Goal: Check status: Check status

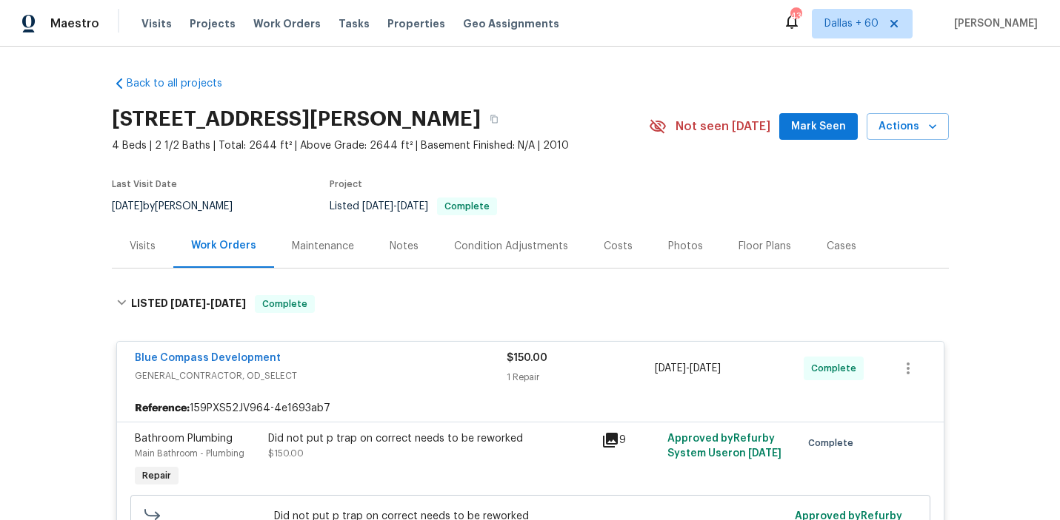
click at [282, 23] on span "Work Orders" at bounding box center [286, 23] width 67 height 15
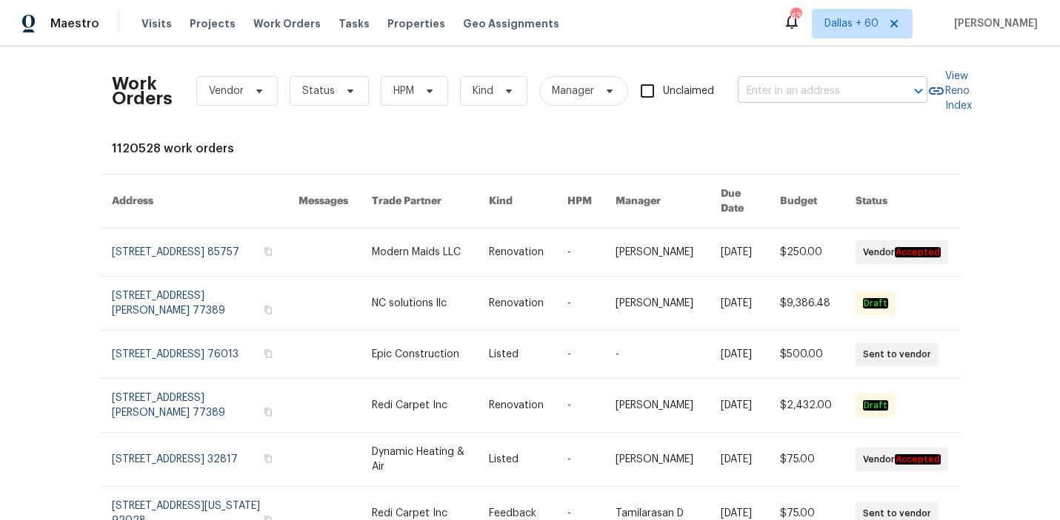
click at [813, 96] on input "text" at bounding box center [811, 91] width 148 height 23
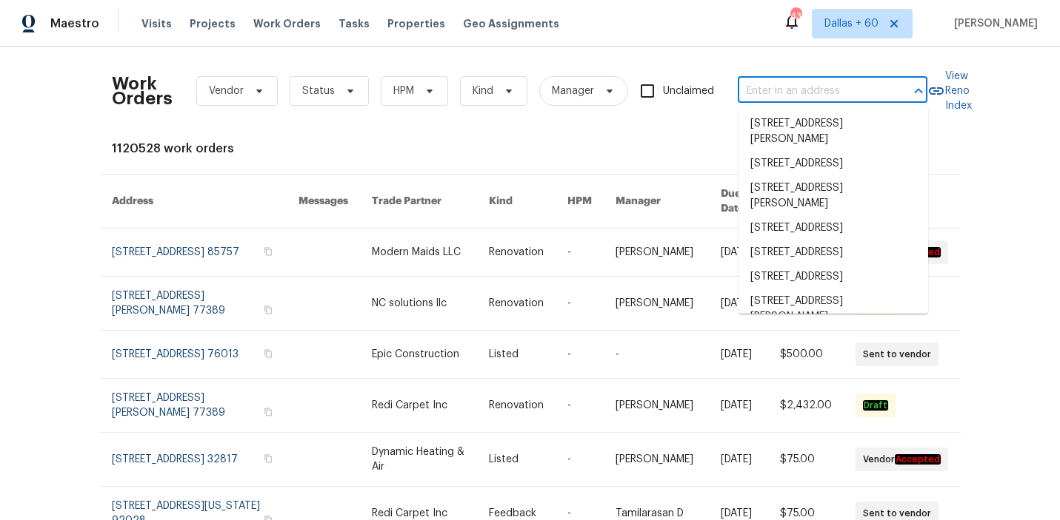
paste input "[STREET_ADDRESS][PERSON_NAME]"
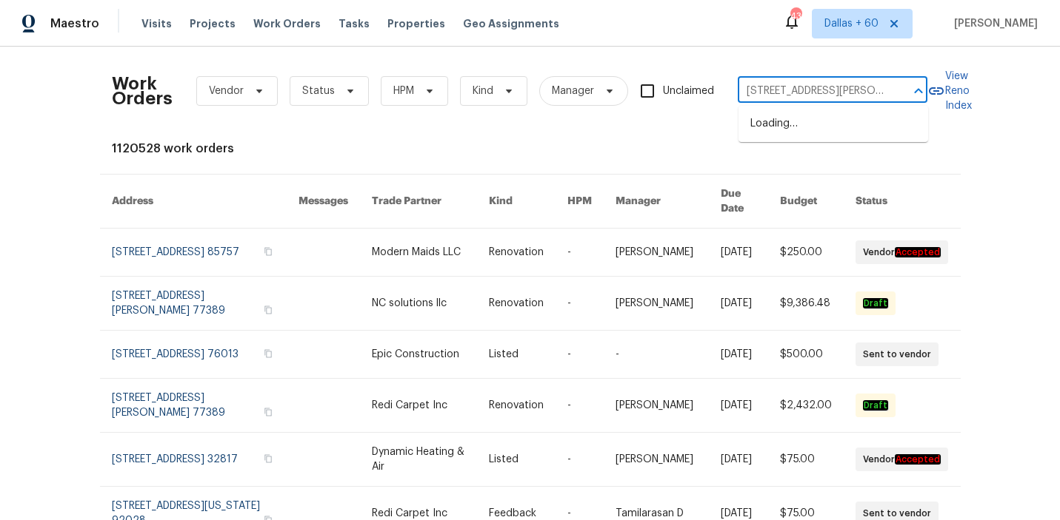
scroll to position [0, 41]
type input "[STREET_ADDRESS][PERSON_NAME]"
click at [822, 126] on li "[STREET_ADDRESS][PERSON_NAME]" at bounding box center [833, 132] width 190 height 40
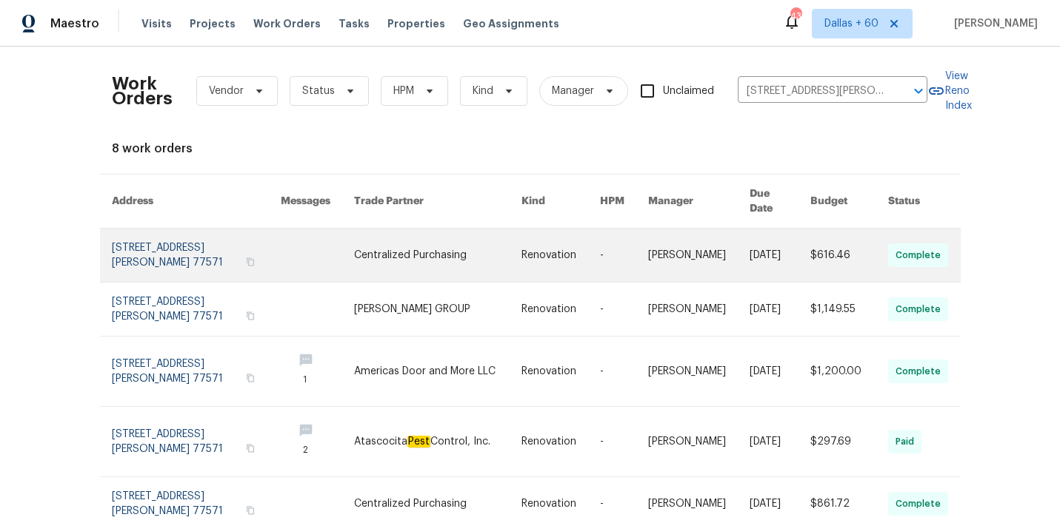
click at [646, 236] on td "[PERSON_NAME]" at bounding box center [686, 256] width 101 height 54
click at [487, 251] on link at bounding box center [437, 255] width 167 height 53
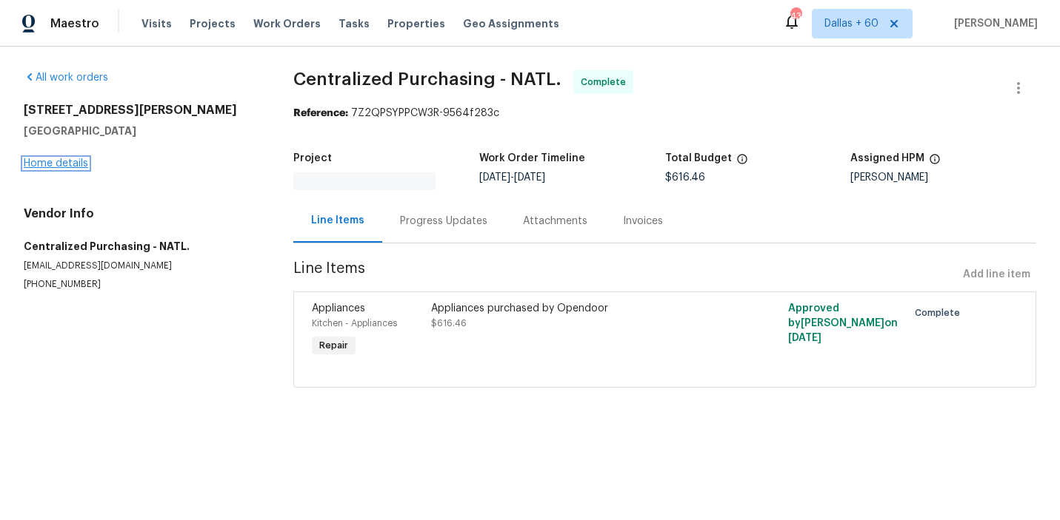
click at [59, 167] on link "Home details" at bounding box center [56, 163] width 64 height 10
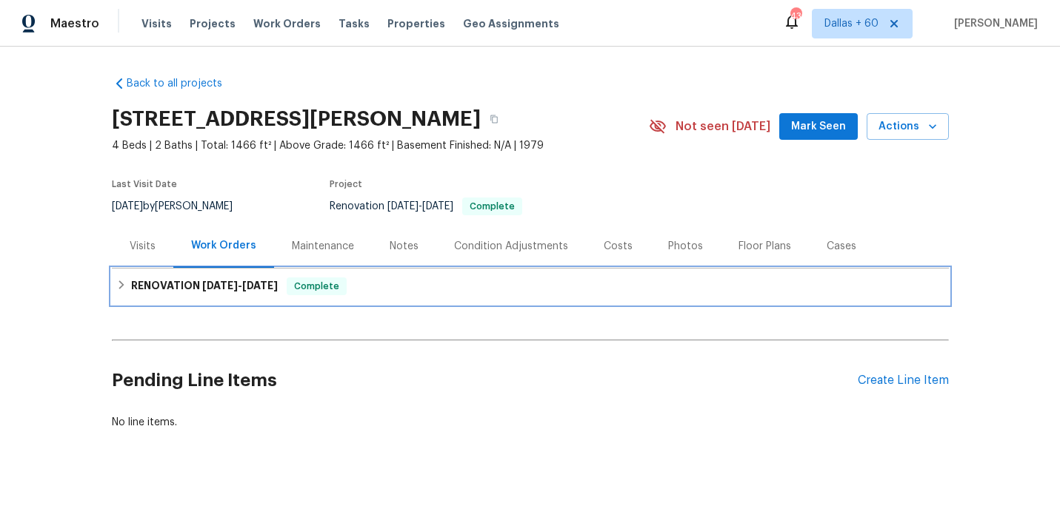
click at [420, 279] on div "RENOVATION [DATE] - [DATE] Complete" at bounding box center [530, 287] width 828 height 18
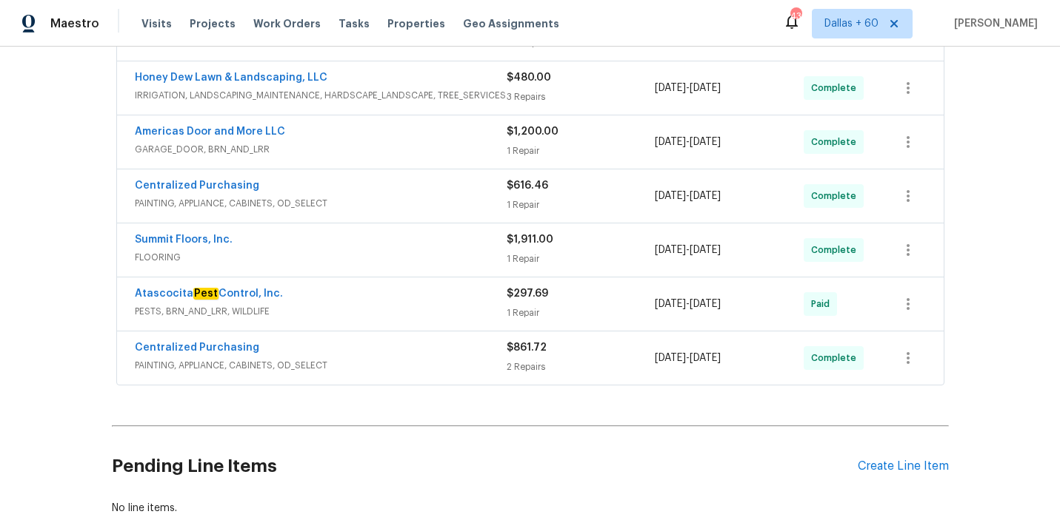
scroll to position [389, 0]
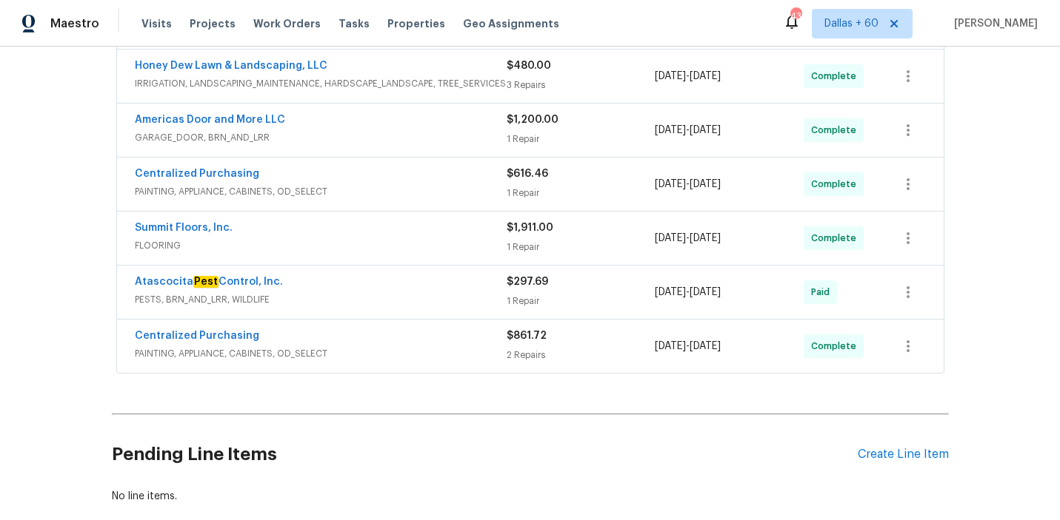
click at [398, 351] on span "PAINTING, APPLIANCE, CABINETS, OD_SELECT" at bounding box center [321, 354] width 372 height 15
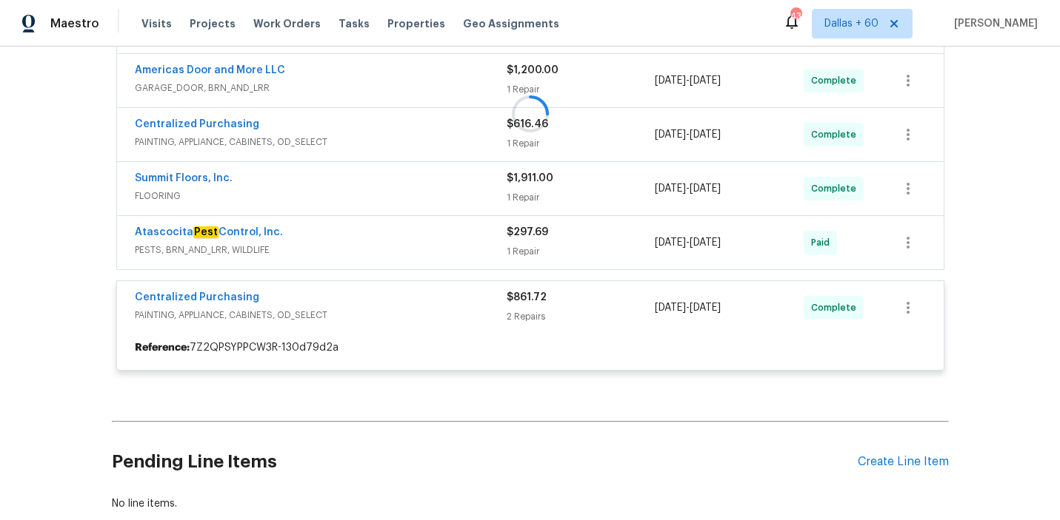
scroll to position [440, 0]
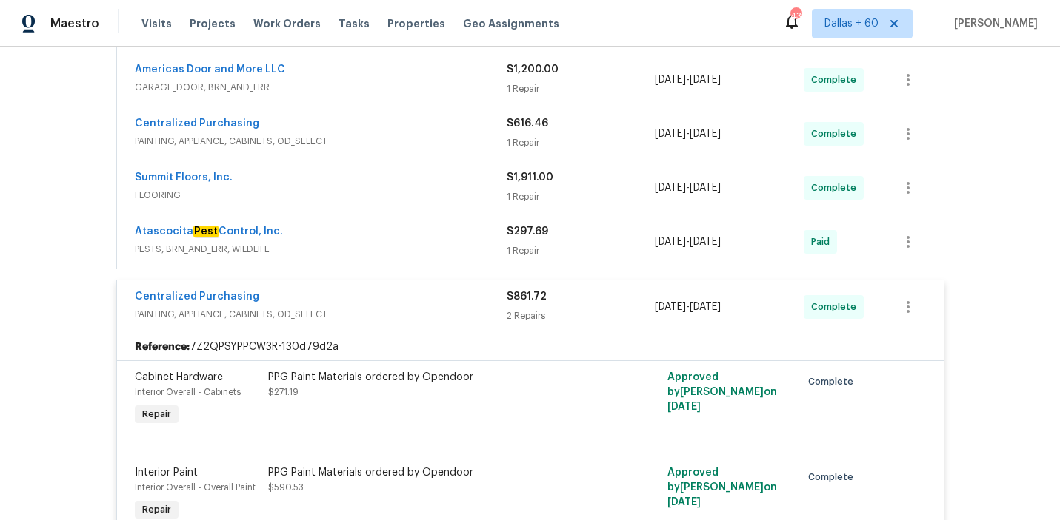
click at [415, 262] on div "Atascocita Pest Control, Inc. PESTS, BRN_AND_LRR, WILDLIFE $297.69 1 Repair [DA…" at bounding box center [530, 241] width 826 height 53
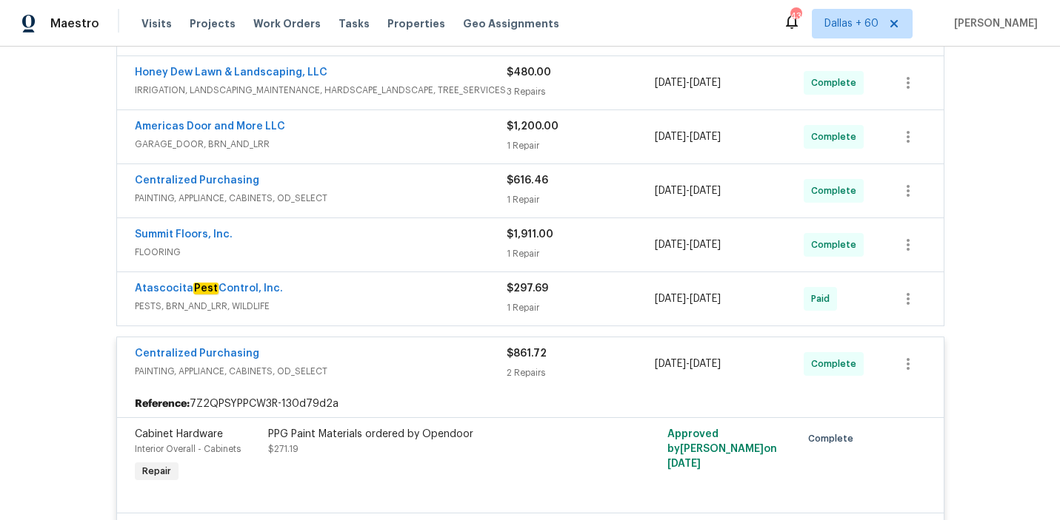
click at [414, 289] on div "Atascocita Pest Control, Inc." at bounding box center [321, 290] width 372 height 18
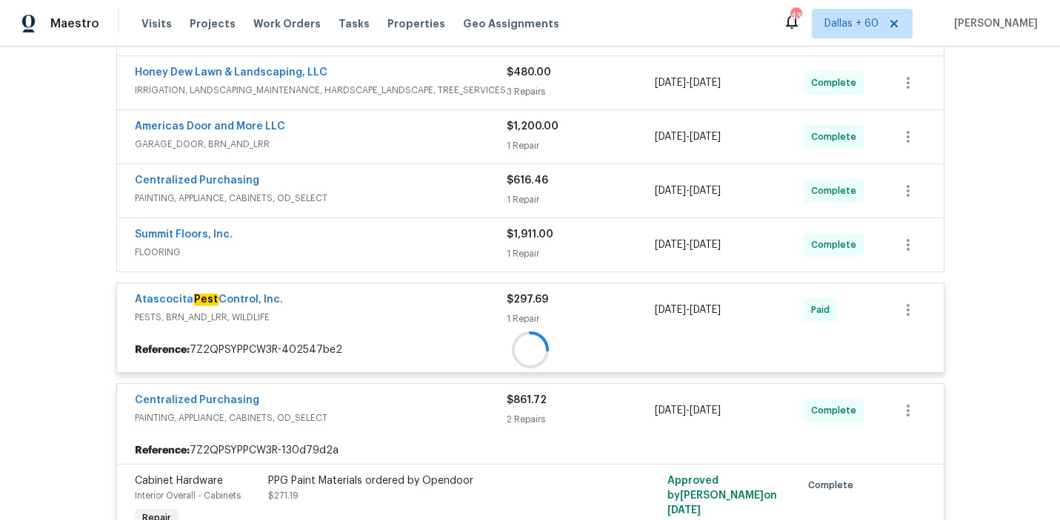
scroll to position [341, 0]
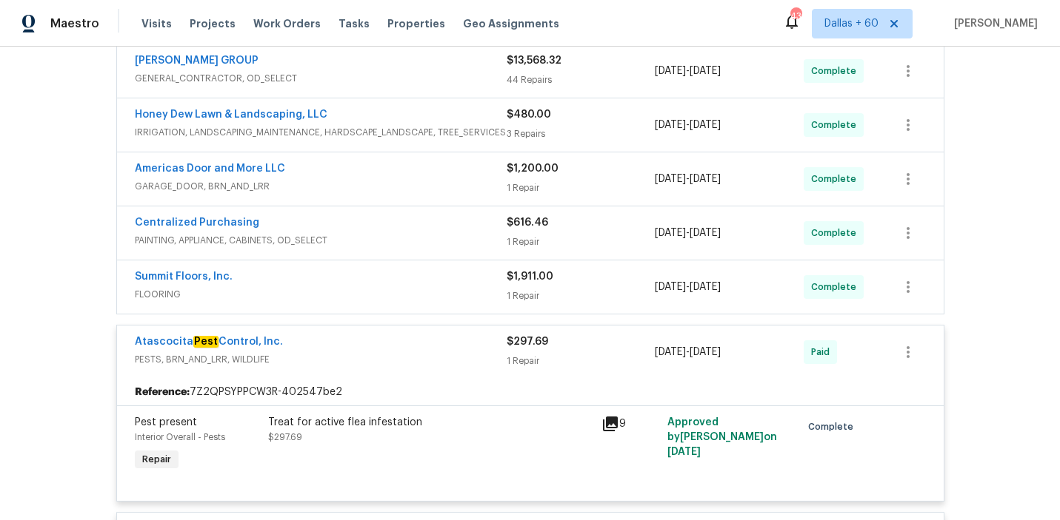
click at [412, 283] on div "Summit Floors, Inc." at bounding box center [321, 279] width 372 height 18
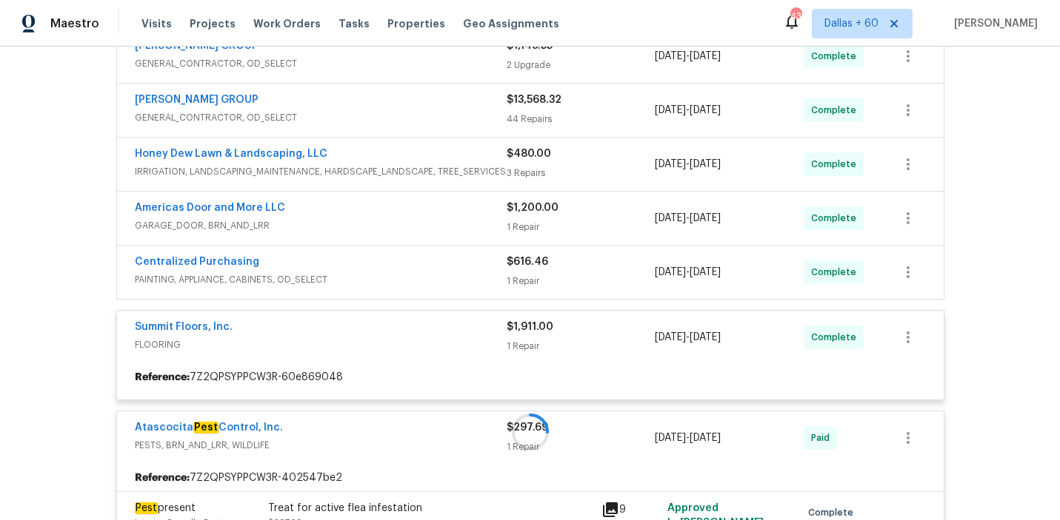
scroll to position [294, 0]
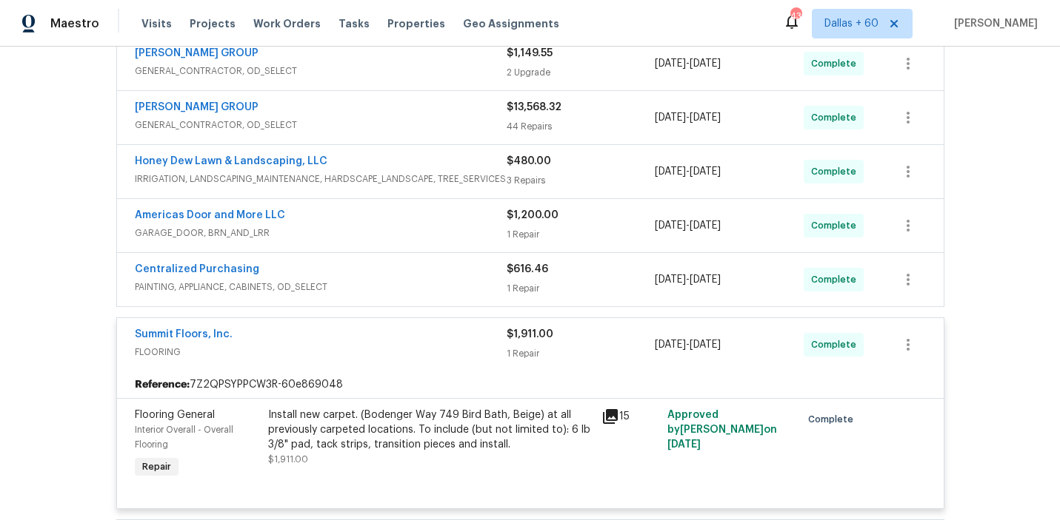
click at [412, 281] on span "PAINTING, APPLIANCE, CABINETS, OD_SELECT" at bounding box center [321, 287] width 372 height 15
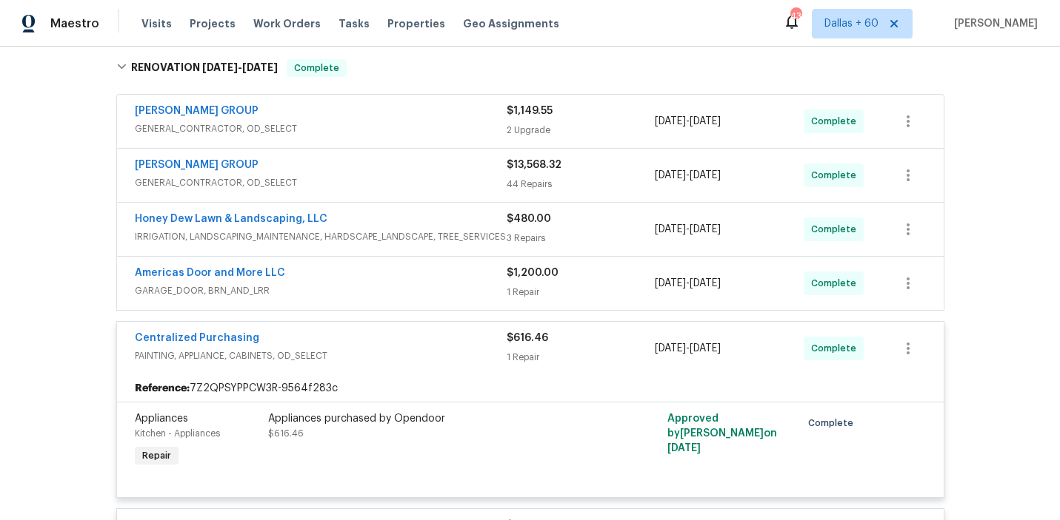
scroll to position [235, 0]
click at [411, 278] on div "Americas Door and More LLC" at bounding box center [321, 276] width 372 height 18
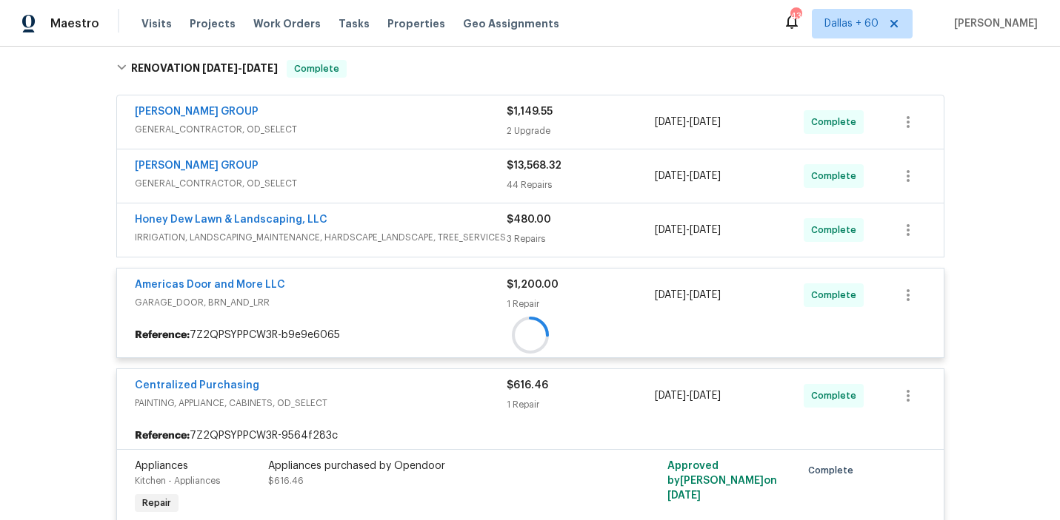
scroll to position [197, 0]
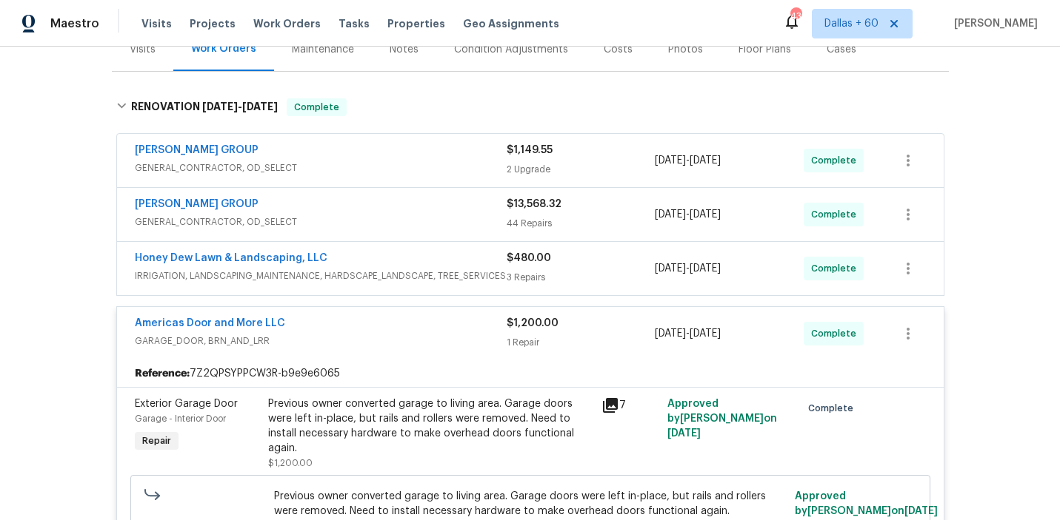
click at [413, 263] on div "Honey Dew Lawn & Landscaping, LLC" at bounding box center [321, 260] width 372 height 18
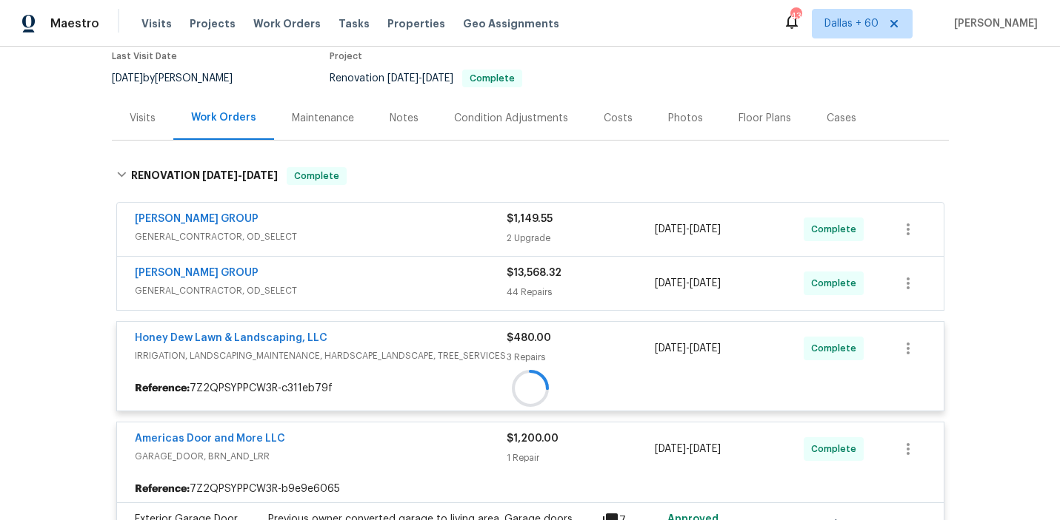
scroll to position [129, 0]
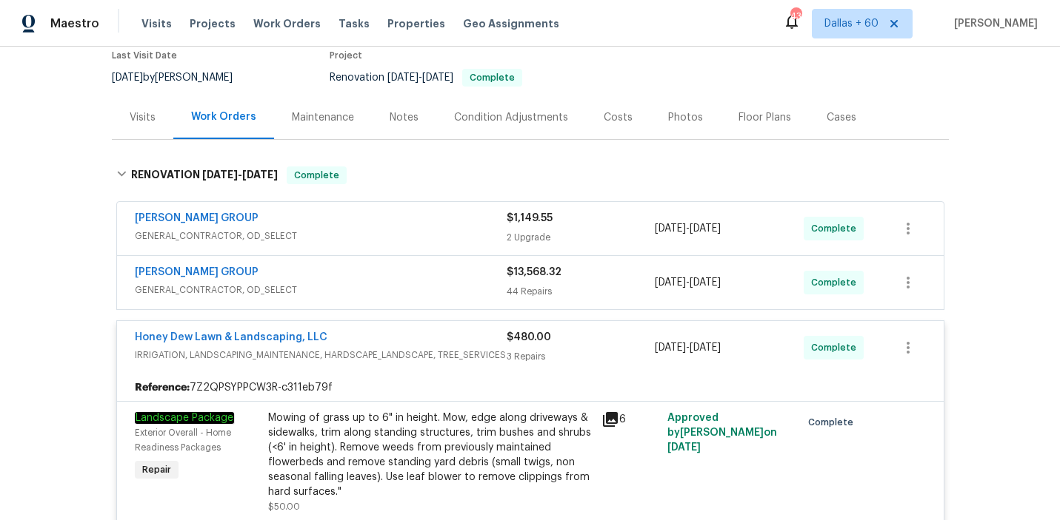
click at [410, 288] on span "GENERAL_CONTRACTOR, OD_SELECT" at bounding box center [321, 290] width 372 height 15
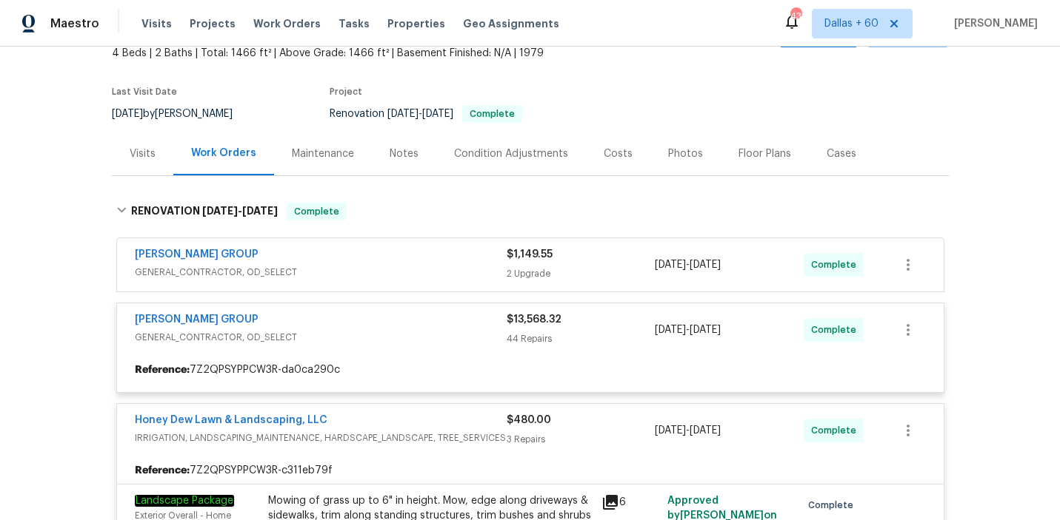
scroll to position [85, 0]
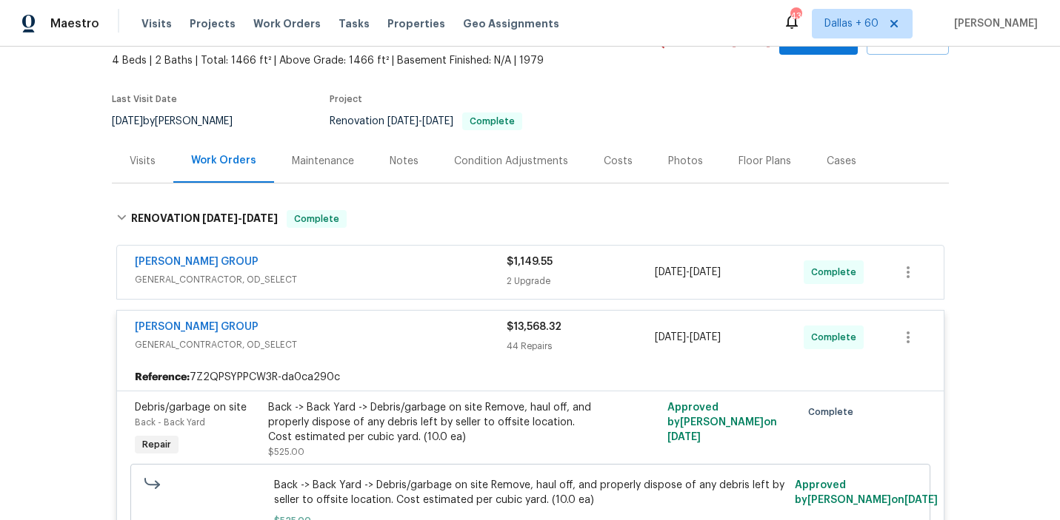
click at [350, 270] on div "[PERSON_NAME] GROUP" at bounding box center [321, 264] width 372 height 18
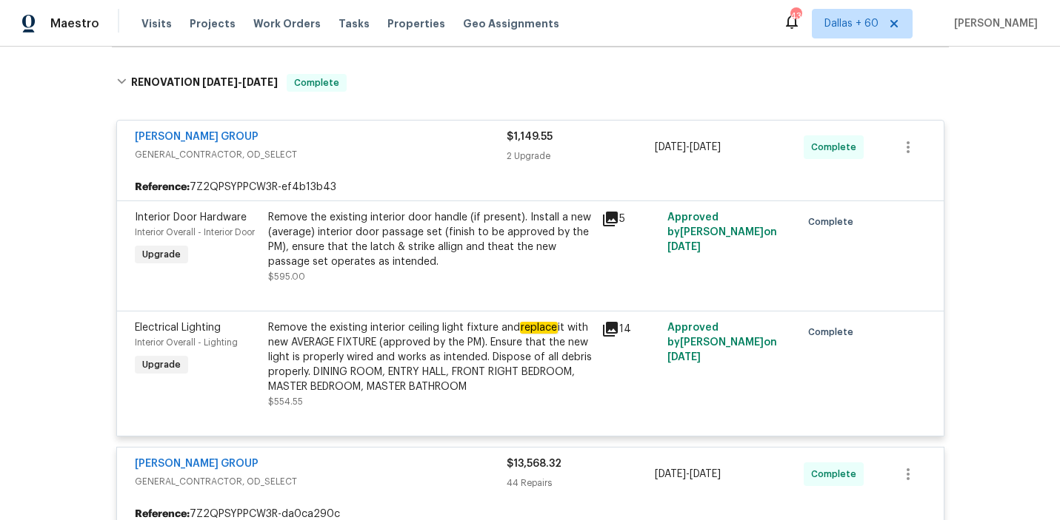
scroll to position [224, 0]
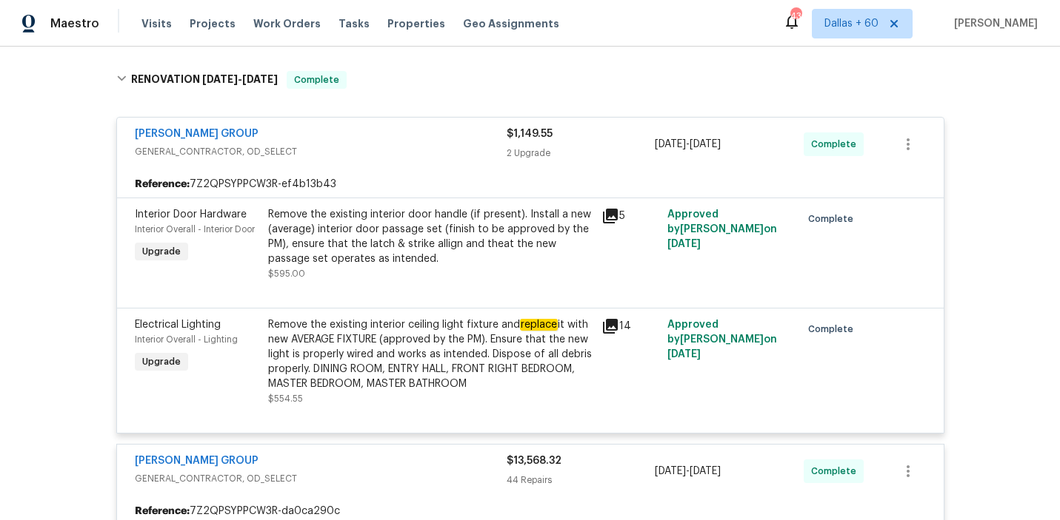
click at [471, 244] on div "Remove the existing interior door handle (if present). Install a new (average) …" at bounding box center [430, 236] width 324 height 59
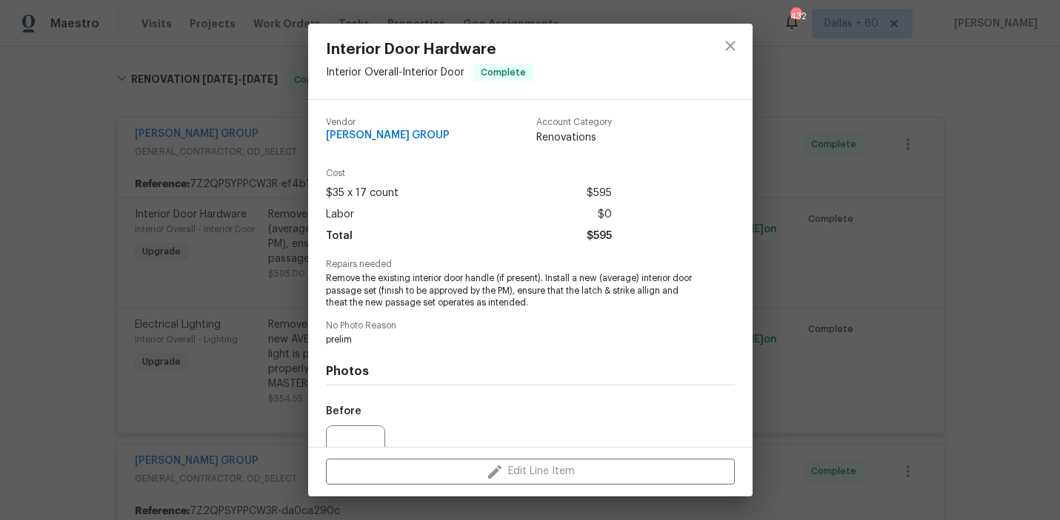
scroll to position [3192, 0]
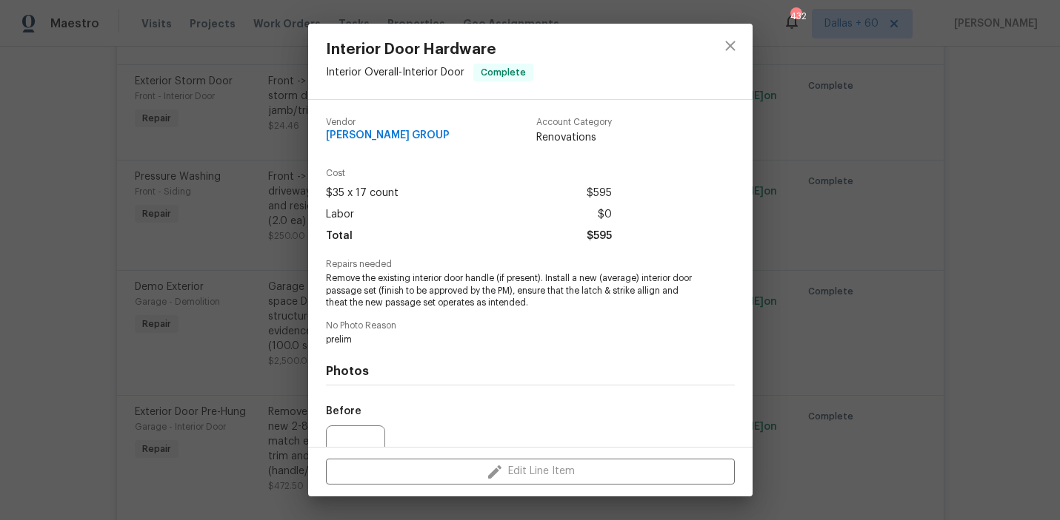
click at [90, 357] on div "Interior Door Hardware Interior Overall - Interior Door Complete Vendor [PERSON…" at bounding box center [530, 260] width 1060 height 520
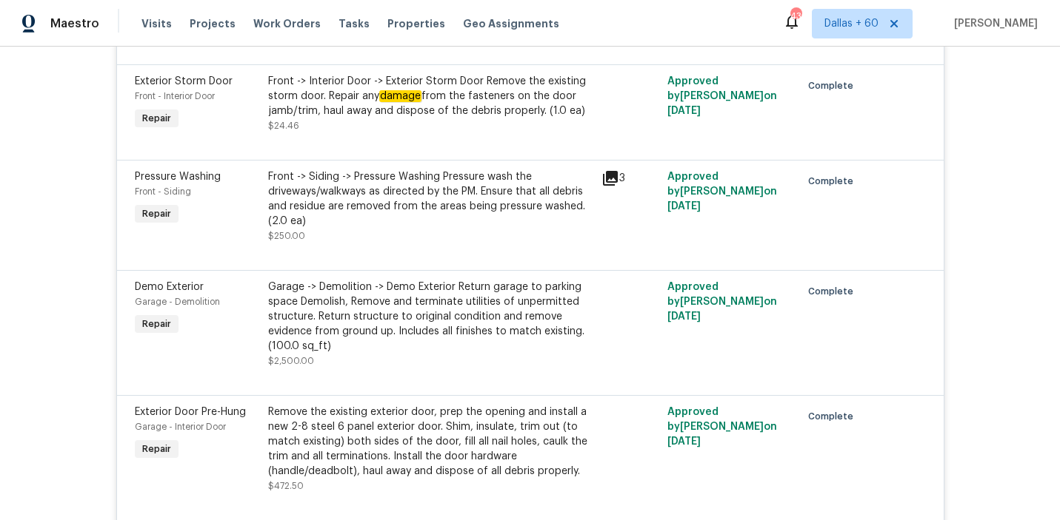
click at [364, 296] on div "Garage -> Demolition -> Demo Exterior Return garage to parking space Demolish, …" at bounding box center [430, 317] width 324 height 74
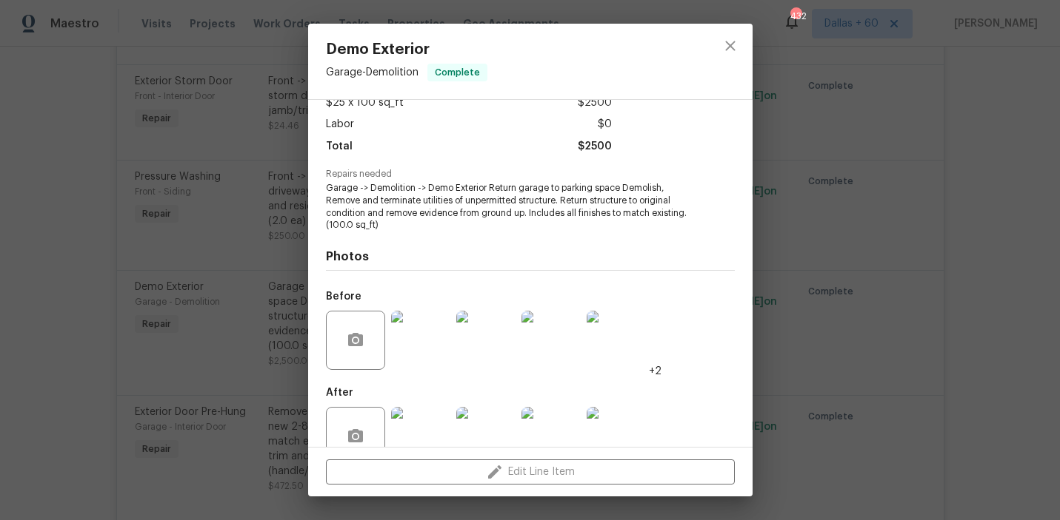
scroll to position [94, 0]
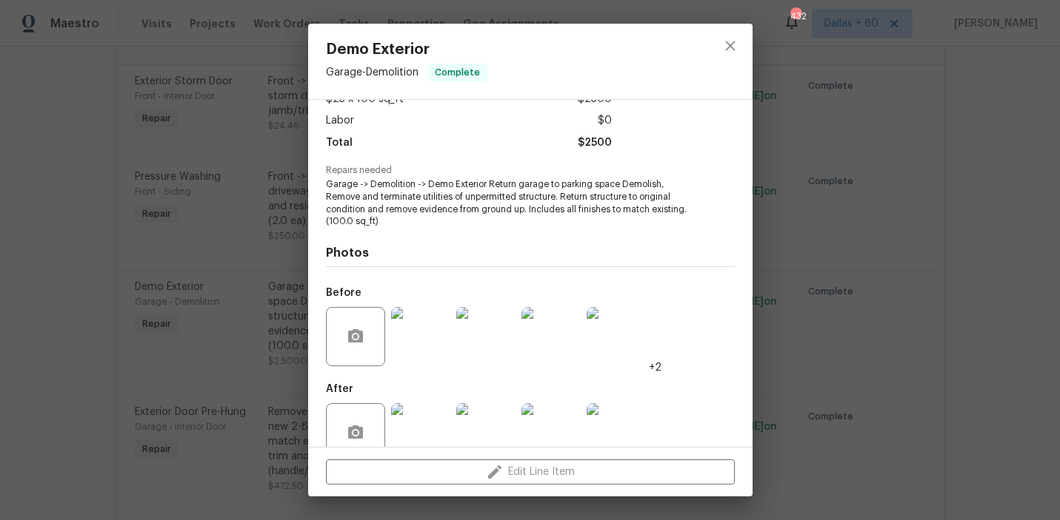
click at [422, 349] on img at bounding box center [420, 336] width 59 height 59
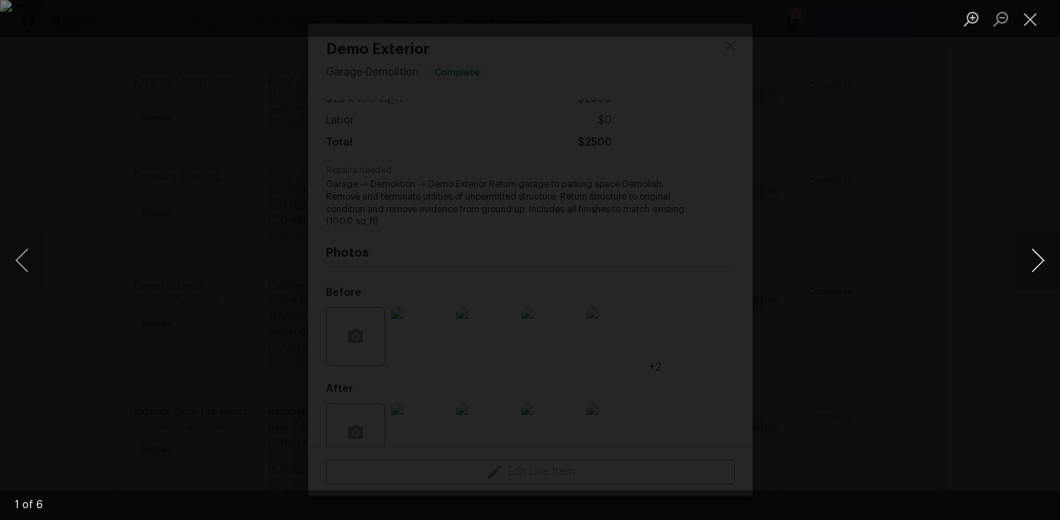
click at [1031, 268] on button "Next image" at bounding box center [1037, 260] width 44 height 59
click at [981, 290] on div "Lightbox" at bounding box center [530, 260] width 1060 height 520
click at [937, 273] on div "Lightbox" at bounding box center [530, 260] width 1060 height 520
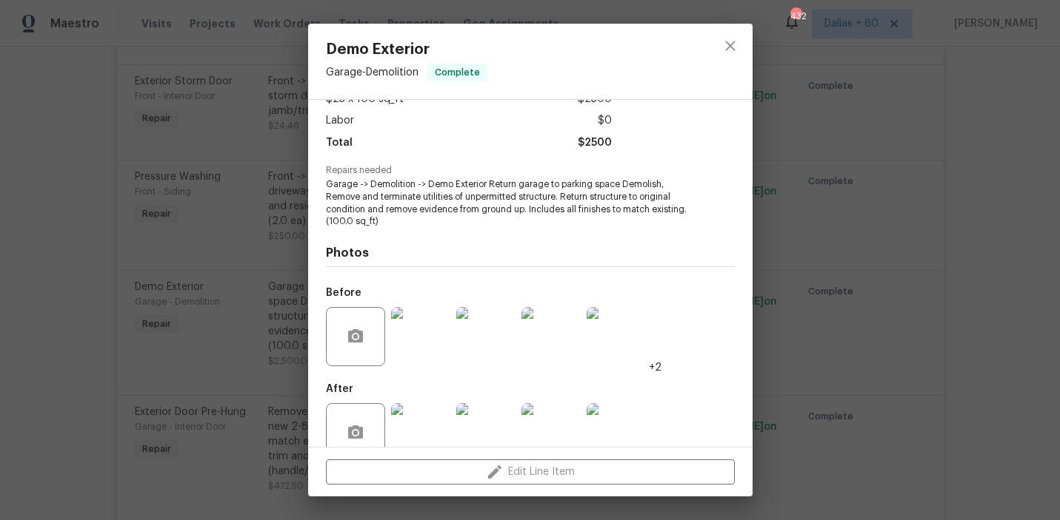
click at [426, 417] on img at bounding box center [420, 433] width 59 height 59
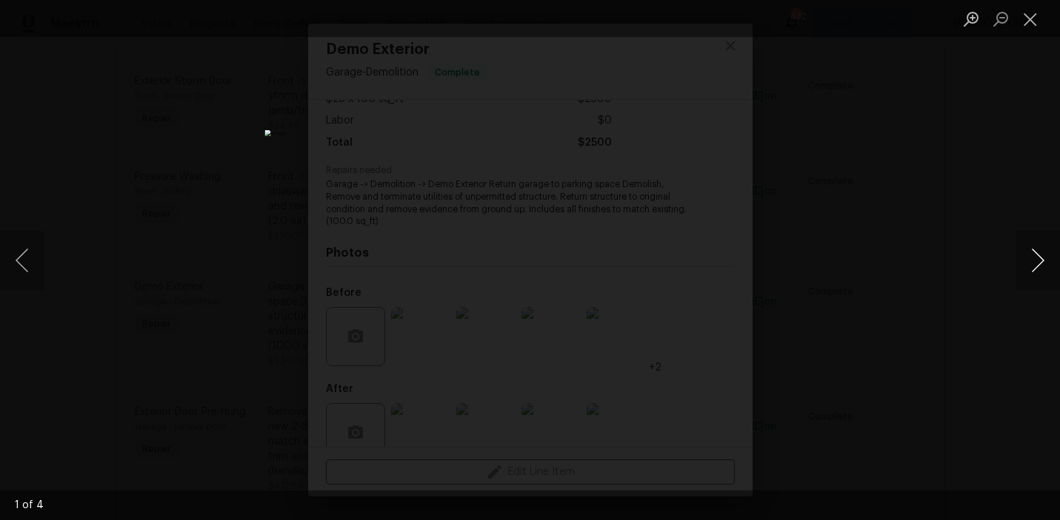
click at [1042, 251] on button "Next image" at bounding box center [1037, 260] width 44 height 59
click at [1042, 260] on button "Next image" at bounding box center [1037, 260] width 44 height 59
click at [1029, 262] on button "Next image" at bounding box center [1037, 260] width 44 height 59
click at [931, 264] on div "Lightbox" at bounding box center [530, 260] width 1060 height 520
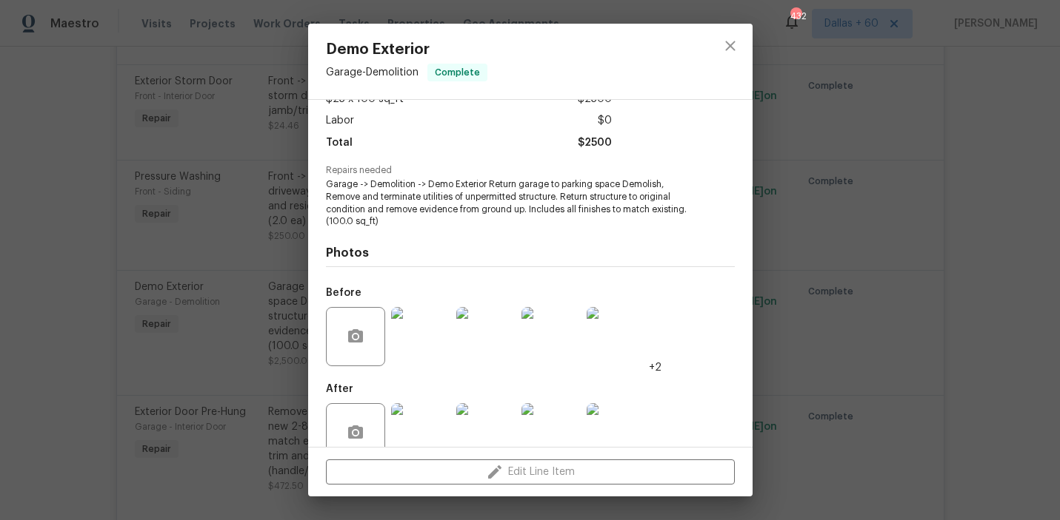
click at [36, 265] on div "Demo Exterior Garage - Demolition Complete Vendor [PERSON_NAME] GROUP Account C…" at bounding box center [530, 260] width 1060 height 520
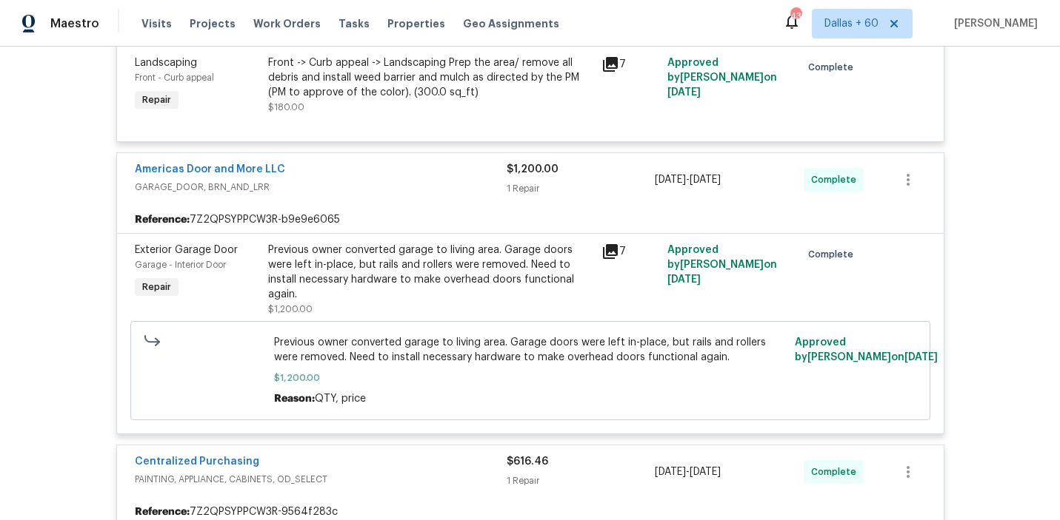
scroll to position [3192, 0]
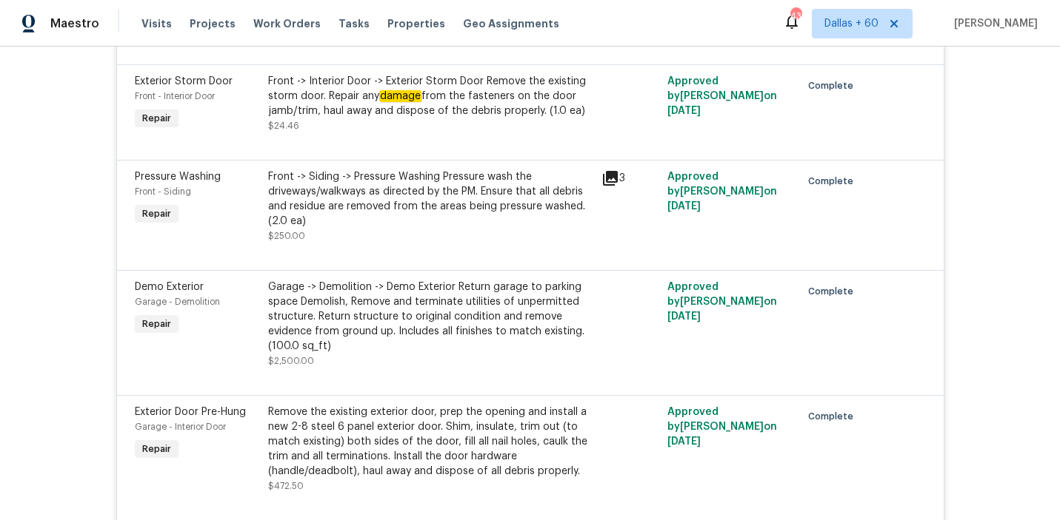
click at [448, 321] on div "Garage -> Demolition -> Demo Exterior Return garage to parking space Demolish, …" at bounding box center [430, 317] width 324 height 74
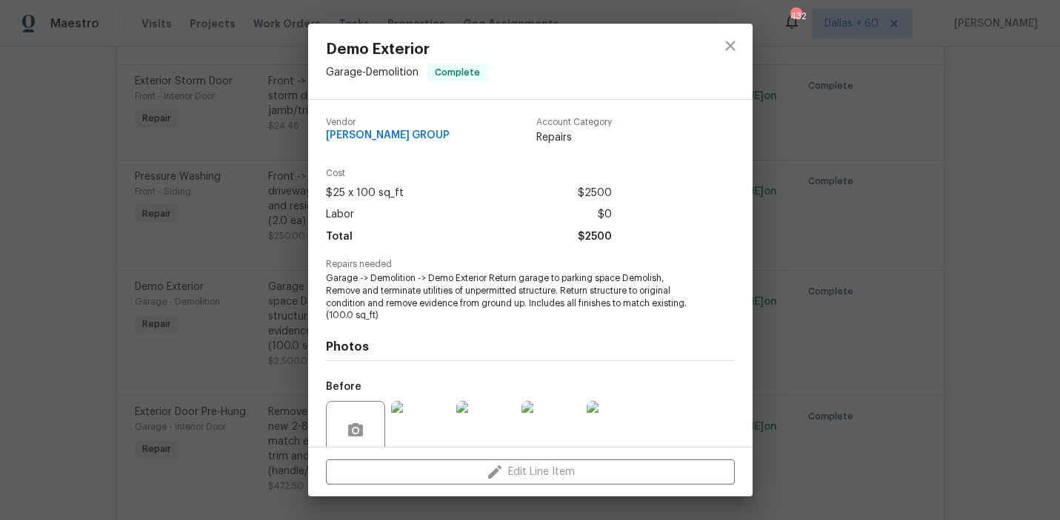
click at [53, 327] on div "Demo Exterior Garage - Demolition Complete Vendor [PERSON_NAME] GROUP Account C…" at bounding box center [530, 260] width 1060 height 520
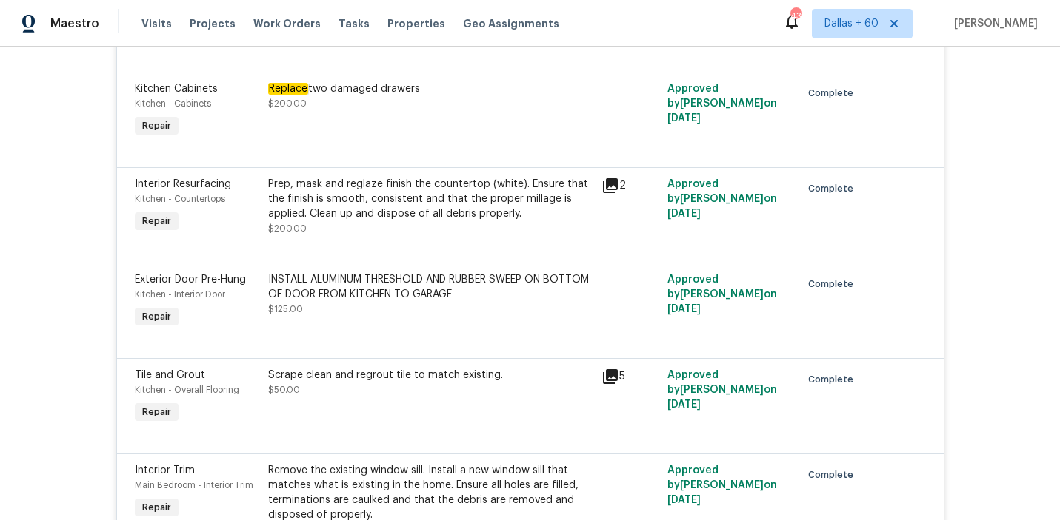
scroll to position [6770, 0]
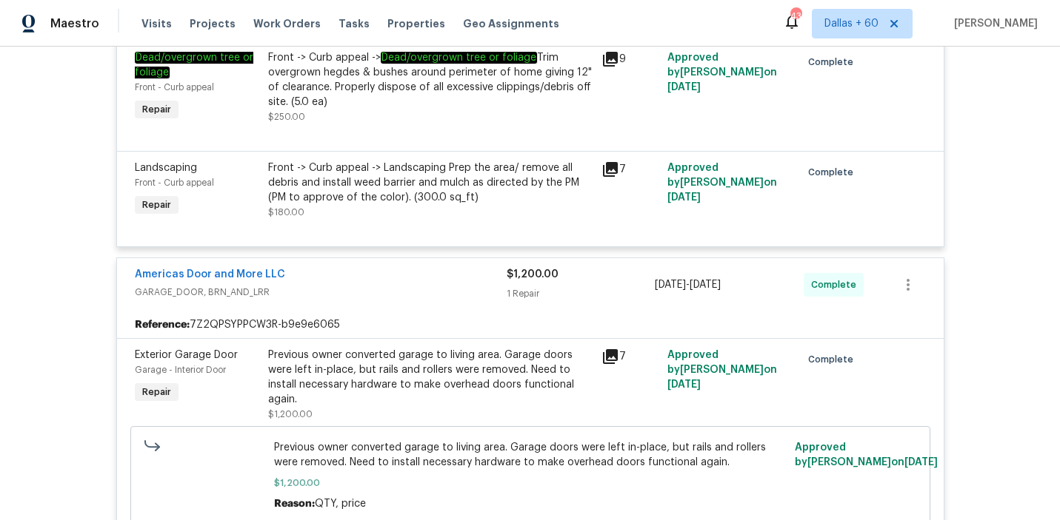
click at [362, 362] on div "Previous owner converted garage to living area. Garage doors were left in-place…" at bounding box center [430, 377] width 324 height 59
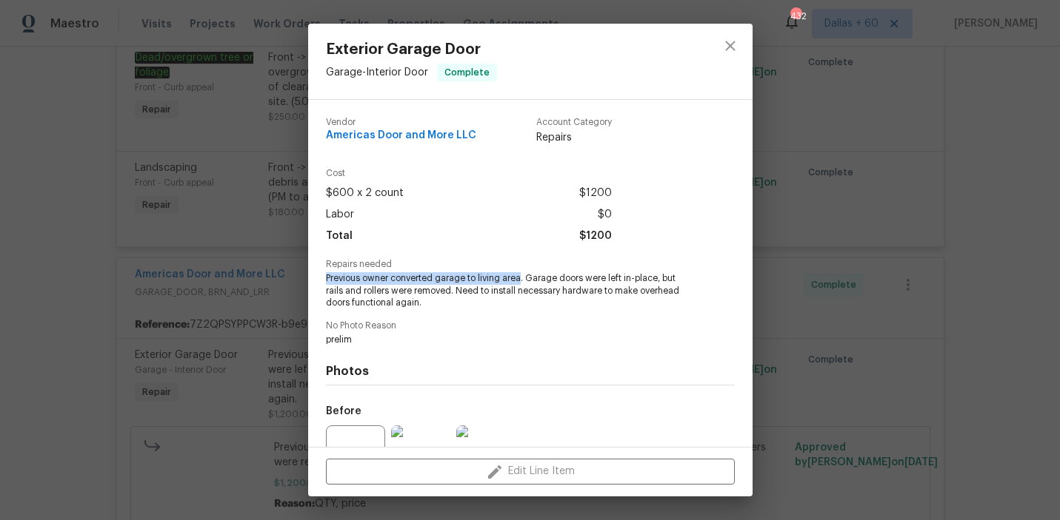
drag, startPoint x: 321, startPoint y: 281, endPoint x: 521, endPoint y: 282, distance: 200.6
click at [521, 282] on div "Vendor Americas Door and More LLC Account Category Repairs Cost $600 x 2 count …" at bounding box center [530, 273] width 444 height 347
copy span "Previous owner converted garage to living area"
click at [549, 356] on div "Photos Before After +1" at bounding box center [530, 469] width 409 height 244
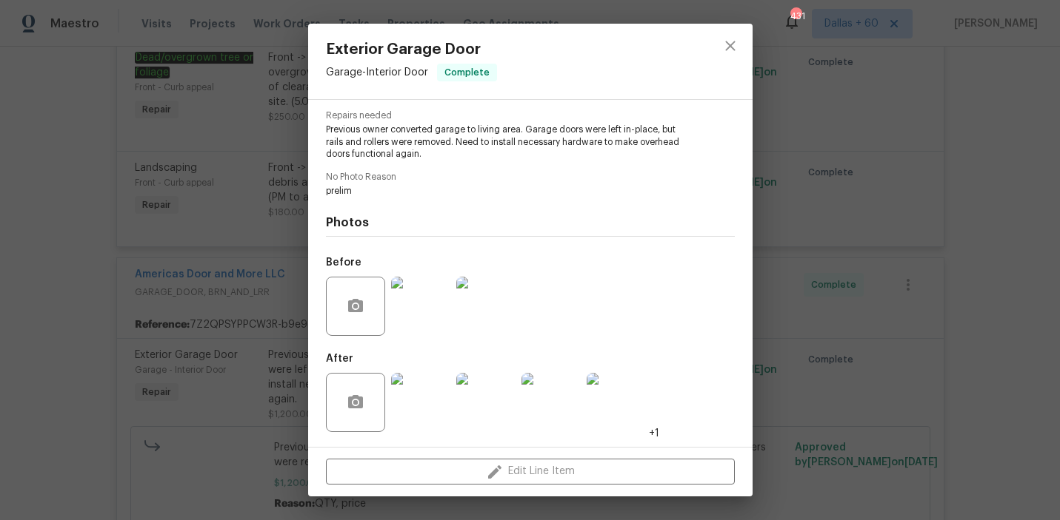
click at [167, 215] on div "Exterior Garage Door Garage - Interior Door Complete Vendor Americas Door and M…" at bounding box center [530, 260] width 1060 height 520
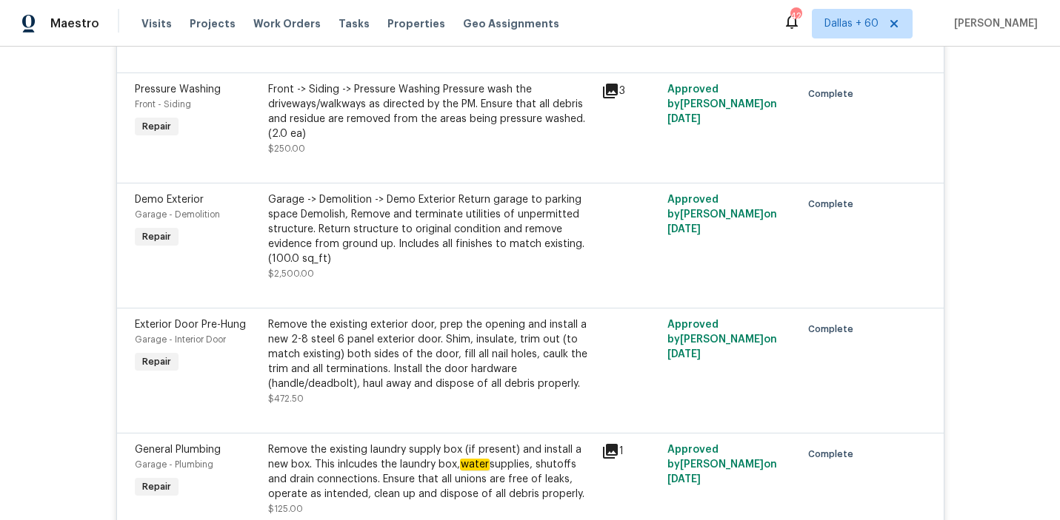
scroll to position [3273, 0]
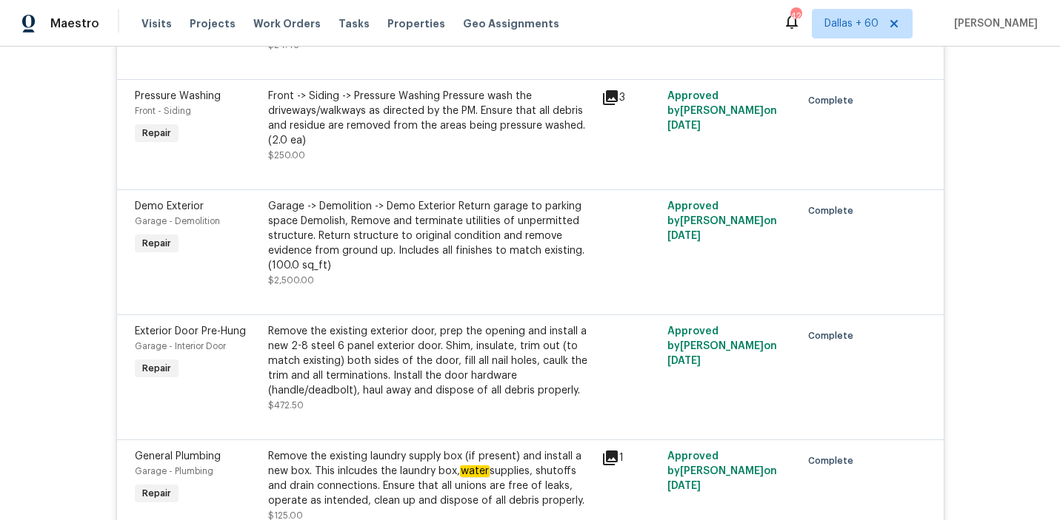
click at [418, 207] on div "Garage -> Demolition -> Demo Exterior Return garage to parking space Demolish, …" at bounding box center [430, 236] width 324 height 74
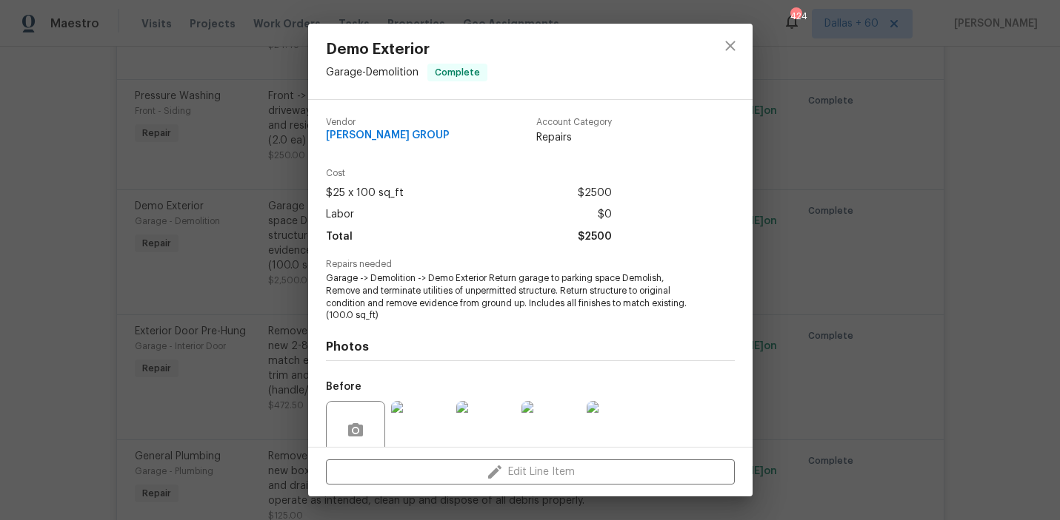
scroll to position [124, 0]
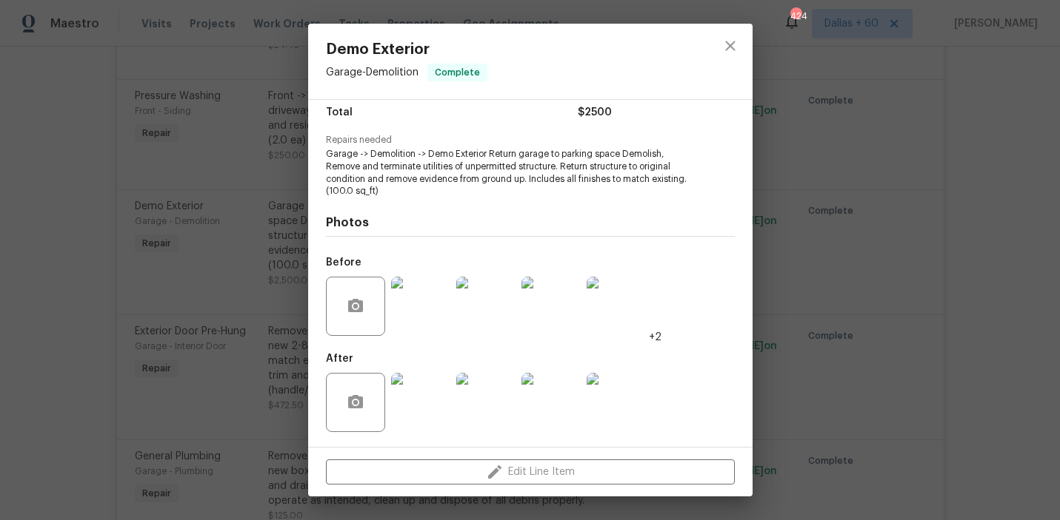
click at [60, 280] on div "Demo Exterior Garage - Demolition Complete Vendor [PERSON_NAME] GROUP Account C…" at bounding box center [530, 260] width 1060 height 520
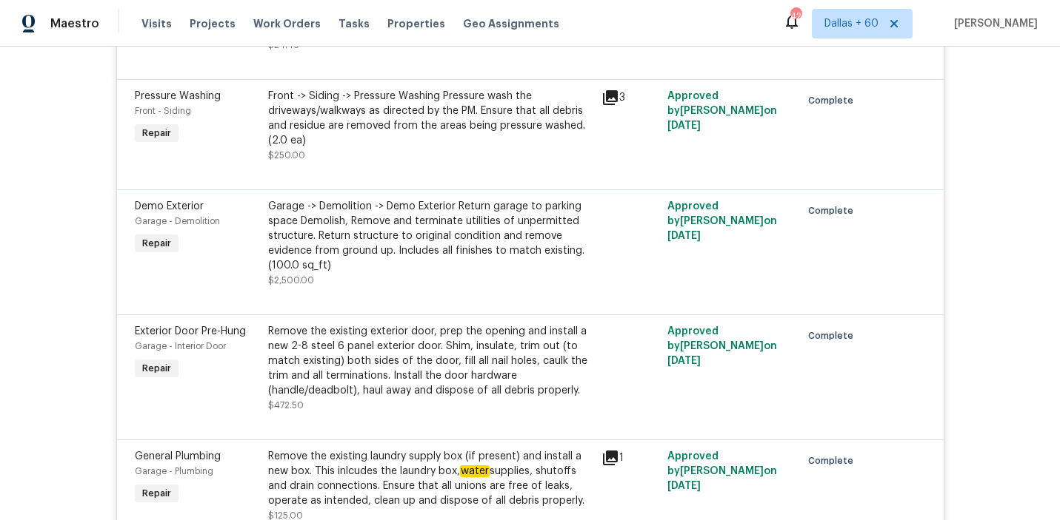
click at [378, 214] on div "Garage -> Demolition -> Demo Exterior Return garage to parking space Demolish, …" at bounding box center [430, 236] width 324 height 74
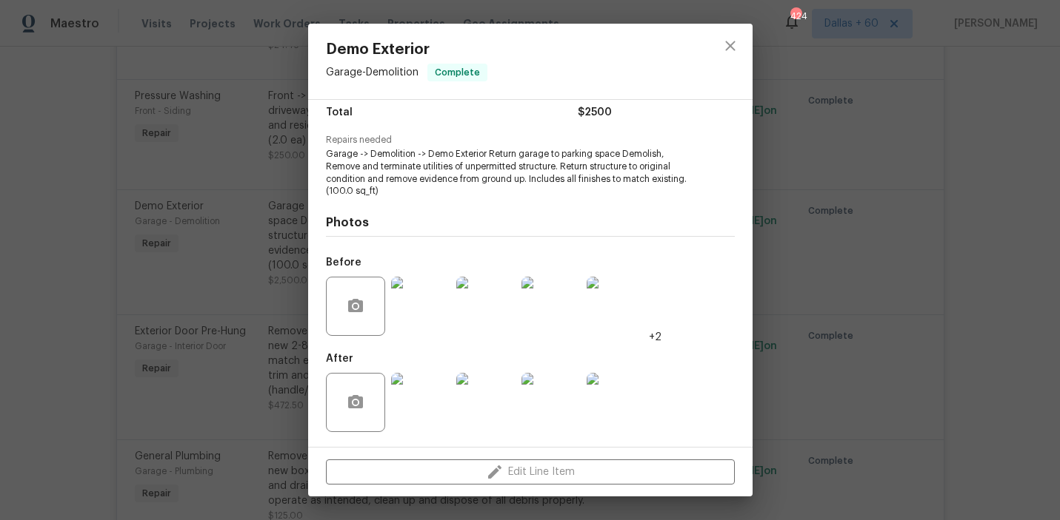
click at [44, 263] on div "Demo Exterior Garage - Demolition Complete Vendor [PERSON_NAME] GROUP Account C…" at bounding box center [530, 260] width 1060 height 520
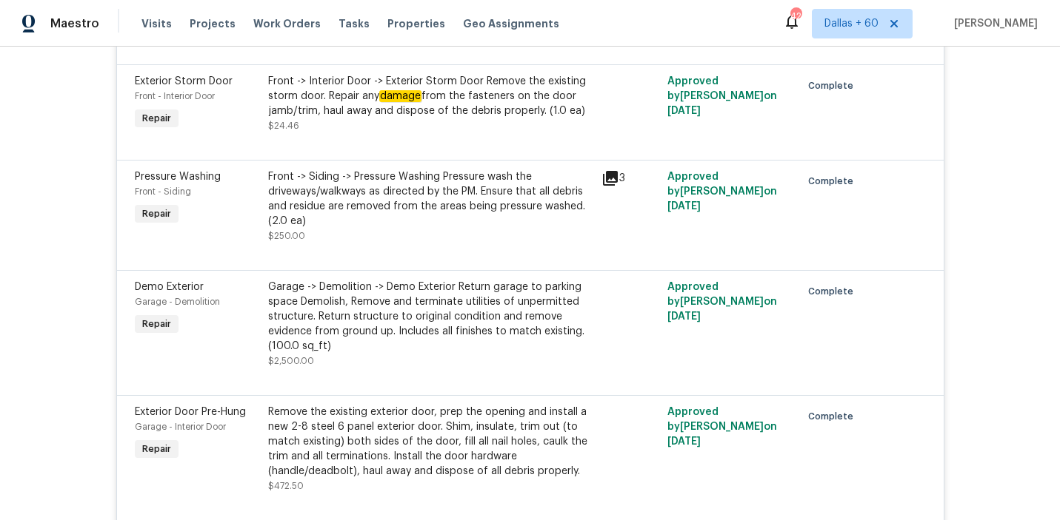
scroll to position [3251, 0]
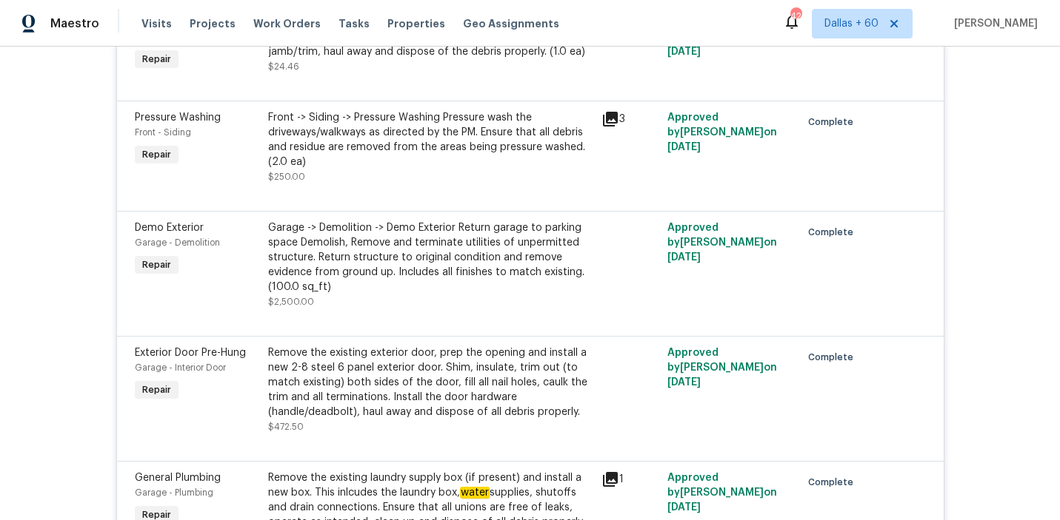
click at [458, 259] on div "Garage -> Demolition -> Demo Exterior Return garage to parking space Demolish, …" at bounding box center [430, 258] width 324 height 74
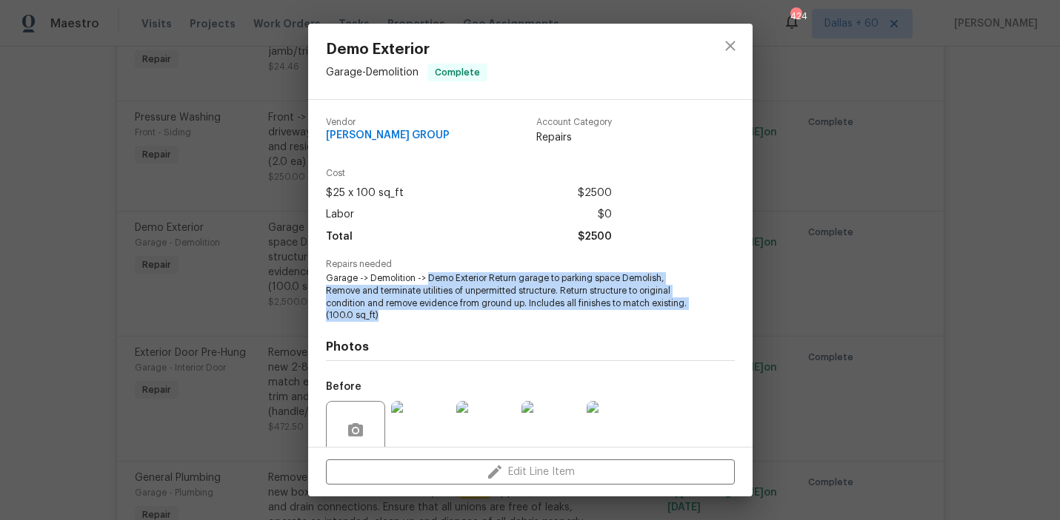
drag, startPoint x: 425, startPoint y: 275, endPoint x: 683, endPoint y: 315, distance: 261.6
click at [683, 317] on span "Garage -> Demolition -> Demo Exterior Return garage to parking space Demolish, …" at bounding box center [510, 297] width 368 height 50
copy span "Demo Exterior Return garage to parking space Demolish, Remove and terminate uti…"
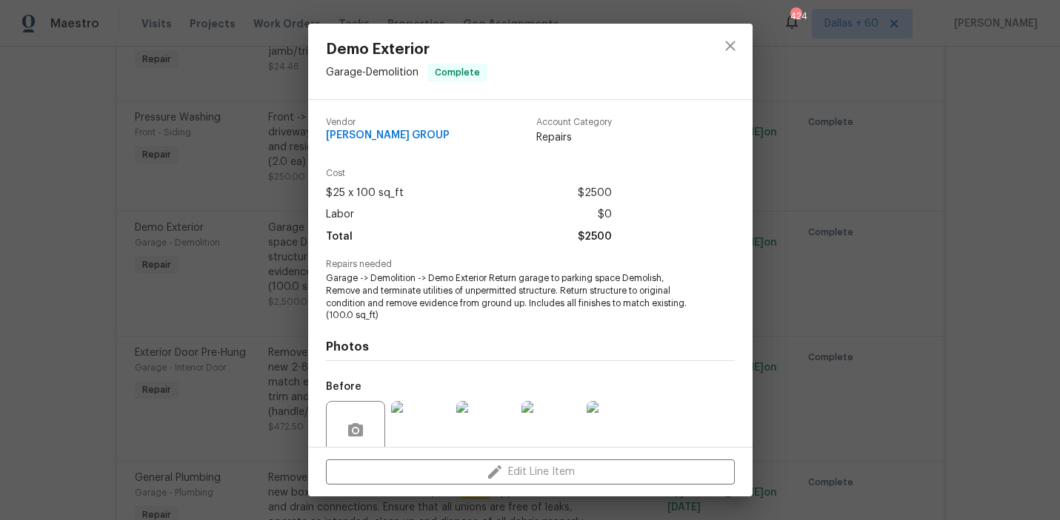
click at [48, 361] on div "Demo Exterior Garage - Demolition Complete Vendor [PERSON_NAME] GROUP Account C…" at bounding box center [530, 260] width 1060 height 520
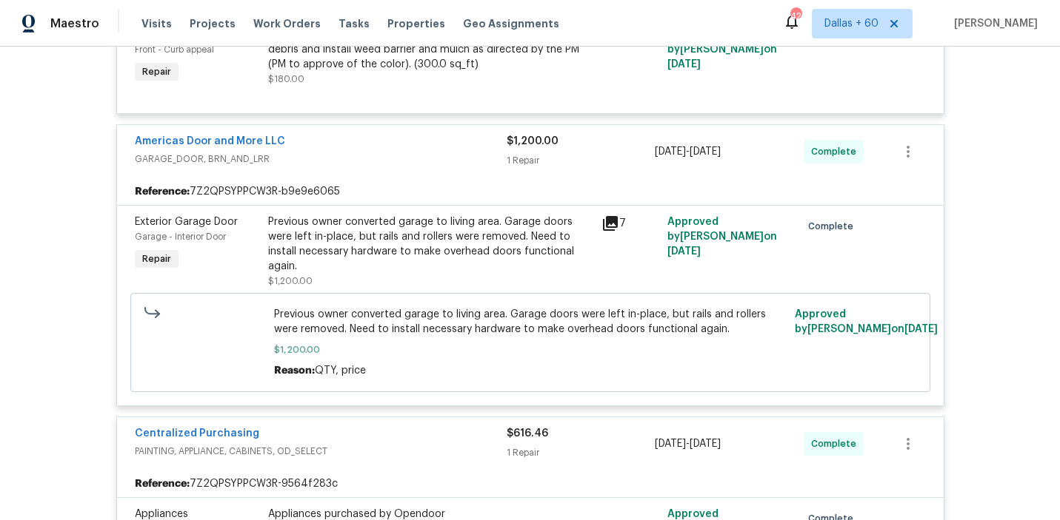
scroll to position [6913, 0]
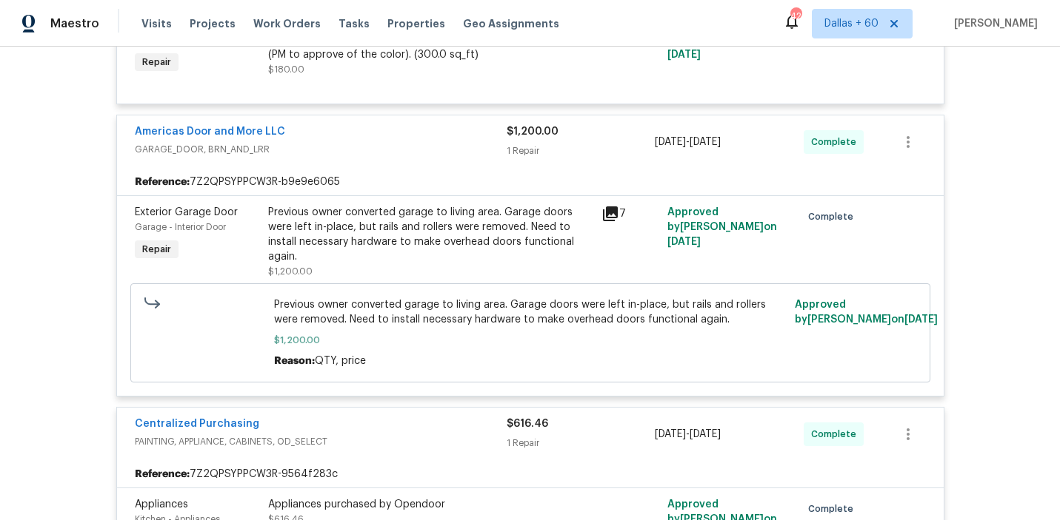
click at [296, 219] on div "Previous owner converted garage to living area. Garage doors were left in-place…" at bounding box center [430, 234] width 324 height 59
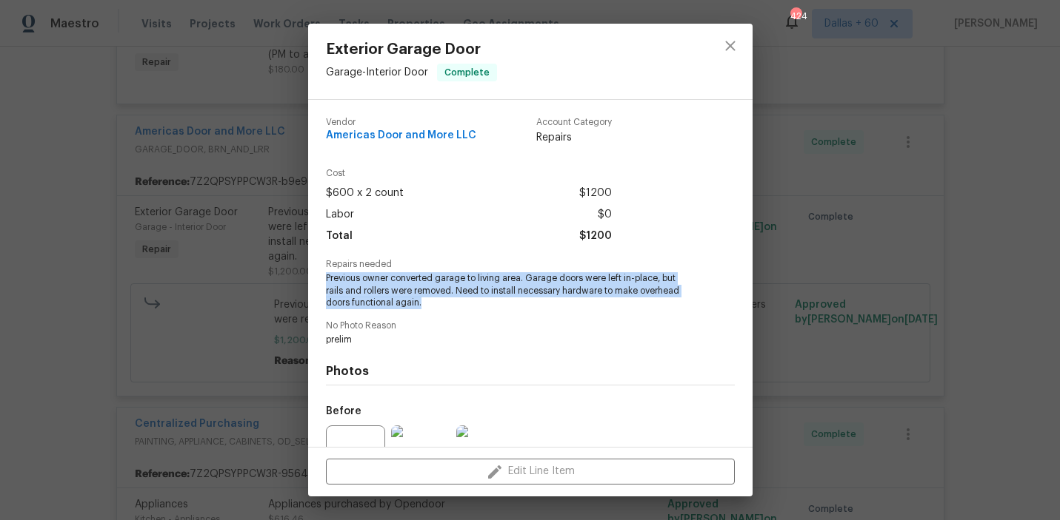
drag, startPoint x: 326, startPoint y: 276, endPoint x: 475, endPoint y: 304, distance: 151.5
click at [475, 304] on span "Previous owner converted garage to living area. Garage doors were left in-place…" at bounding box center [510, 290] width 368 height 37
copy span "Previous owner converted garage to living area. Garage doors were left in-place…"
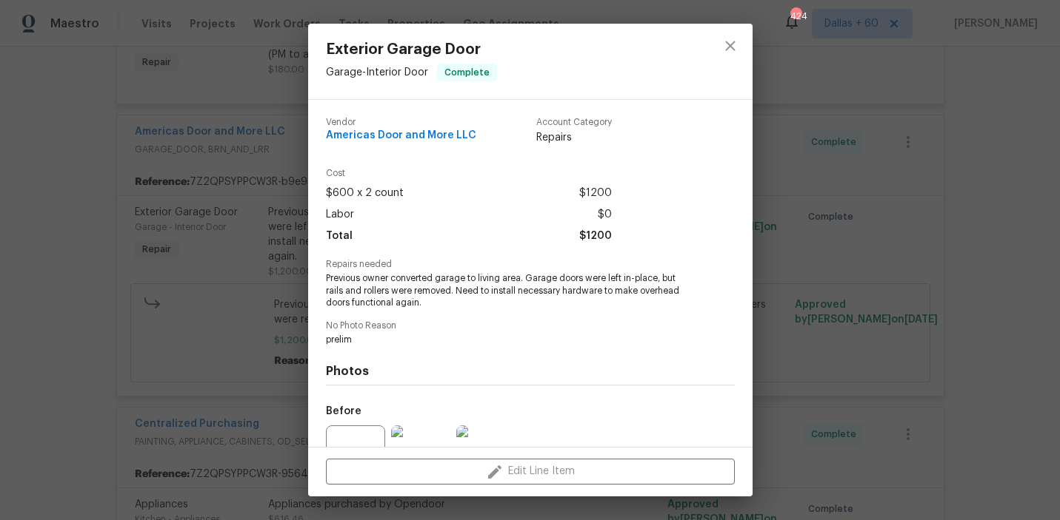
click at [98, 321] on div "Exterior Garage Door Garage - Interior Door Complete Vendor Americas Door and M…" at bounding box center [530, 260] width 1060 height 520
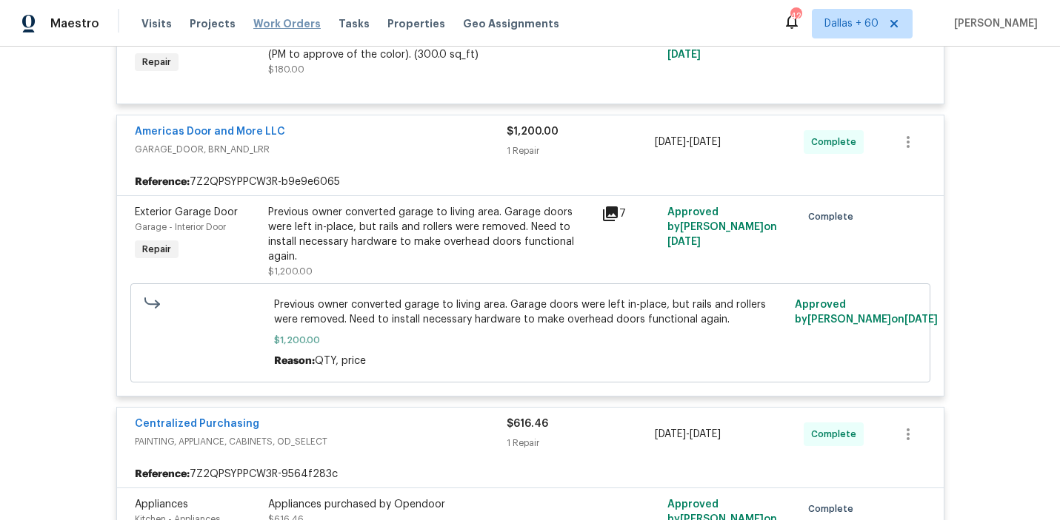
click at [275, 21] on span "Work Orders" at bounding box center [286, 23] width 67 height 15
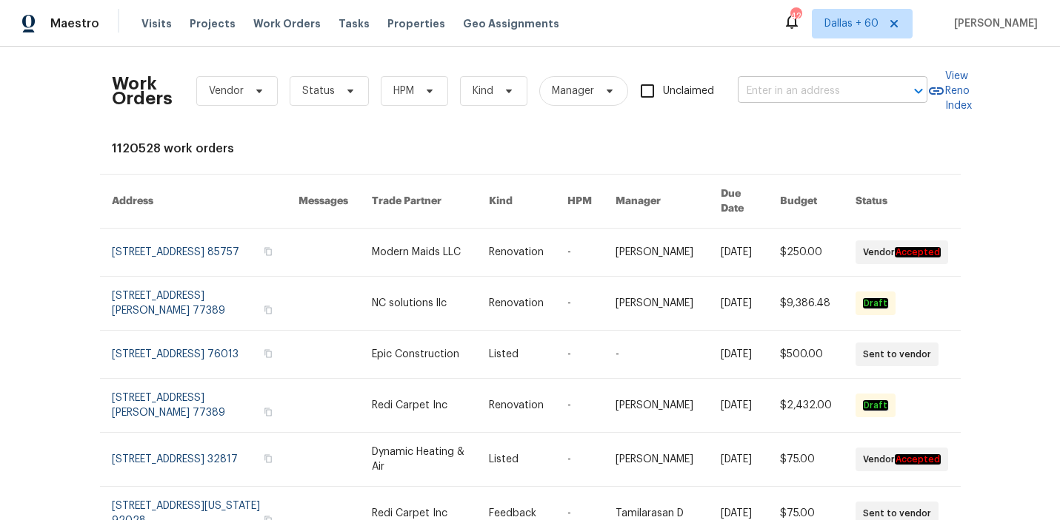
click at [784, 87] on input "text" at bounding box center [811, 91] width 148 height 23
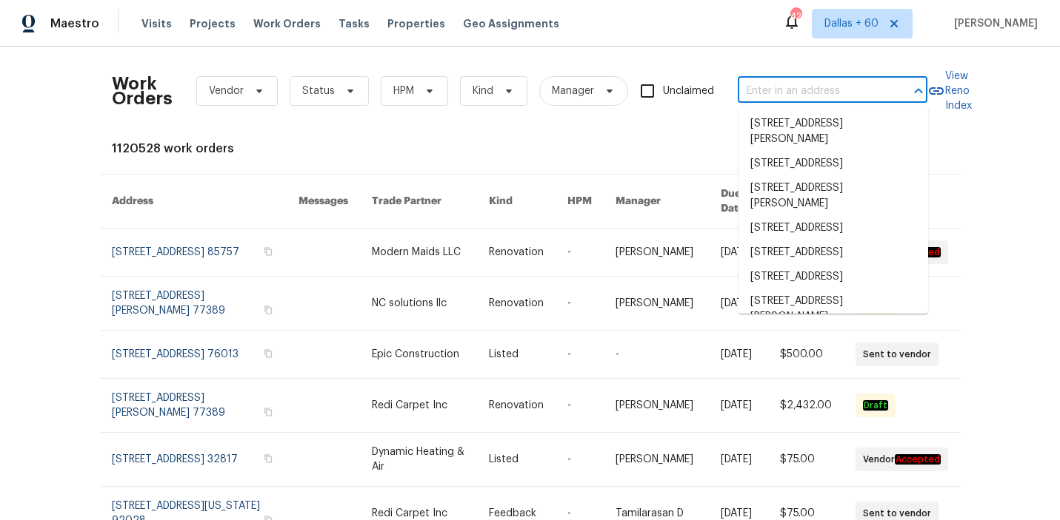
paste input "[STREET_ADDRESS]"
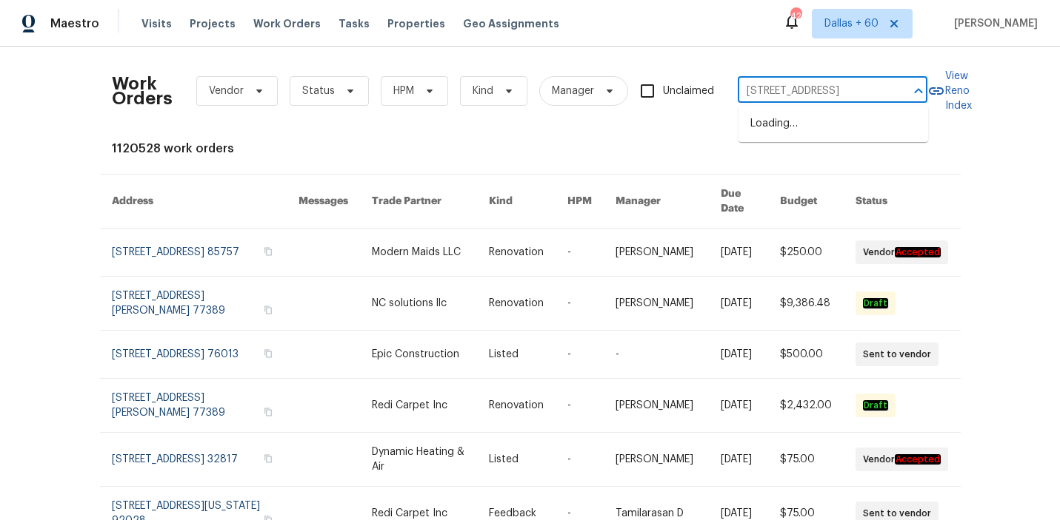
type input "[STREET_ADDRESS]"
click at [785, 124] on li "[STREET_ADDRESS]" at bounding box center [833, 124] width 190 height 24
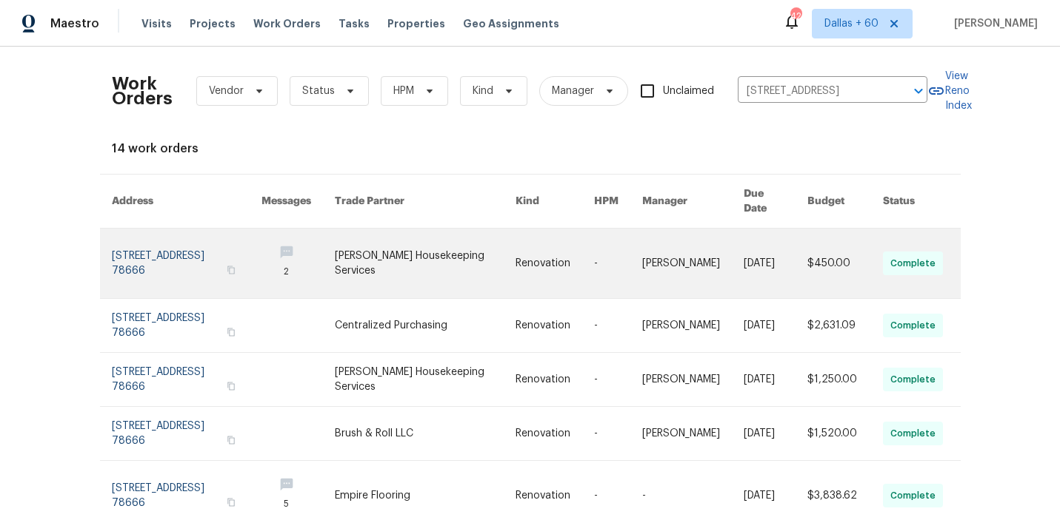
click at [471, 239] on link at bounding box center [425, 264] width 180 height 70
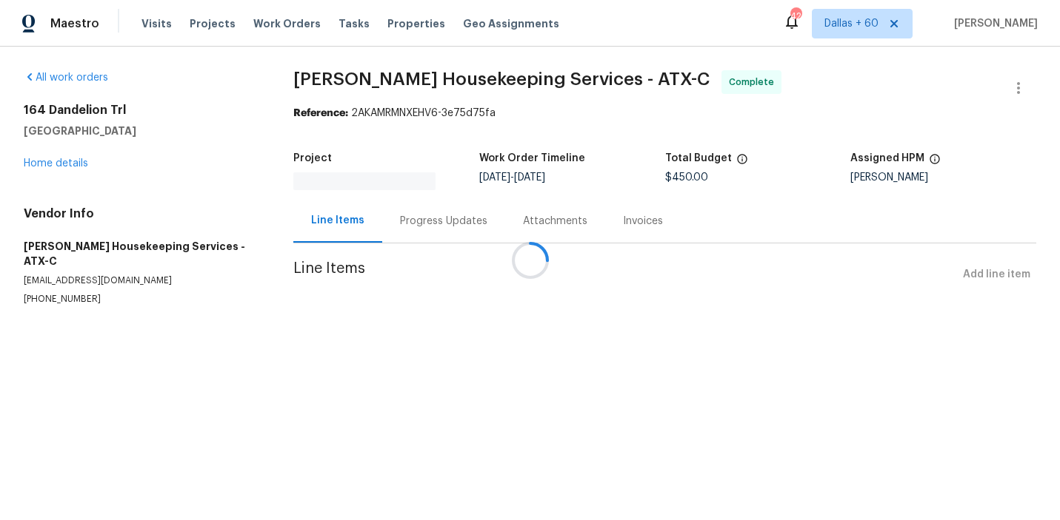
click at [49, 162] on div at bounding box center [530, 260] width 1060 height 520
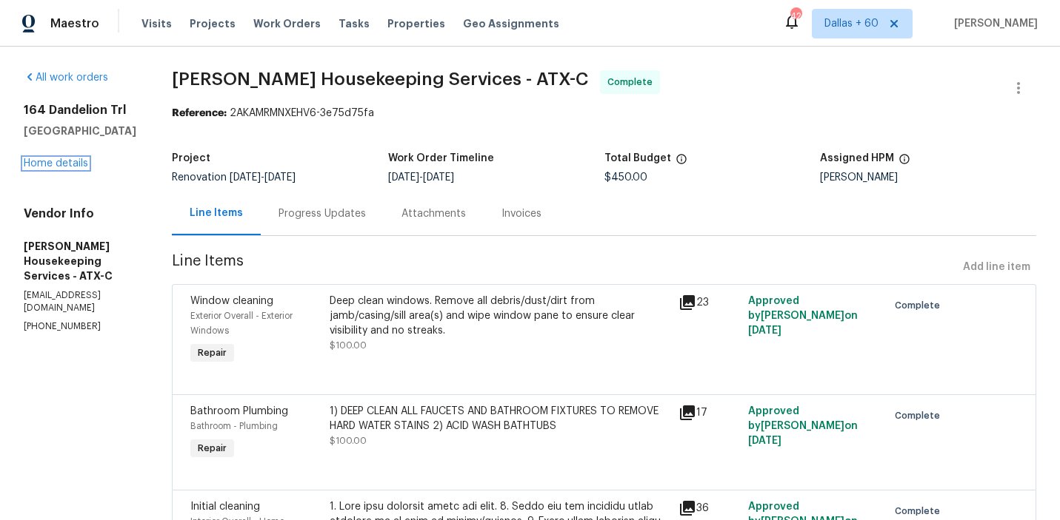
click at [49, 162] on link "Home details" at bounding box center [56, 163] width 64 height 10
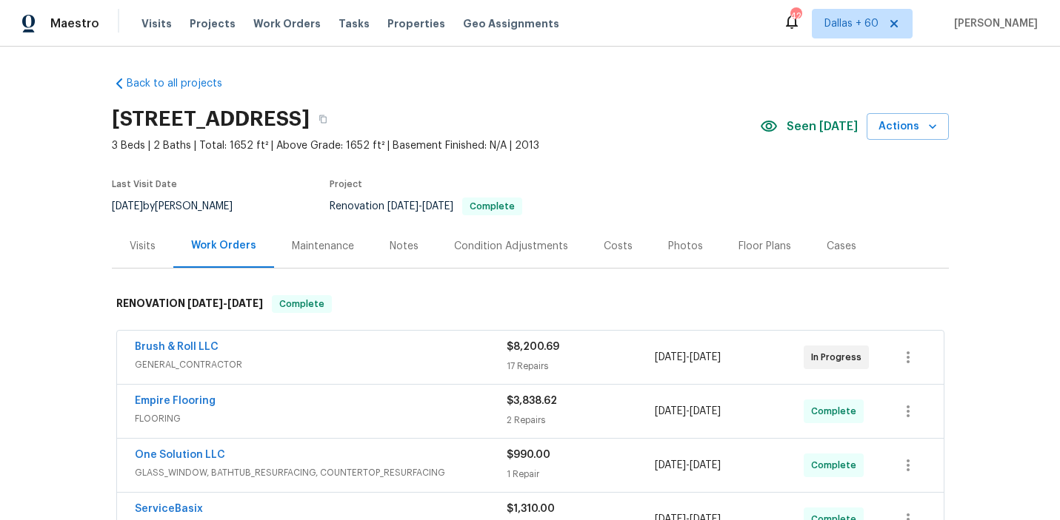
click at [394, 357] on div "Brush & Roll LLC" at bounding box center [321, 349] width 372 height 18
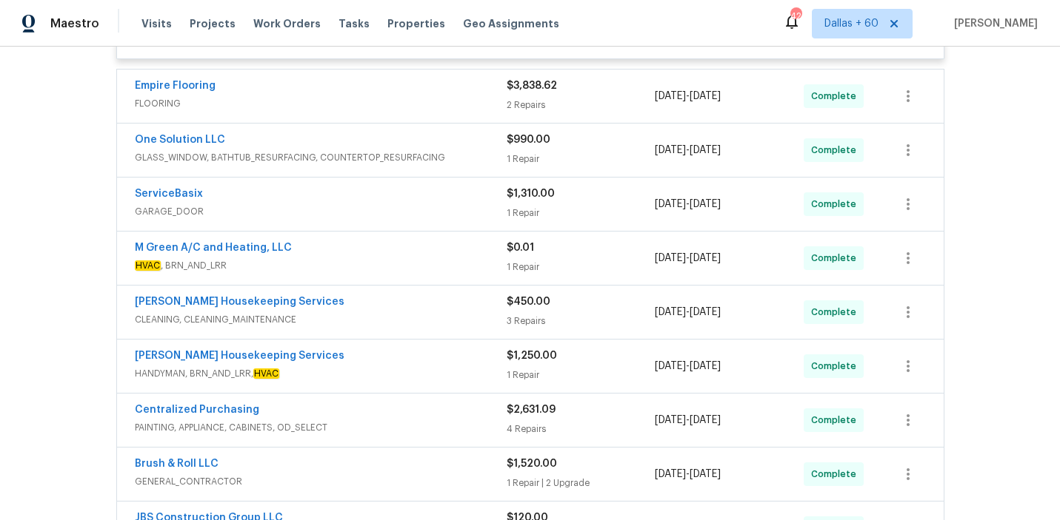
scroll to position [2742, 0]
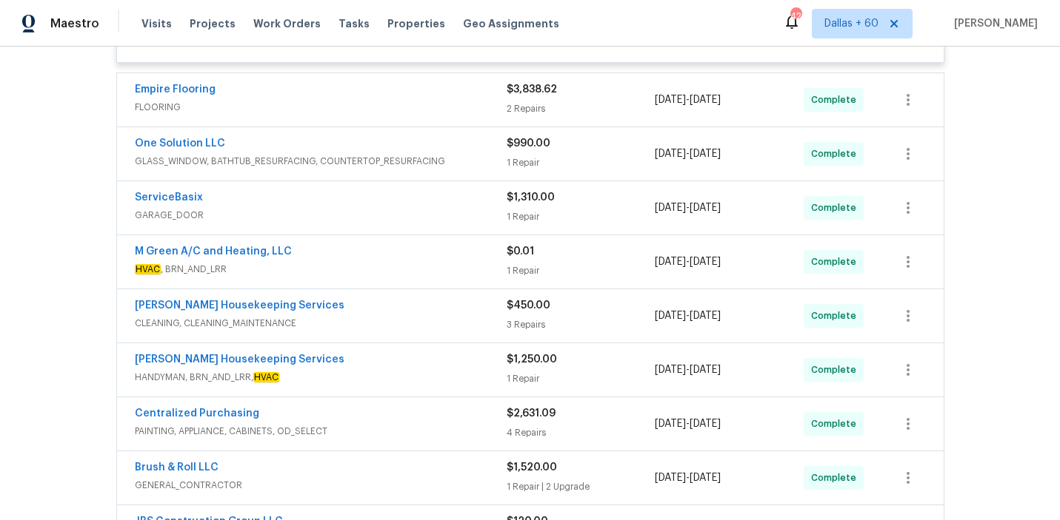
click at [409, 90] on div "Empire Flooring" at bounding box center [321, 91] width 372 height 18
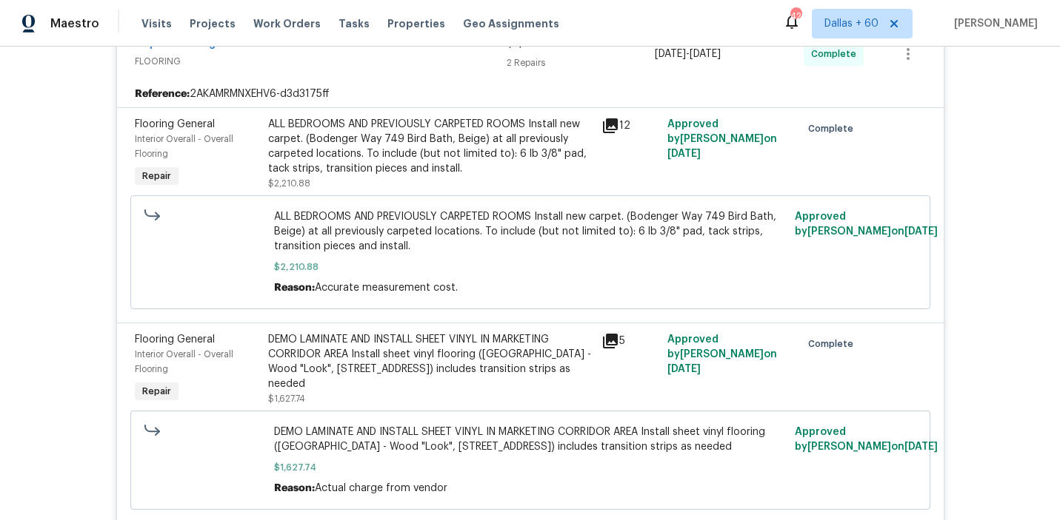
scroll to position [2785, 0]
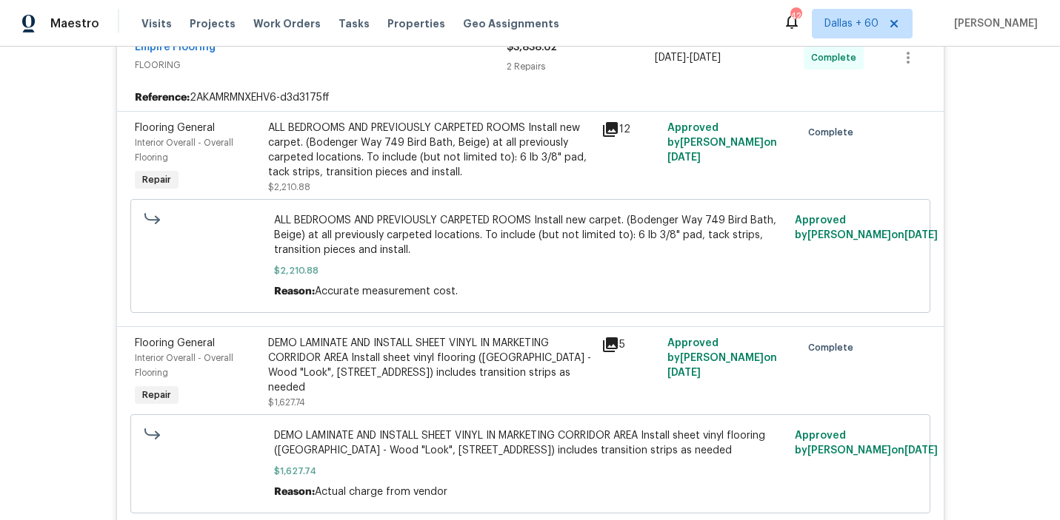
click at [440, 65] on div "Empire Flooring FLOORING" at bounding box center [321, 58] width 372 height 36
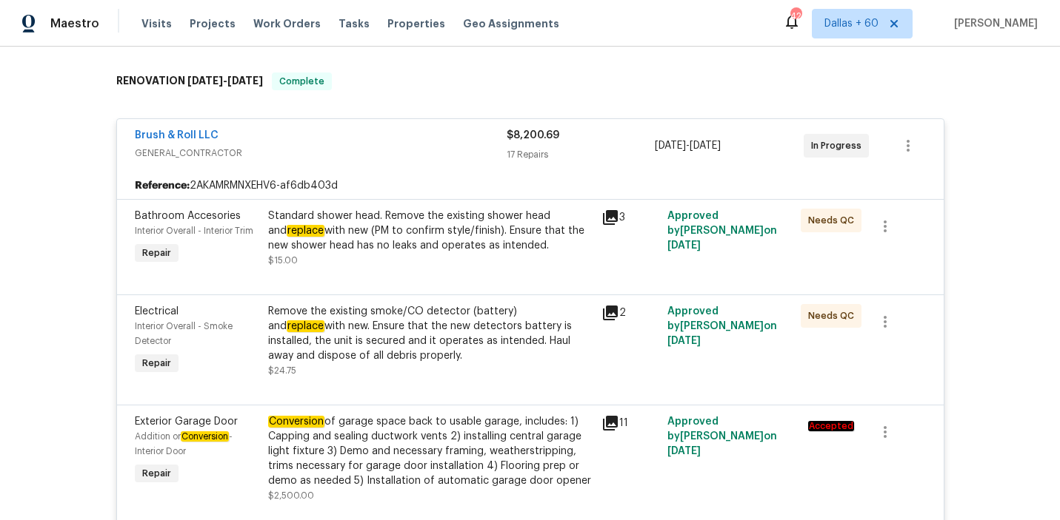
scroll to position [0, 0]
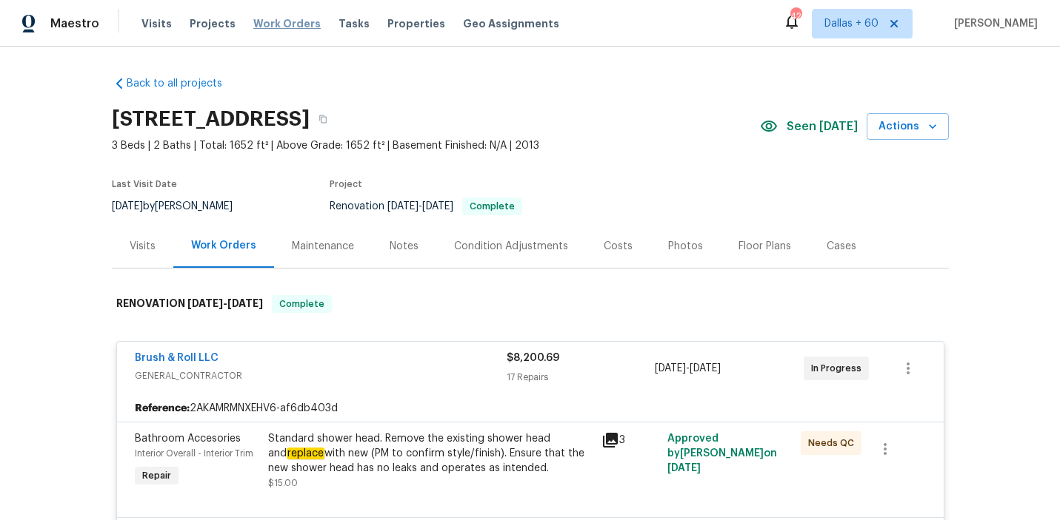
click at [271, 27] on span "Work Orders" at bounding box center [286, 23] width 67 height 15
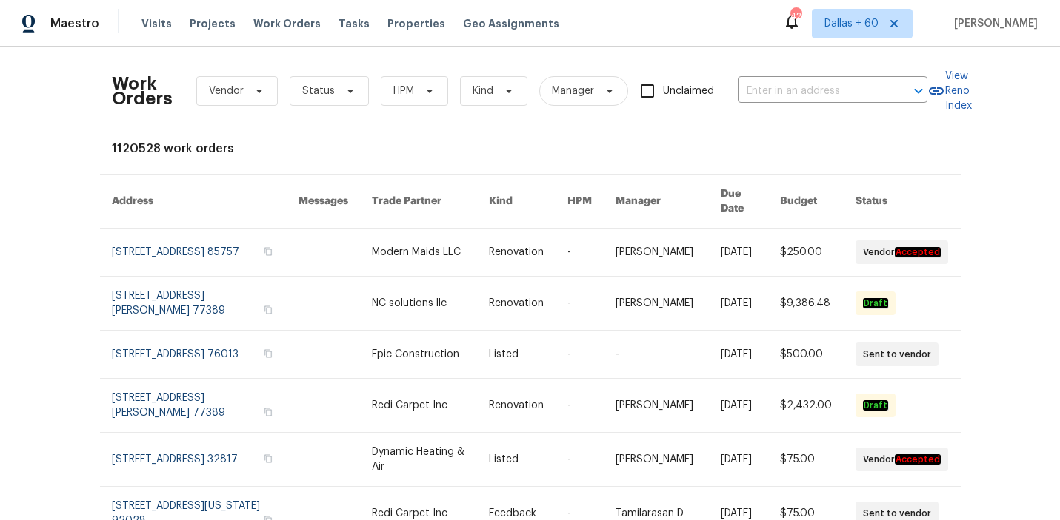
click at [786, 104] on div "Work Orders Vendor Status HPM Kind Manager Unclaimed ​" at bounding box center [519, 90] width 815 height 65
click at [782, 85] on input "text" at bounding box center [811, 91] width 148 height 23
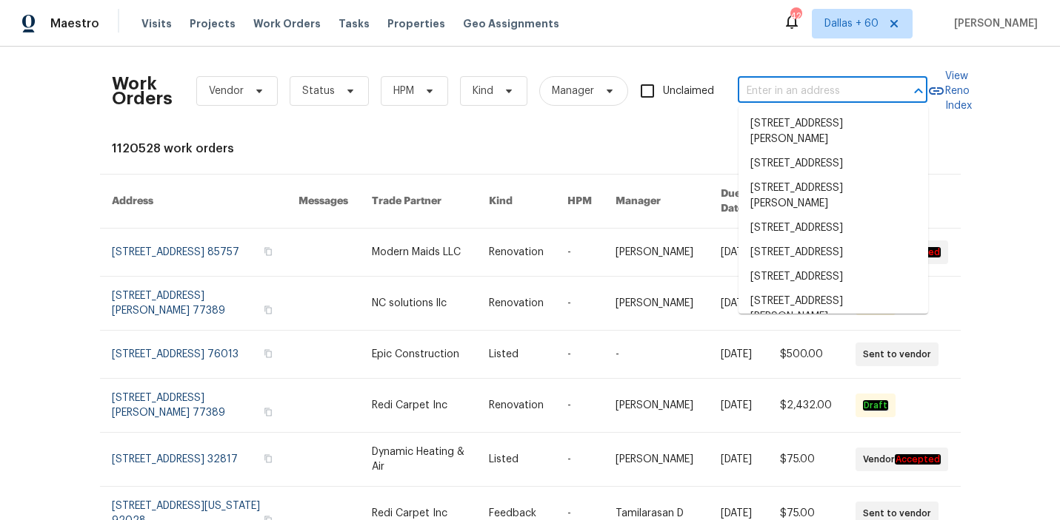
paste input "[STREET_ADDRESS][PERSON_NAME]"
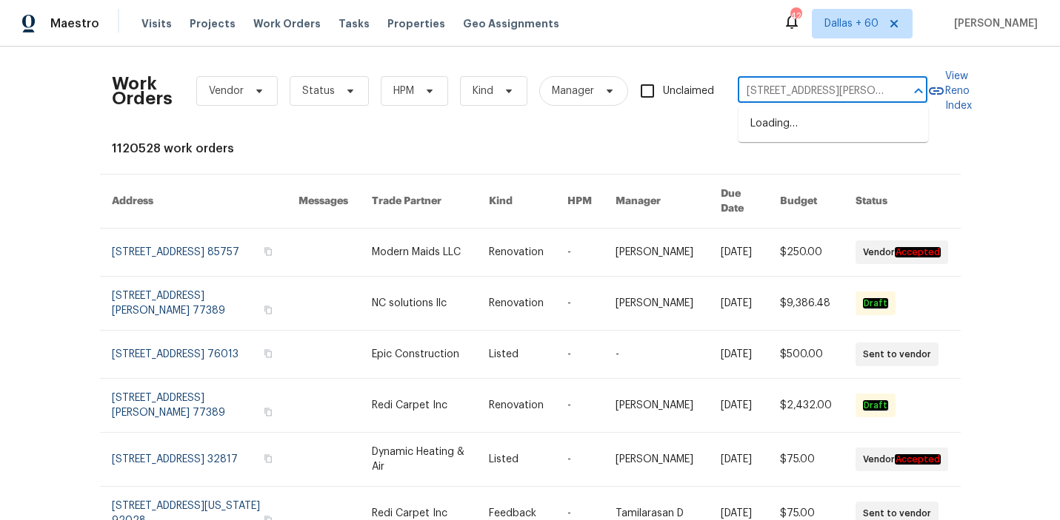
scroll to position [0, 67]
type input "[STREET_ADDRESS][PERSON_NAME]"
click at [807, 126] on li "[STREET_ADDRESS]" at bounding box center [833, 124] width 190 height 24
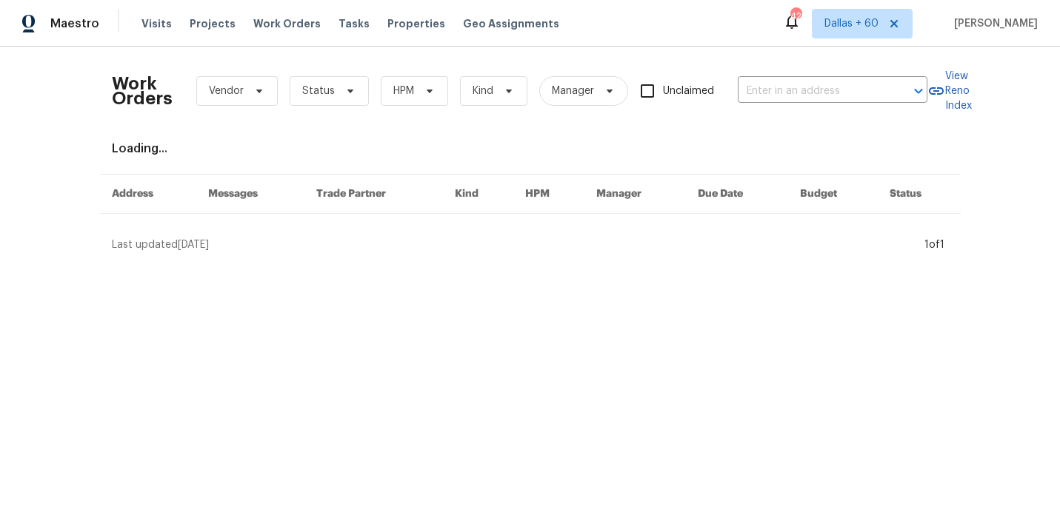
type input "[STREET_ADDRESS]"
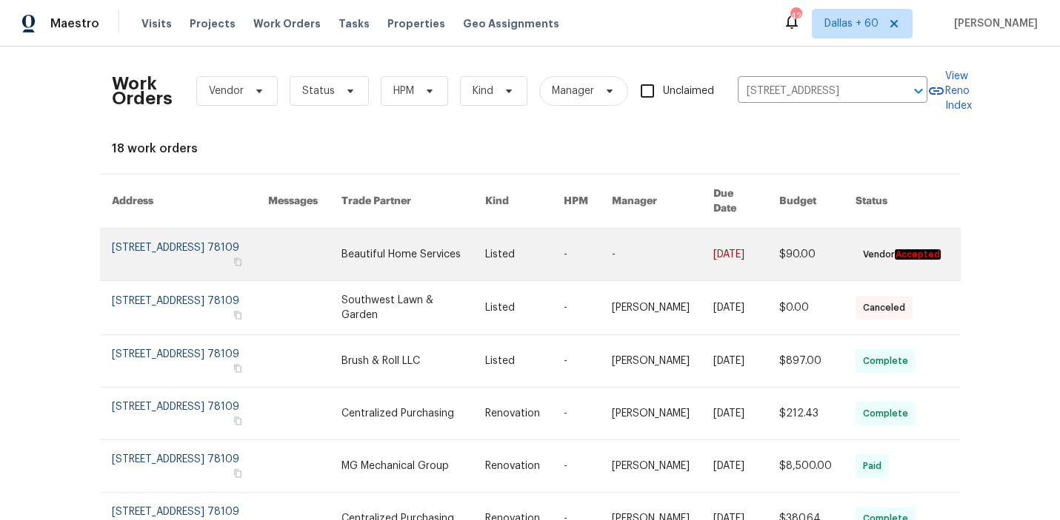
click at [483, 250] on td "Listed" at bounding box center [512, 255] width 78 height 53
click at [370, 234] on link at bounding box center [413, 255] width 144 height 52
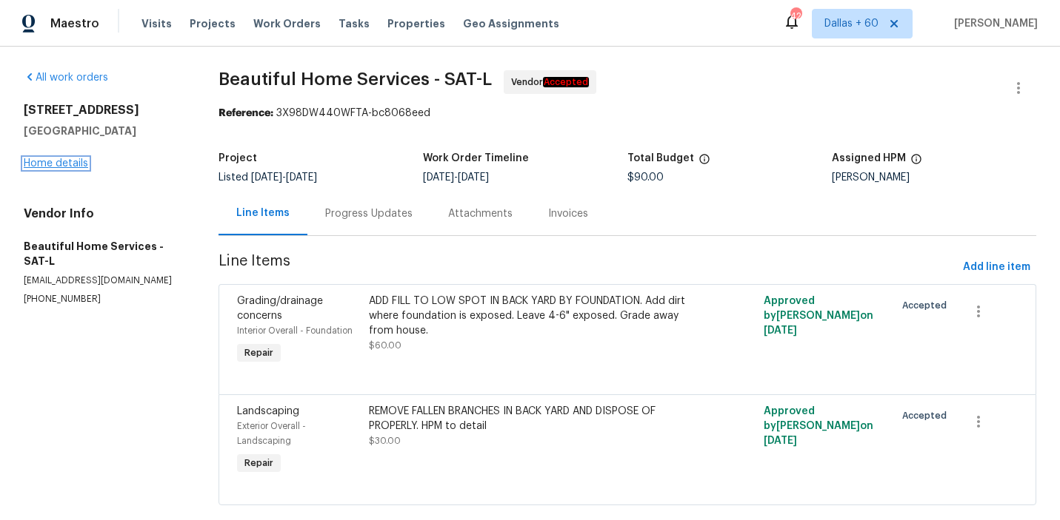
click at [64, 162] on link "Home details" at bounding box center [56, 163] width 64 height 10
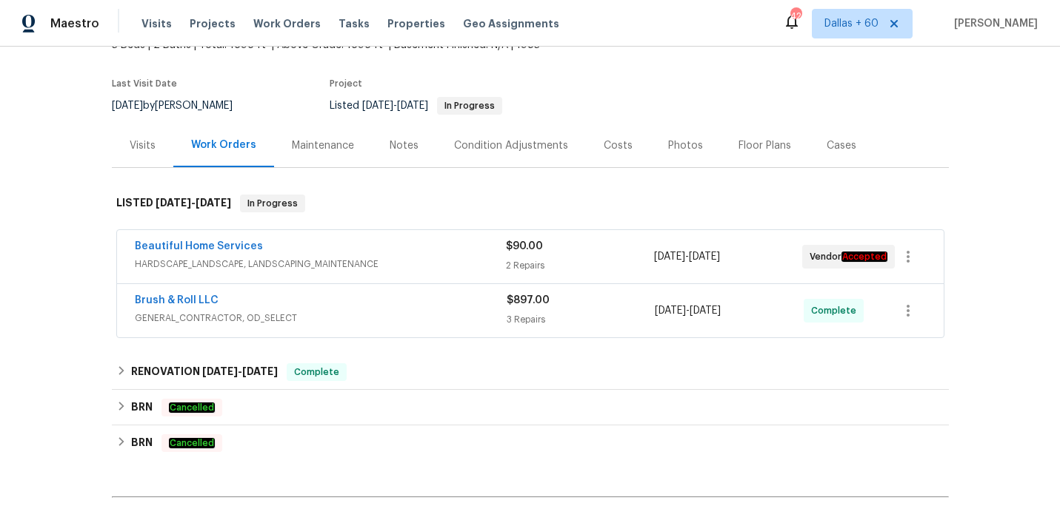
click at [443, 253] on div "Beautiful Home Services" at bounding box center [320, 248] width 371 height 18
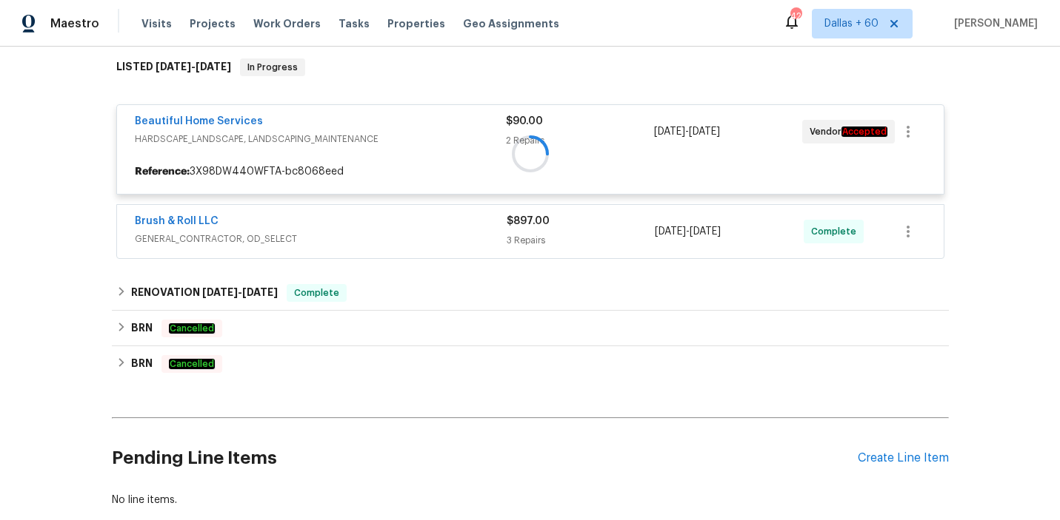
scroll to position [255, 0]
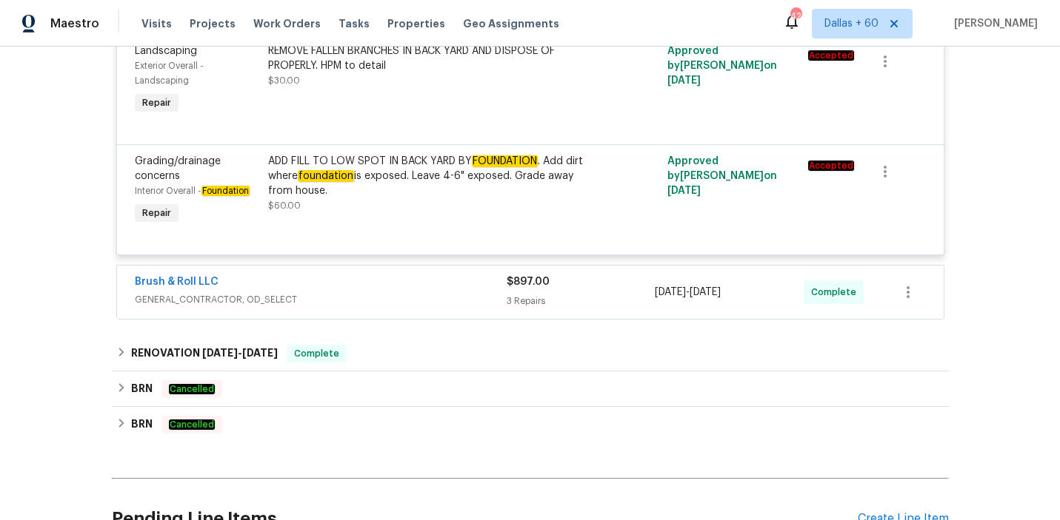
click at [418, 288] on div "Brush & Roll LLC" at bounding box center [321, 284] width 372 height 18
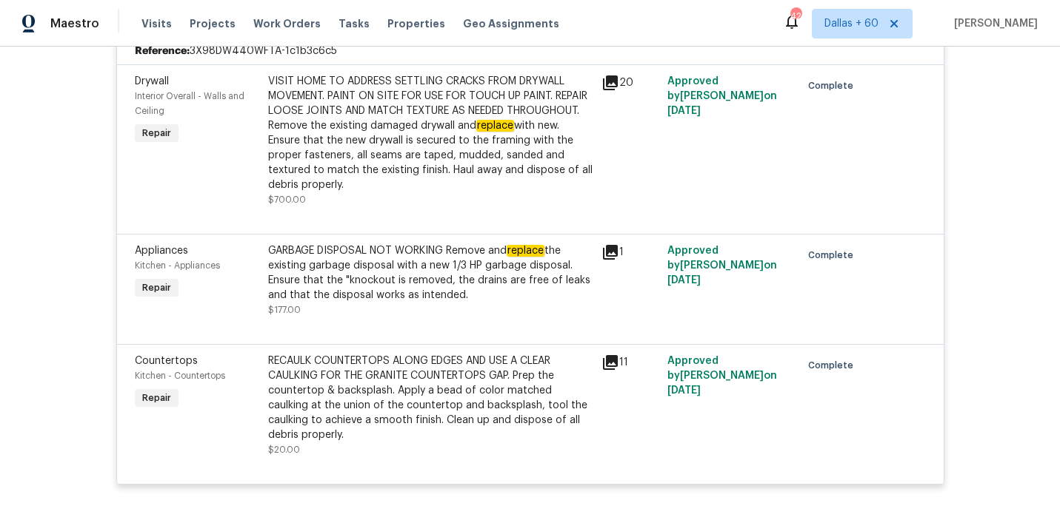
scroll to position [676, 0]
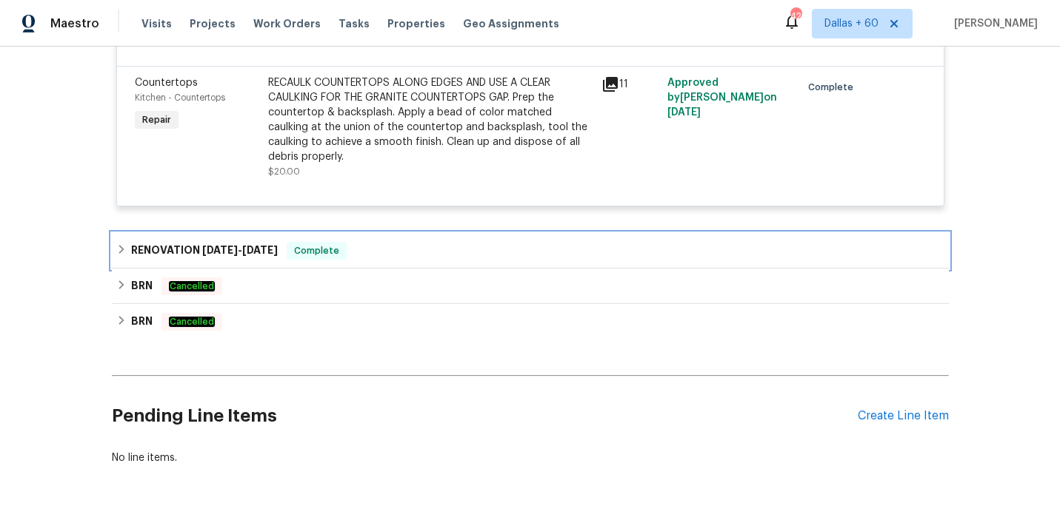
click at [409, 263] on div "RENOVATION [DATE] - [DATE] Complete" at bounding box center [530, 251] width 837 height 36
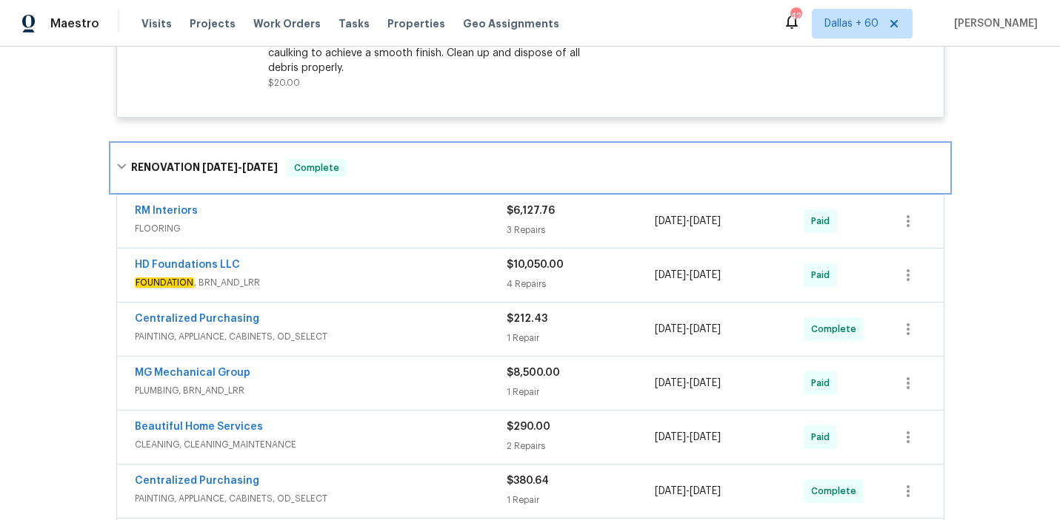
scroll to position [0, 0]
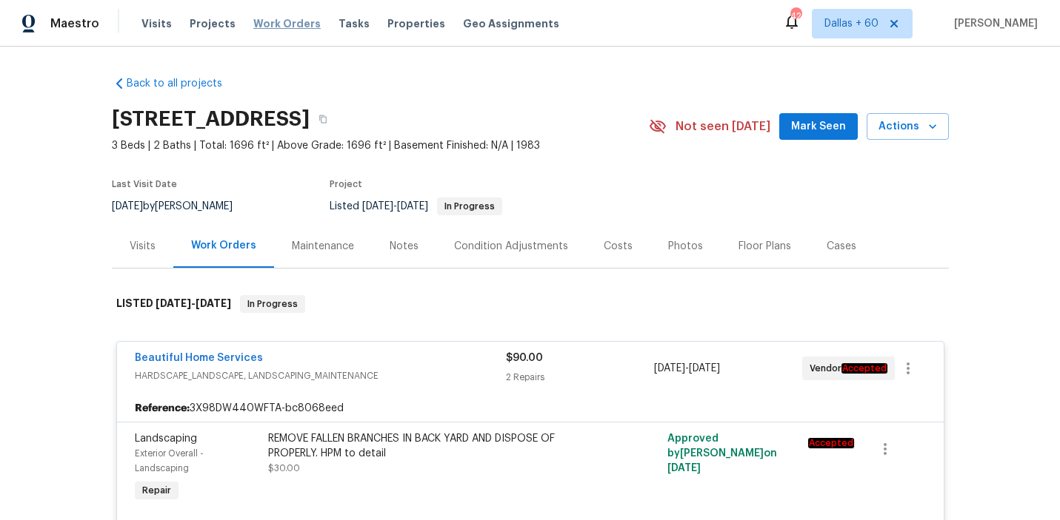
click at [275, 27] on span "Work Orders" at bounding box center [286, 23] width 67 height 15
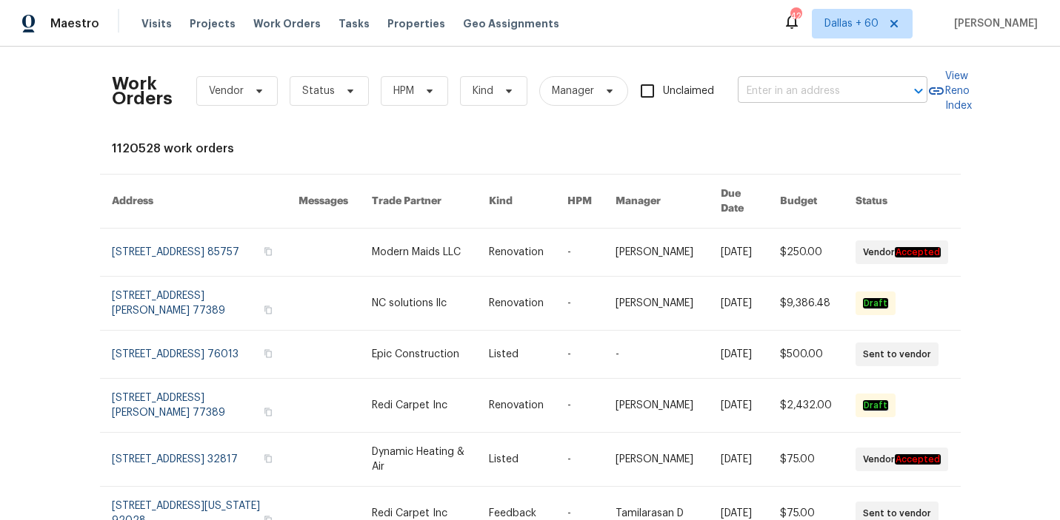
click at [820, 82] on input "text" at bounding box center [811, 91] width 148 height 23
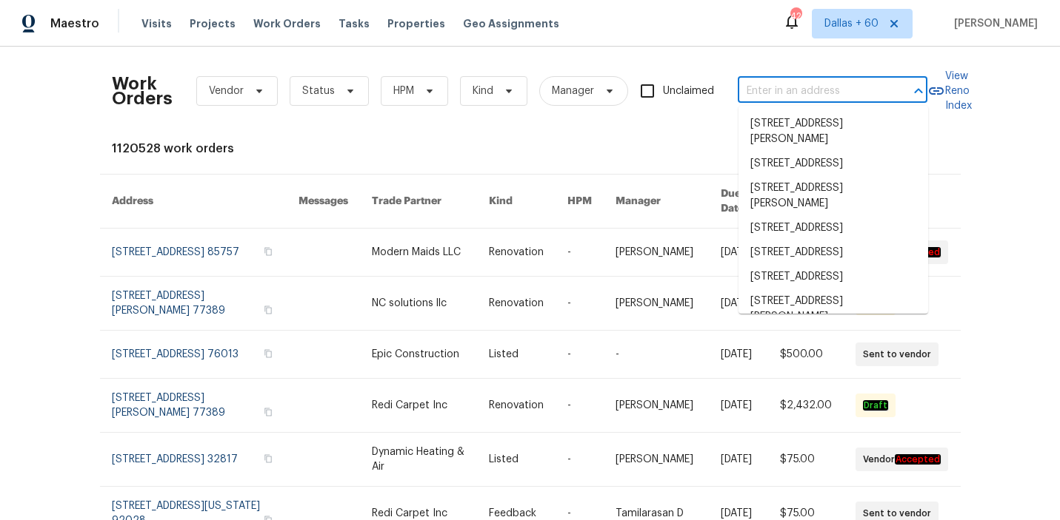
paste input "[STREET_ADDRESS][PERSON_NAME][PERSON_NAME]"
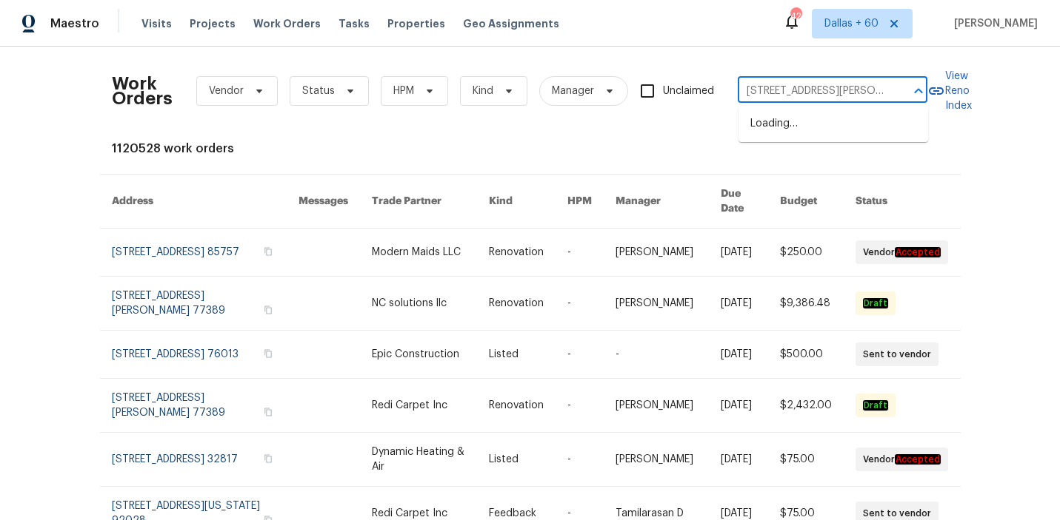
scroll to position [0, 43]
type input "[STREET_ADDRESS][PERSON_NAME][PERSON_NAME]"
click at [851, 128] on li "[STREET_ADDRESS][PERSON_NAME]" at bounding box center [833, 132] width 190 height 40
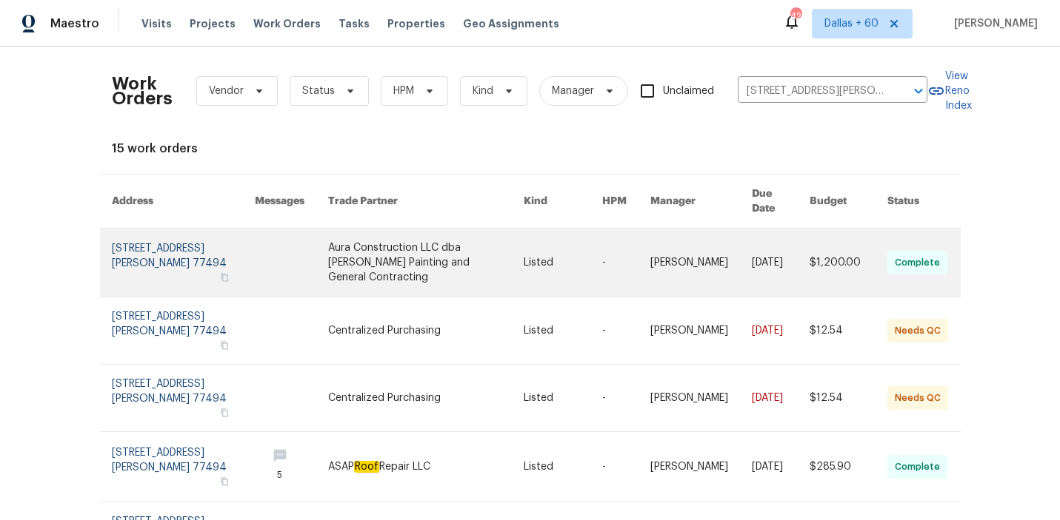
click at [415, 259] on link at bounding box center [425, 263] width 195 height 68
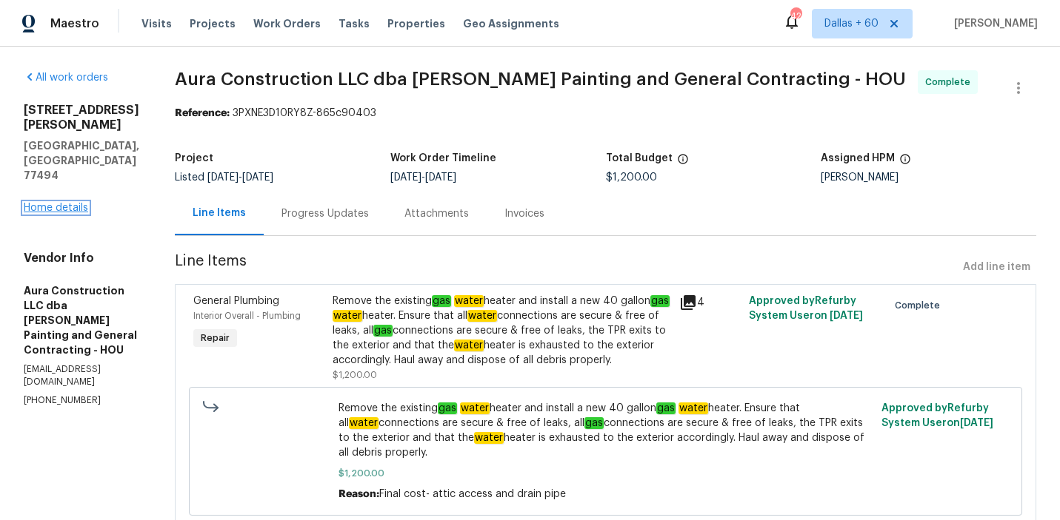
click at [44, 203] on link "Home details" at bounding box center [56, 208] width 64 height 10
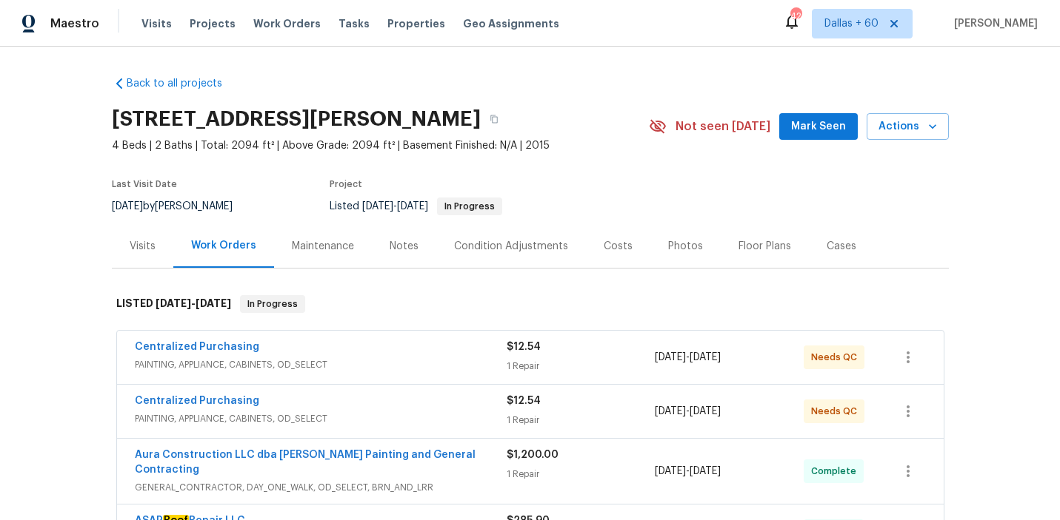
click at [435, 353] on div "Centralized Purchasing" at bounding box center [321, 349] width 372 height 18
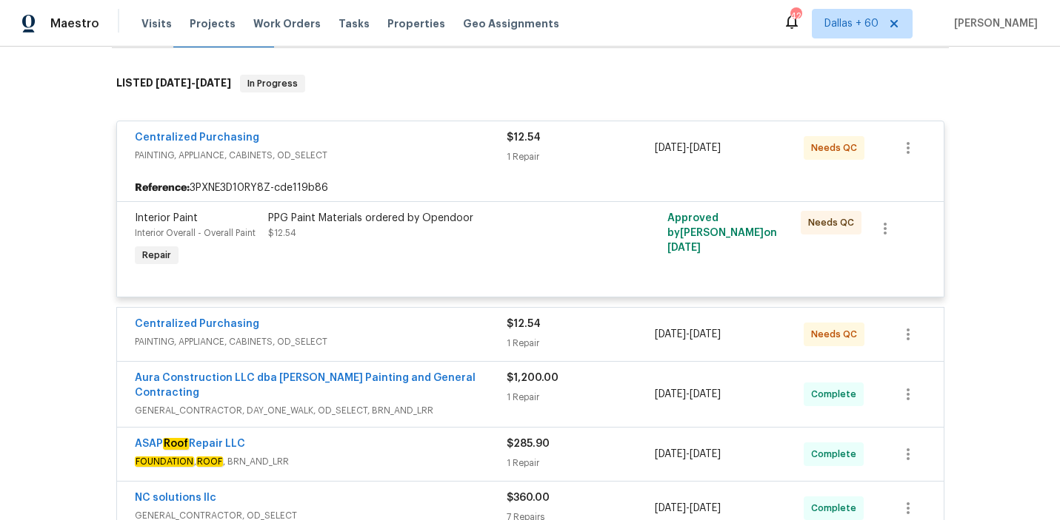
scroll to position [254, 0]
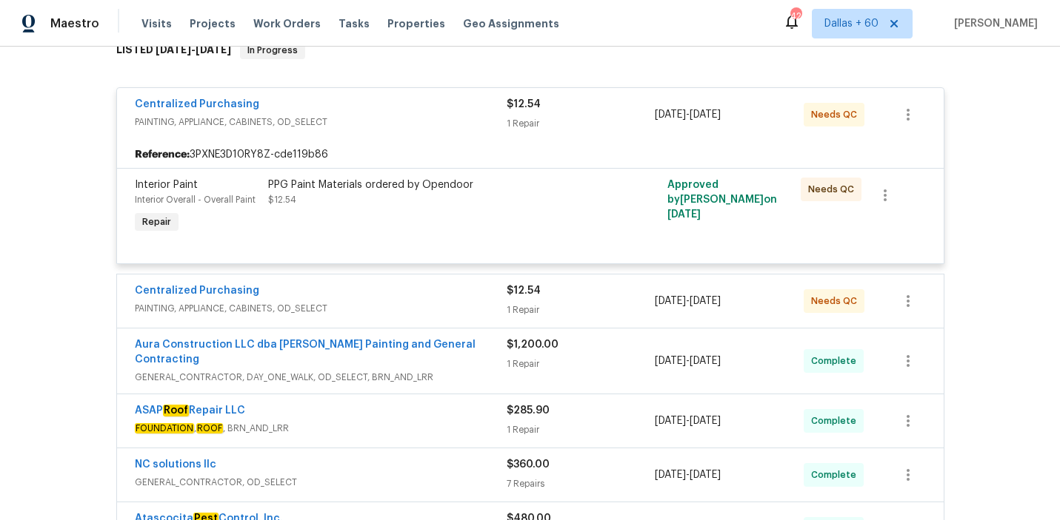
click at [436, 301] on span "PAINTING, APPLIANCE, CABINETS, OD_SELECT" at bounding box center [321, 308] width 372 height 15
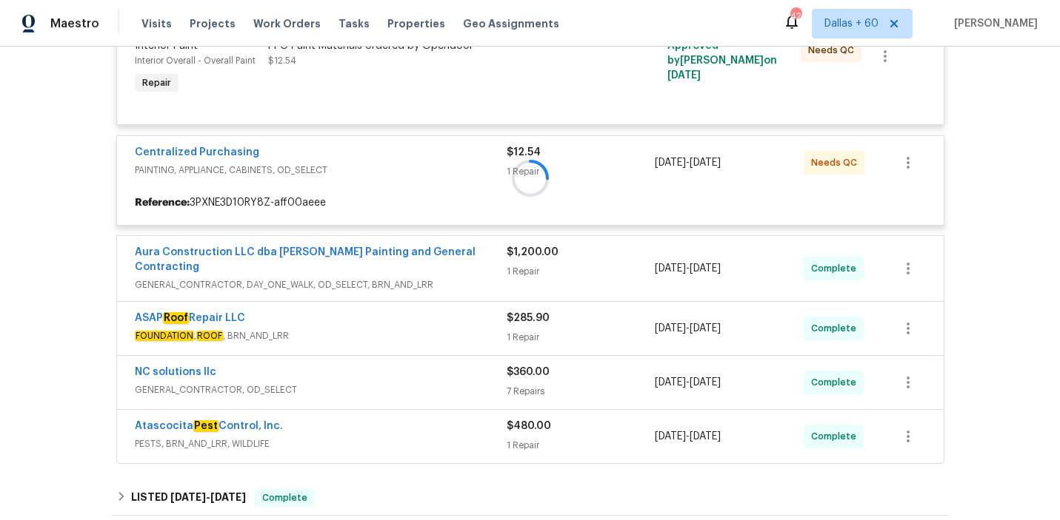
scroll to position [389, 0]
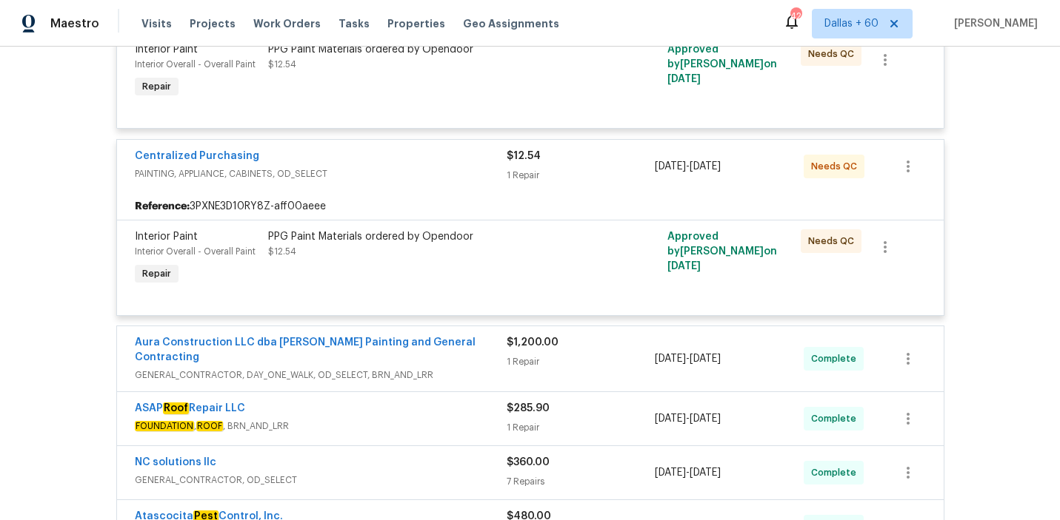
click at [461, 368] on span "GENERAL_CONTRACTOR, DAY_ONE_WALK, OD_SELECT, BRN_AND_LRR" at bounding box center [321, 375] width 372 height 15
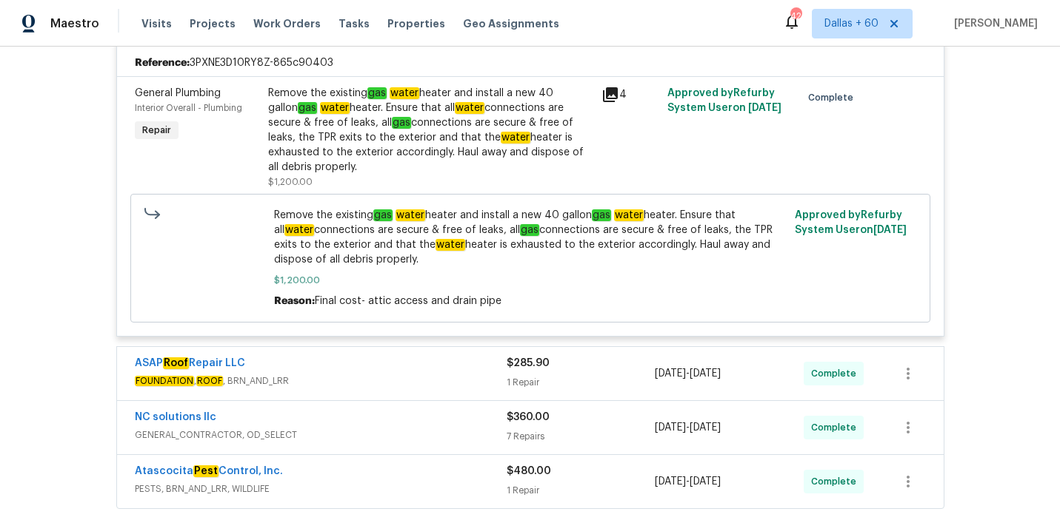
scroll to position [771, 0]
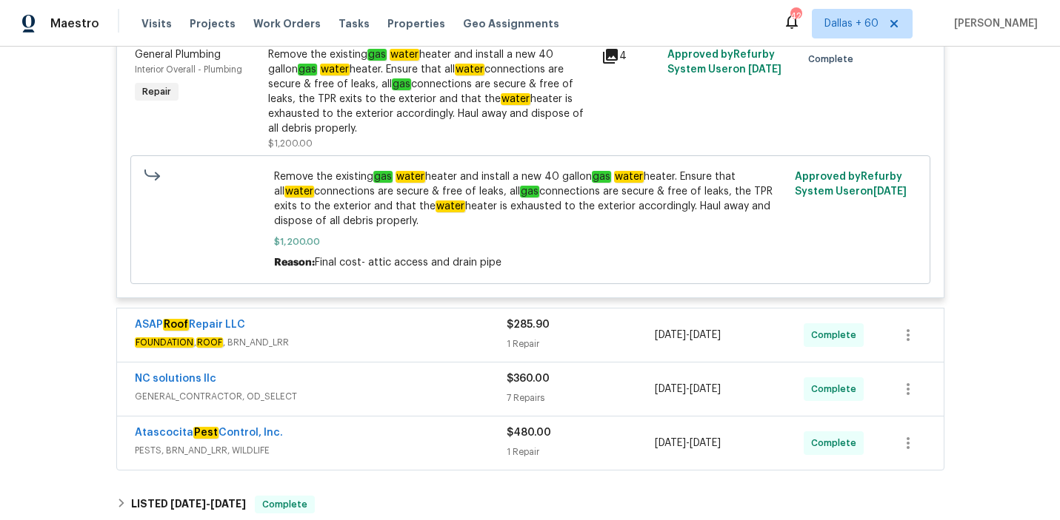
click at [408, 322] on div "ASAP Roof Repair LLC" at bounding box center [321, 327] width 372 height 18
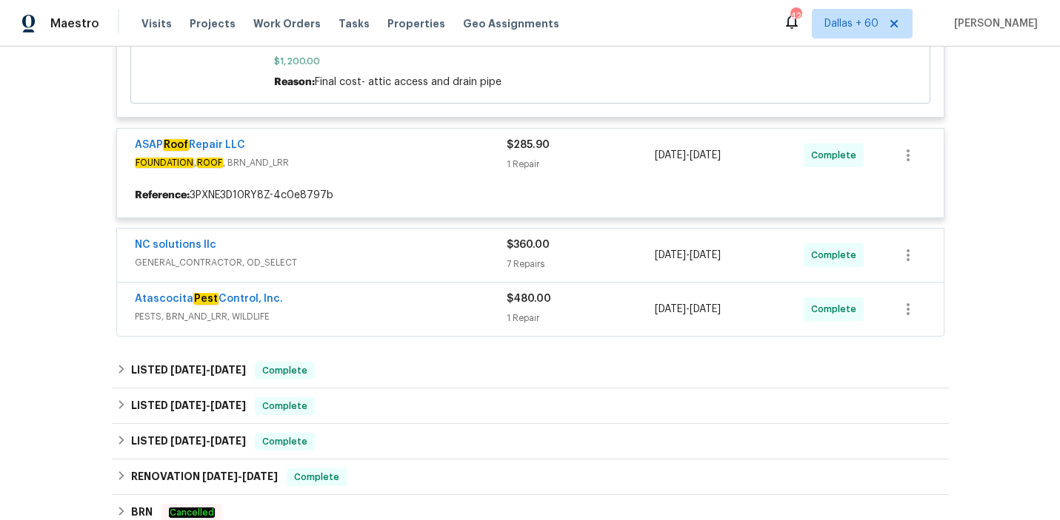
scroll to position [950, 0]
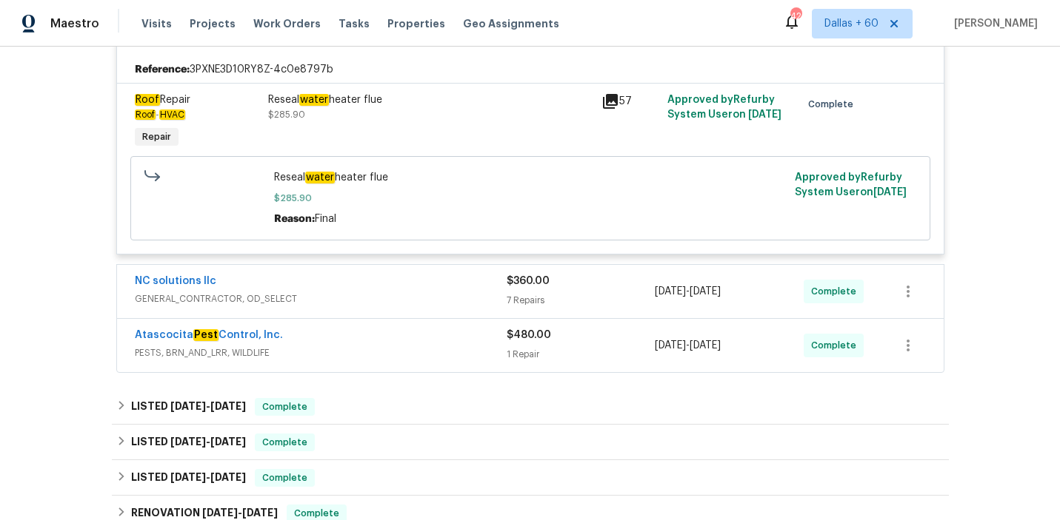
click at [385, 274] on div "NC solutions llc" at bounding box center [321, 283] width 372 height 18
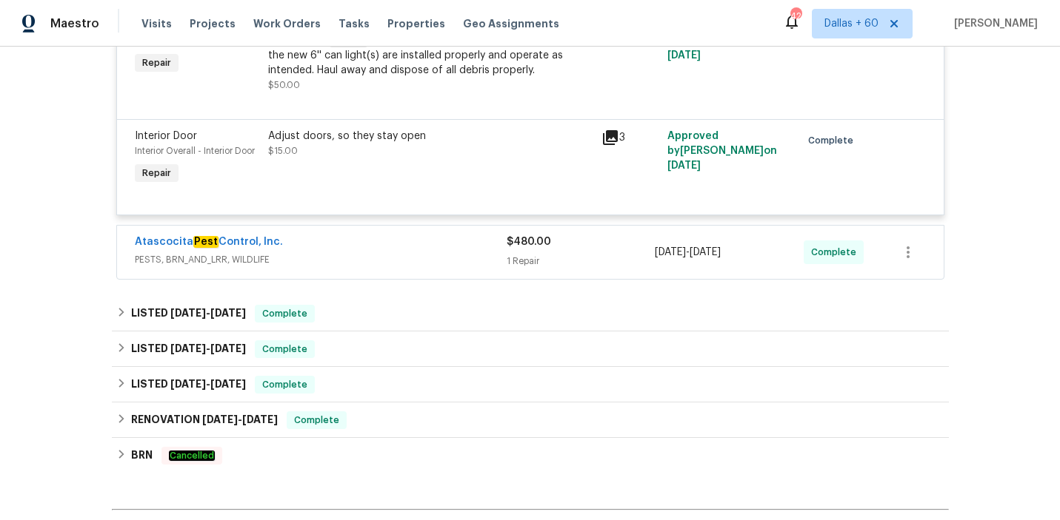
scroll to position [2052, 0]
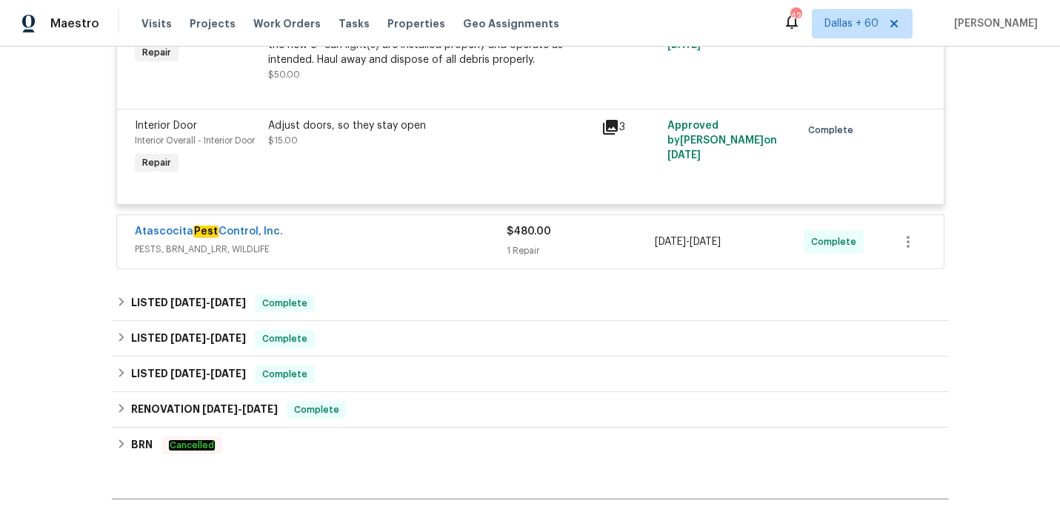
click at [399, 224] on div "Atascocita Pest Control, Inc." at bounding box center [321, 233] width 372 height 18
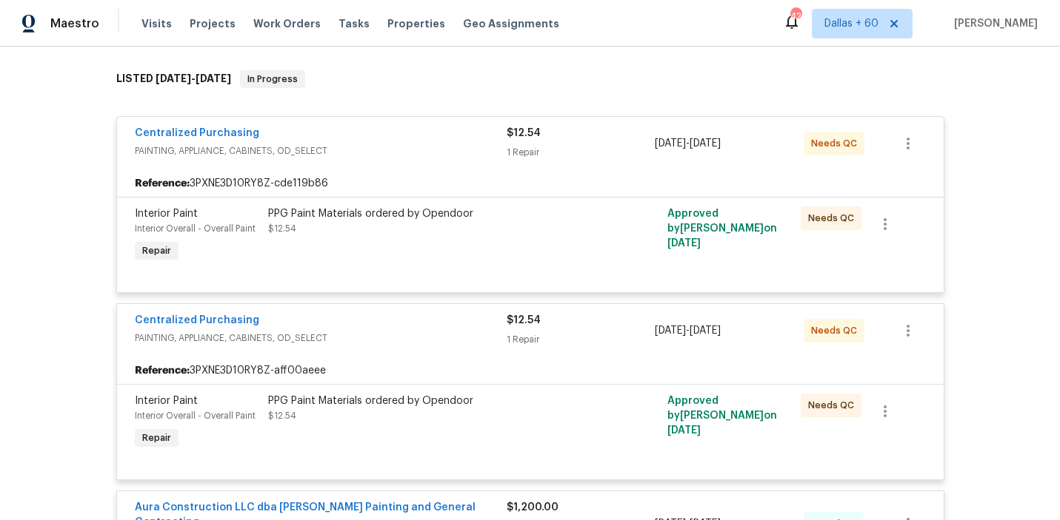
scroll to position [190, 0]
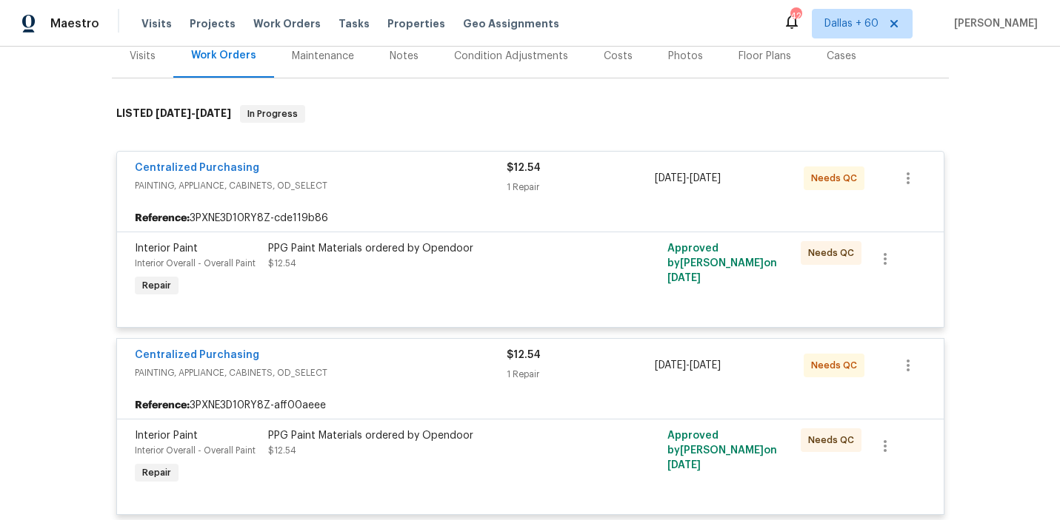
drag, startPoint x: 101, startPoint y: 118, endPoint x: 343, endPoint y: 113, distance: 241.4
click at [343, 113] on div "Back to all projects [STREET_ADDRESS][PERSON_NAME] 4 Beds | 2 Baths | Total: 20…" at bounding box center [530, 284] width 1060 height 474
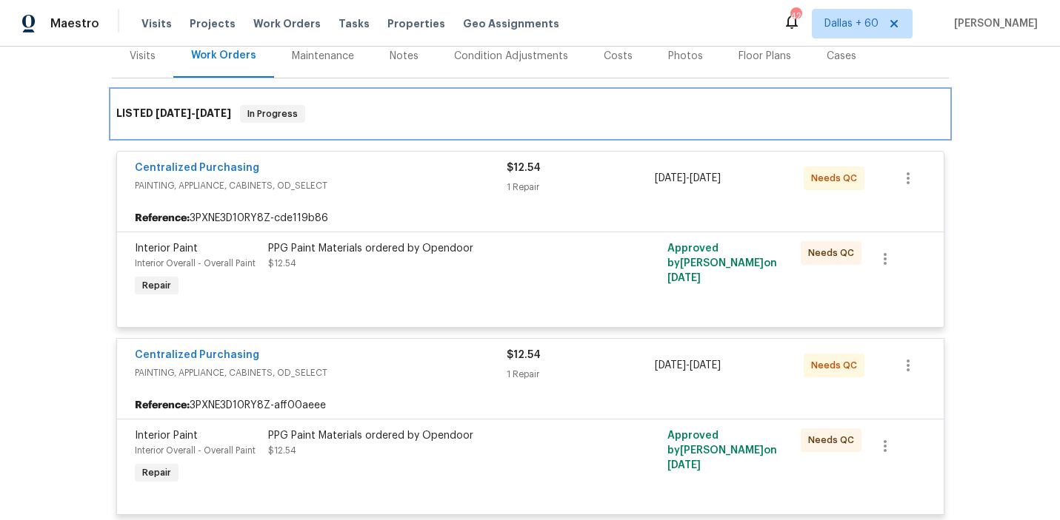
drag, startPoint x: 341, startPoint y: 113, endPoint x: 110, endPoint y: 98, distance: 232.2
click at [110, 98] on div "Back to all projects [STREET_ADDRESS][PERSON_NAME] 4 Beds | 2 Baths | Total: 20…" at bounding box center [530, 284] width 1060 height 474
drag, startPoint x: 116, startPoint y: 101, endPoint x: 300, endPoint y: 146, distance: 188.9
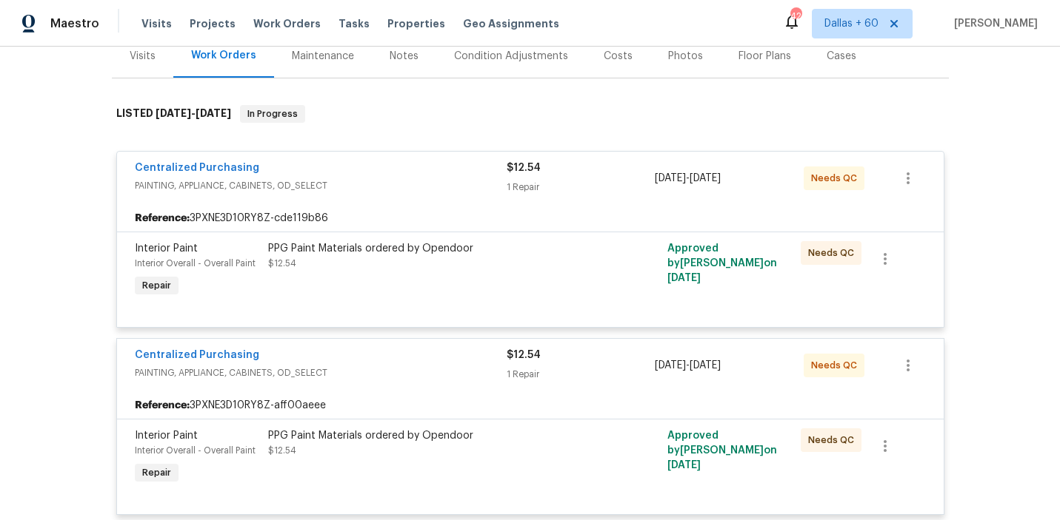
click at [76, 148] on div "Back to all projects [STREET_ADDRESS][PERSON_NAME] 4 Beds | 2 Baths | Total: 20…" at bounding box center [530, 284] width 1060 height 474
drag, startPoint x: 98, startPoint y: 124, endPoint x: 289, endPoint y: 128, distance: 191.1
click at [281, 127] on div "Back to all projects [STREET_ADDRESS][PERSON_NAME] 4 Beds | 2 Baths | Total: 20…" at bounding box center [530, 284] width 1060 height 474
click at [104, 140] on div "Back to all projects [STREET_ADDRESS][PERSON_NAME] 4 Beds | 2 Baths | Total: 20…" at bounding box center [530, 284] width 1060 height 474
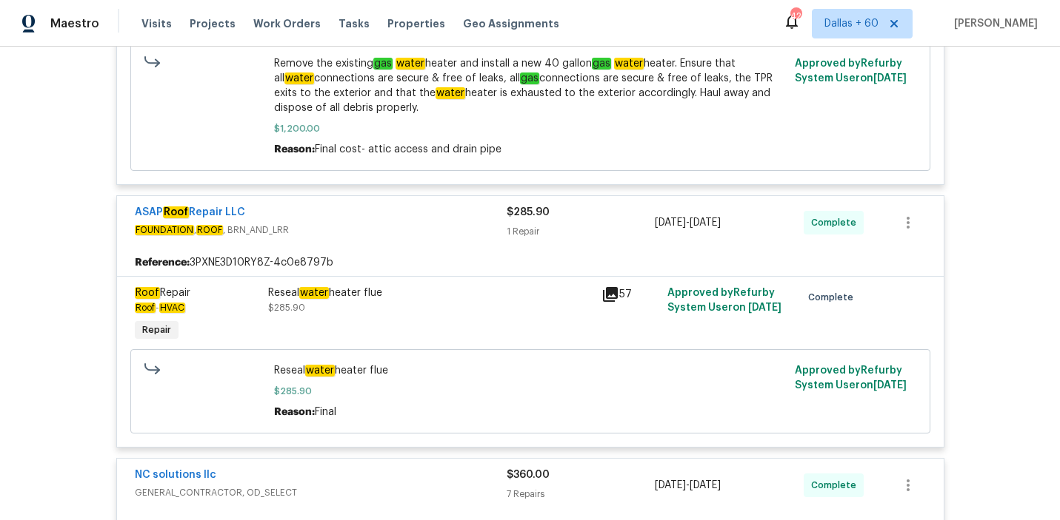
scroll to position [902, 0]
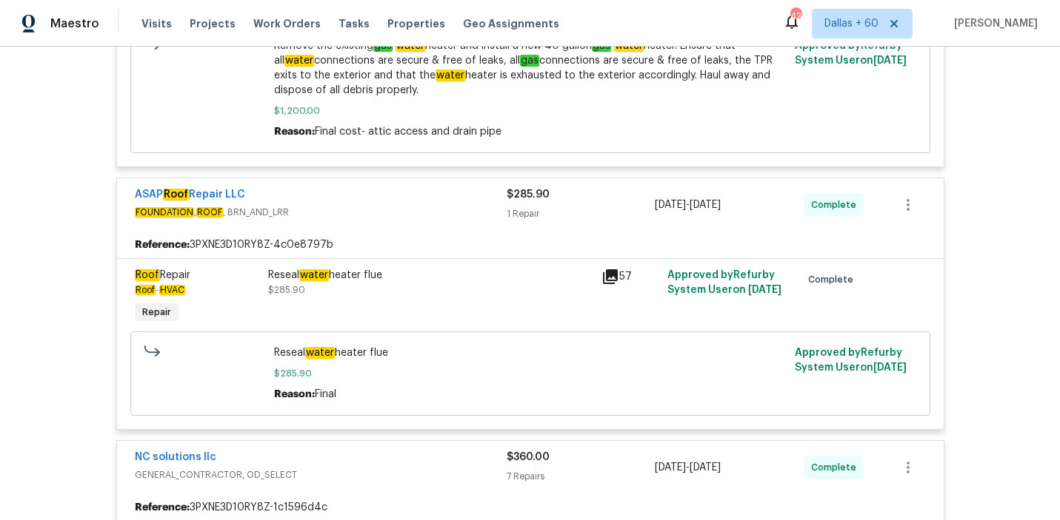
drag, startPoint x: 264, startPoint y: 263, endPoint x: 422, endPoint y: 272, distance: 158.7
click at [422, 272] on div "Reseal water heater flue $285.90" at bounding box center [430, 298] width 333 height 68
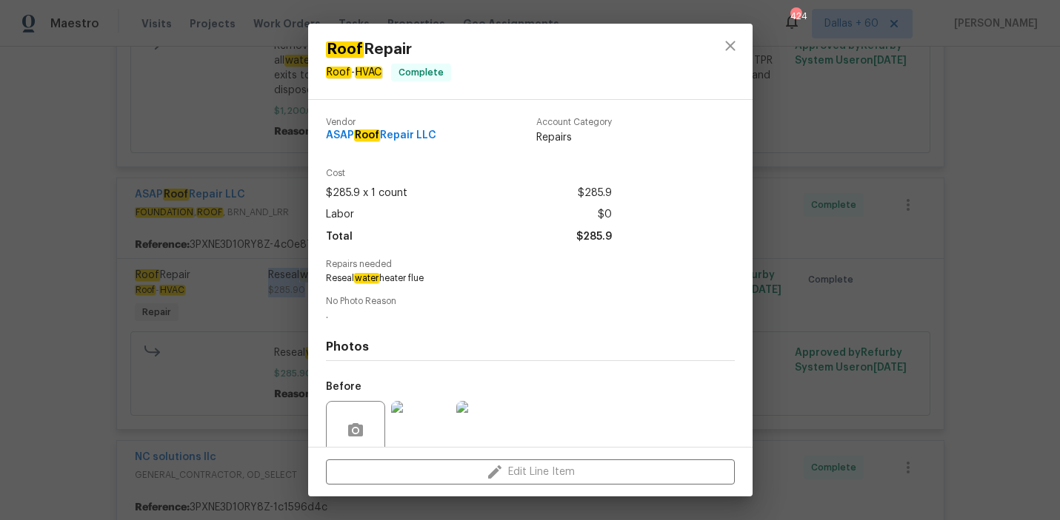
drag, startPoint x: 323, startPoint y: 284, endPoint x: 521, endPoint y: 287, distance: 198.4
click at [522, 288] on div "Vendor ASAP Roof Repair LLC Account Category Repairs Cost $285.9 x 1 count $285…" at bounding box center [530, 273] width 444 height 347
click at [489, 308] on div "No Photo Reason ." at bounding box center [530, 309] width 409 height 25
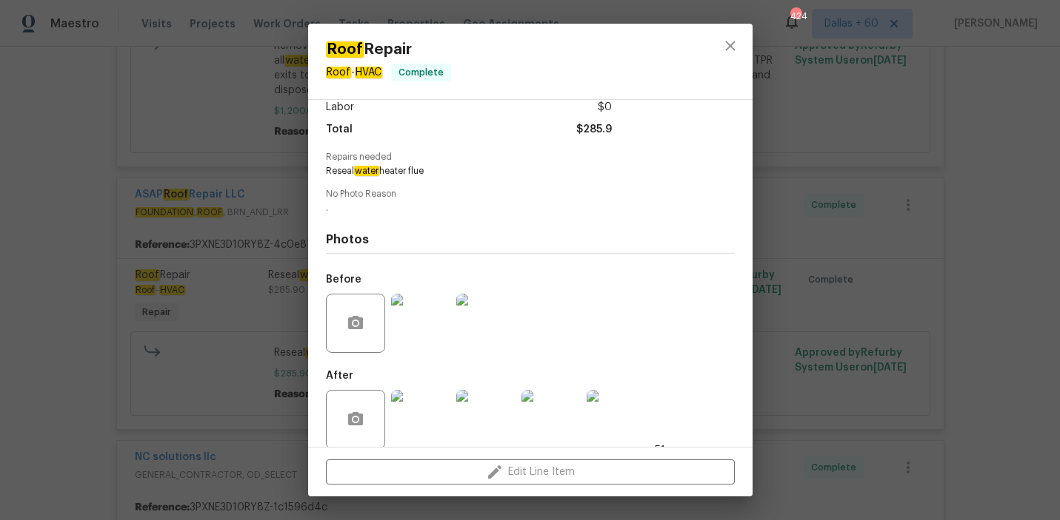
scroll to position [106, 0]
click at [407, 336] on img at bounding box center [420, 324] width 59 height 59
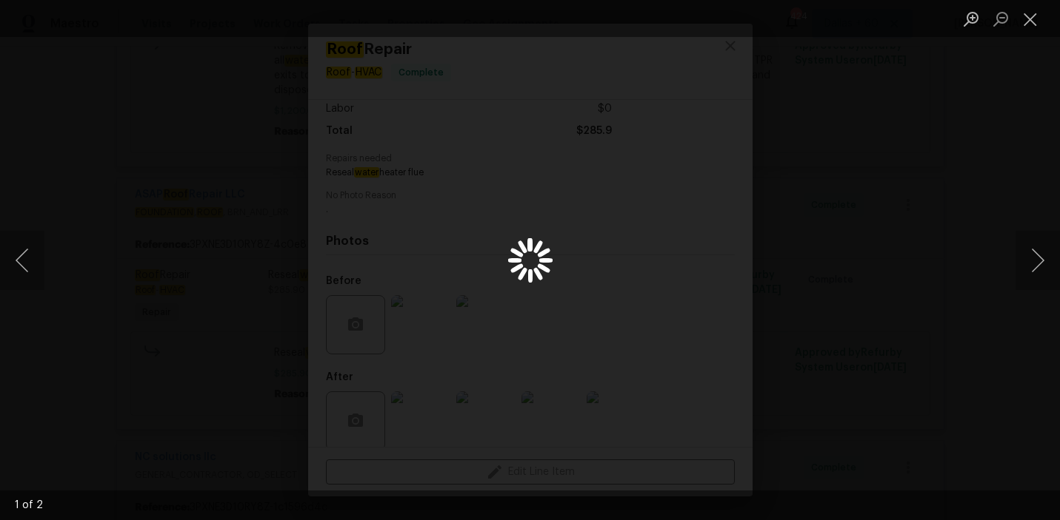
click at [871, 263] on div "Lightbox" at bounding box center [530, 260] width 1060 height 520
click at [1028, 30] on button "Close lightbox" at bounding box center [1030, 19] width 30 height 26
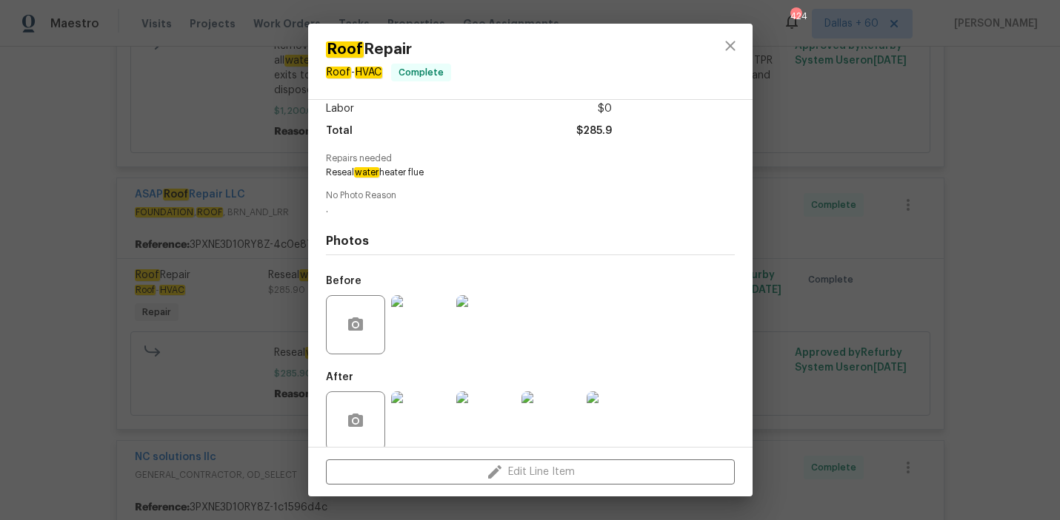
click at [860, 159] on div "Roof Repair Roof - HVAC Complete Vendor ASAP Roof Repair LLC Account Category R…" at bounding box center [530, 260] width 1060 height 520
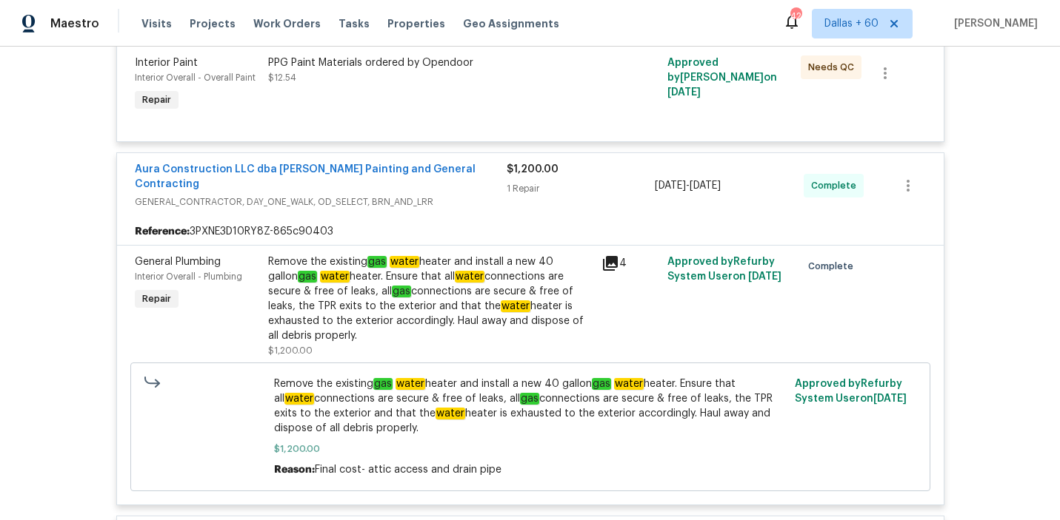
scroll to position [566, 0]
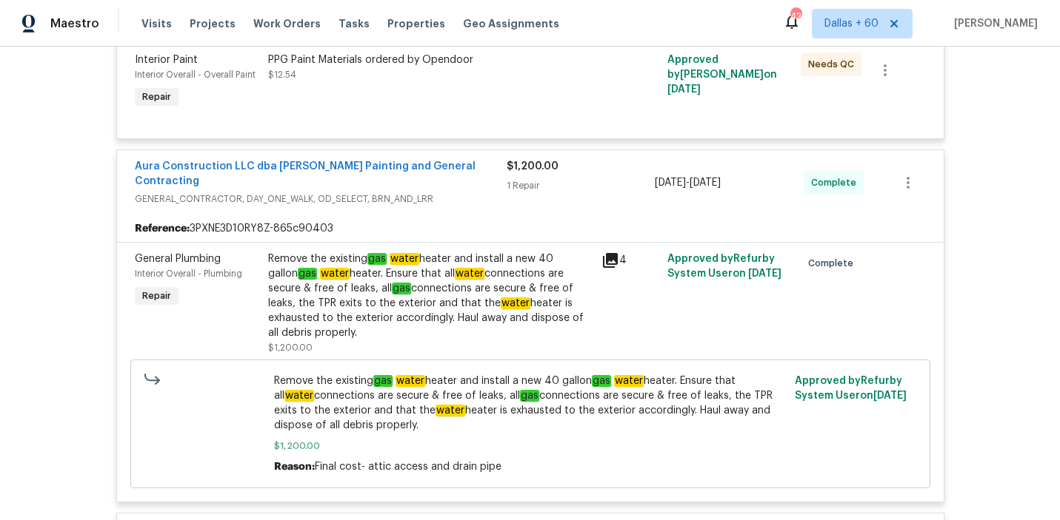
click at [533, 266] on div "Remove the existing gas water heater and install a new 40 gallon gas water heat…" at bounding box center [430, 296] width 324 height 89
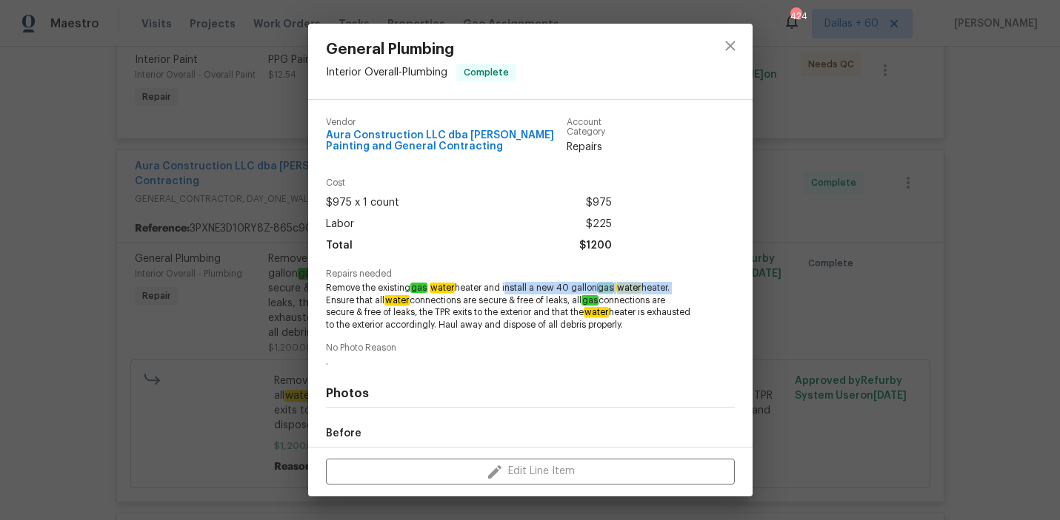
drag, startPoint x: 504, startPoint y: 287, endPoint x: 672, endPoint y: 289, distance: 168.1
click at [673, 289] on span "Remove the existing gas water heater and install a new 40 gallon gas water heat…" at bounding box center [510, 307] width 368 height 50
copy span "install a new 40 gallon gas water heater."
click at [117, 324] on div "General Plumbing Interior Overall - Plumbing Complete Vendor Aura Construction …" at bounding box center [530, 260] width 1060 height 520
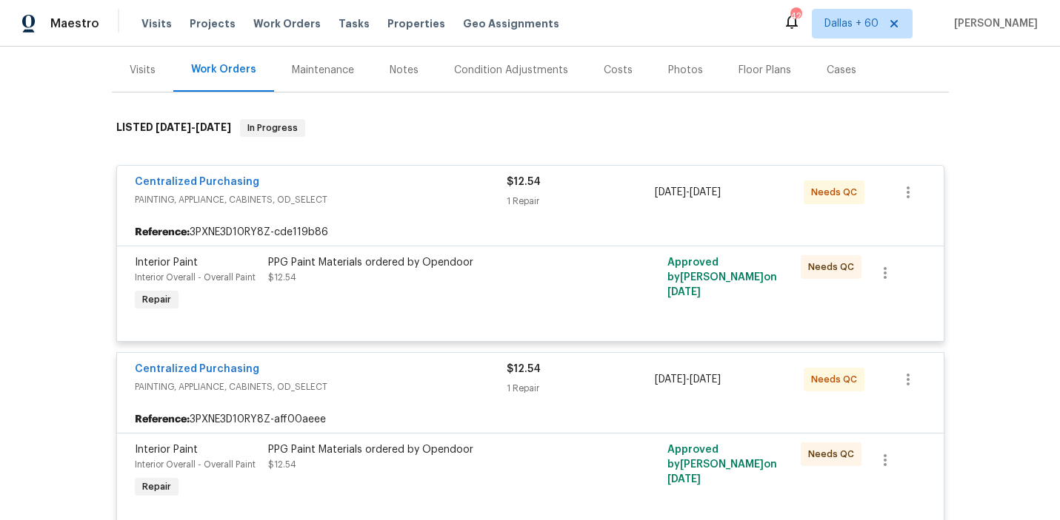
scroll to position [0, 0]
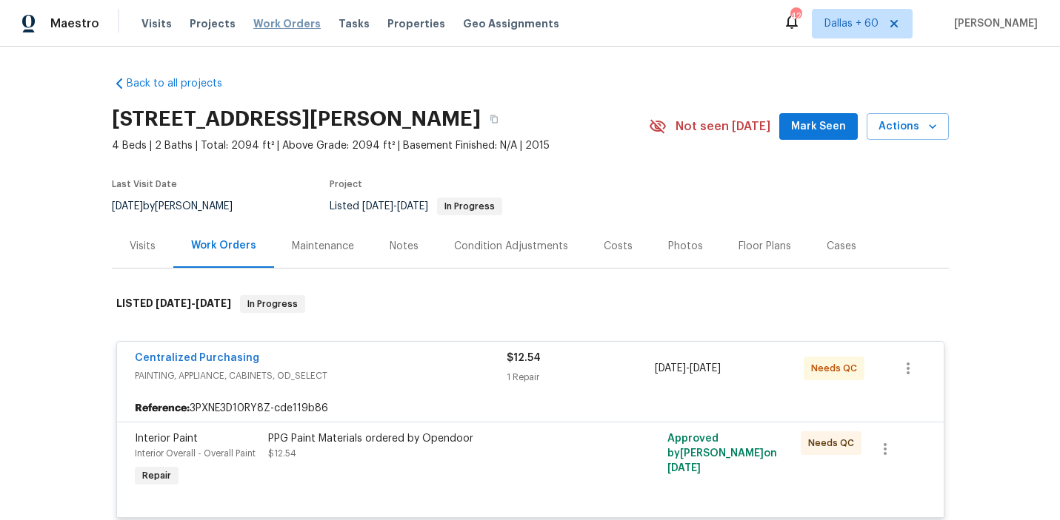
click at [274, 26] on span "Work Orders" at bounding box center [286, 23] width 67 height 15
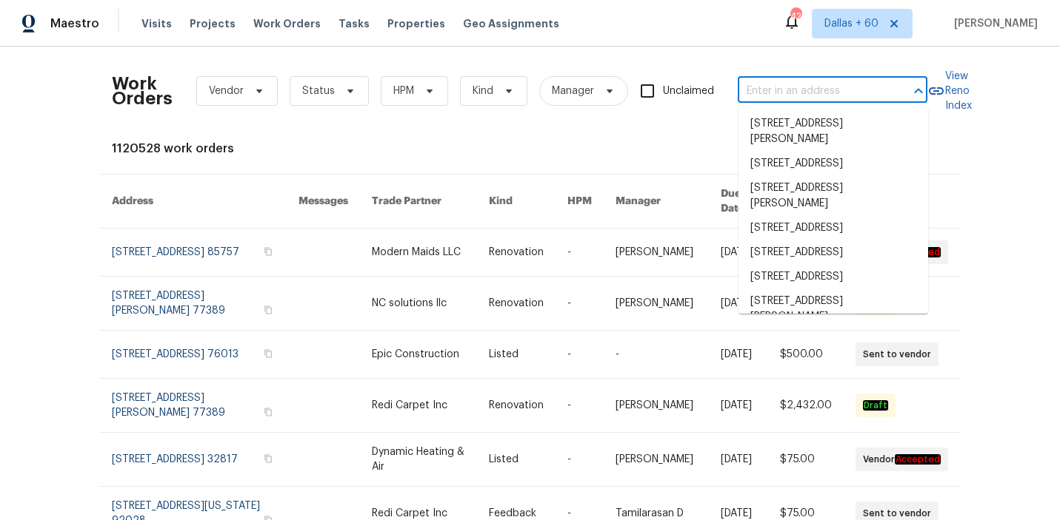
click at [834, 97] on input "text" at bounding box center [811, 91] width 148 height 23
paste input "[STREET_ADDRESS][PERSON_NAME][PERSON_NAME]"
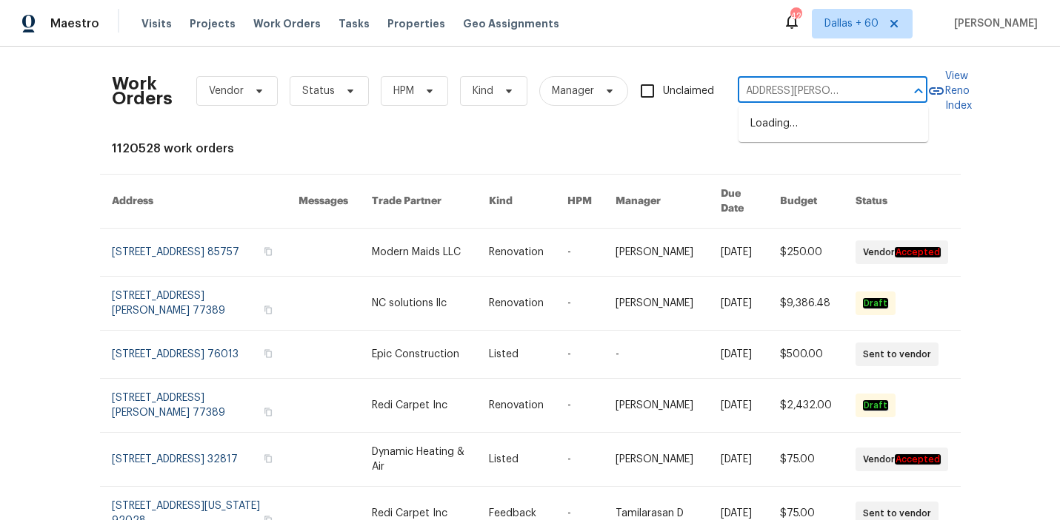
type input "[STREET_ADDRESS][PERSON_NAME][PERSON_NAME]"
click at [823, 127] on li "[STREET_ADDRESS][PERSON_NAME][PERSON_NAME]" at bounding box center [833, 132] width 190 height 40
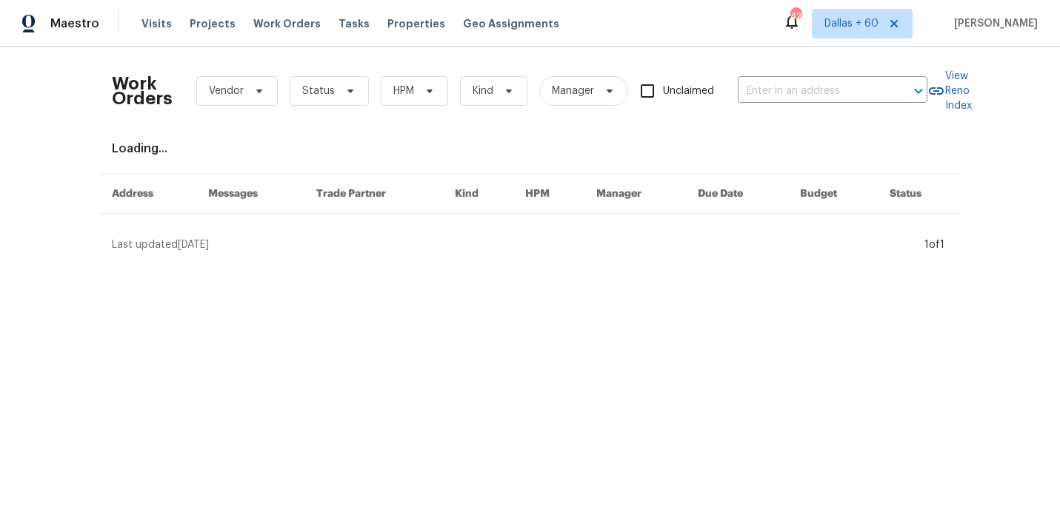
type input "[STREET_ADDRESS][PERSON_NAME][PERSON_NAME]"
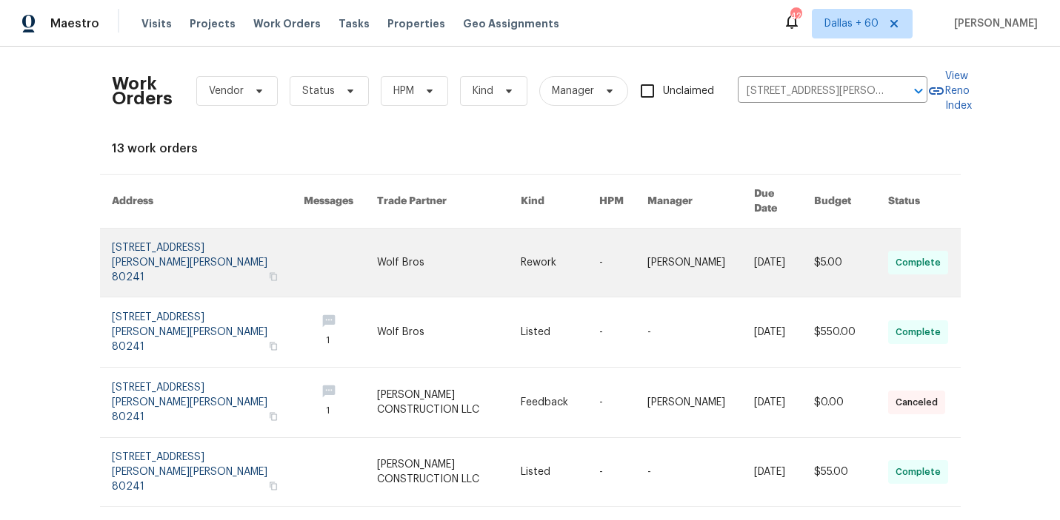
click at [452, 229] on link at bounding box center [448, 263] width 143 height 68
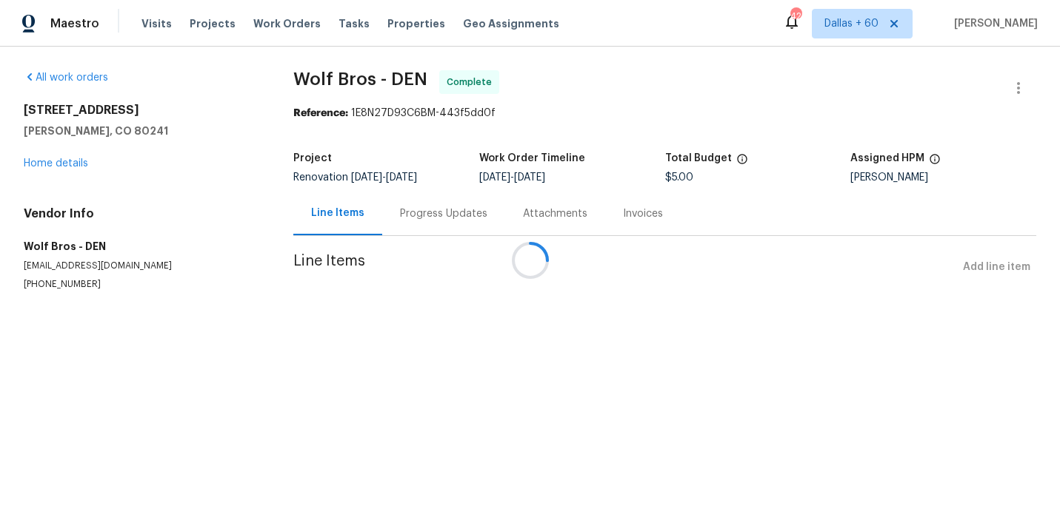
click at [62, 163] on div at bounding box center [530, 260] width 1060 height 520
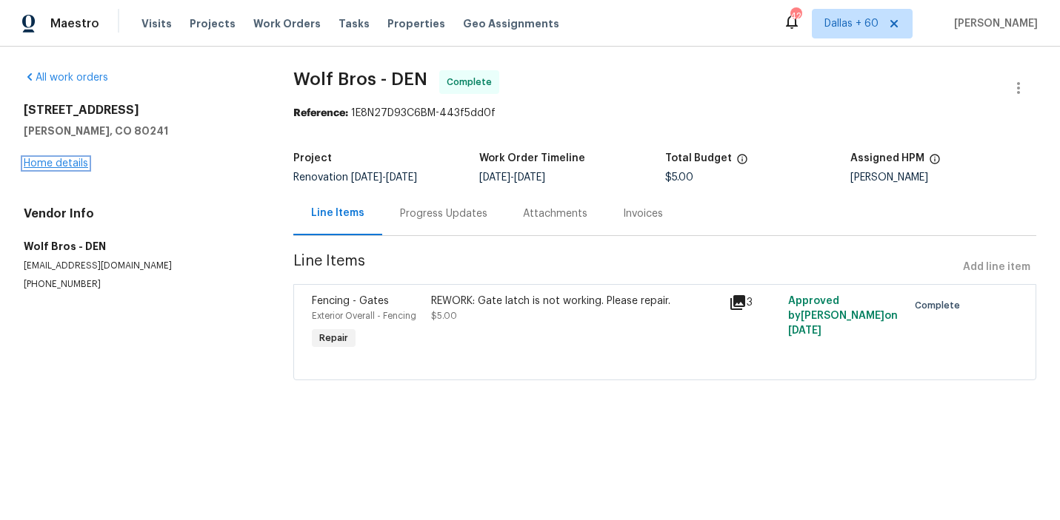
click at [62, 164] on link "Home details" at bounding box center [56, 163] width 64 height 10
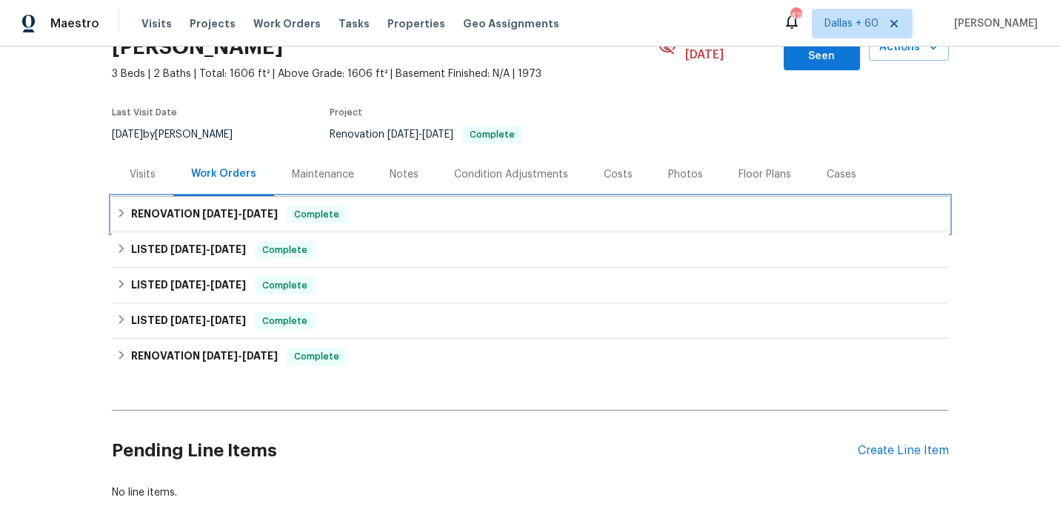
click at [442, 206] on div "RENOVATION [DATE] - [DATE] Complete" at bounding box center [530, 215] width 828 height 18
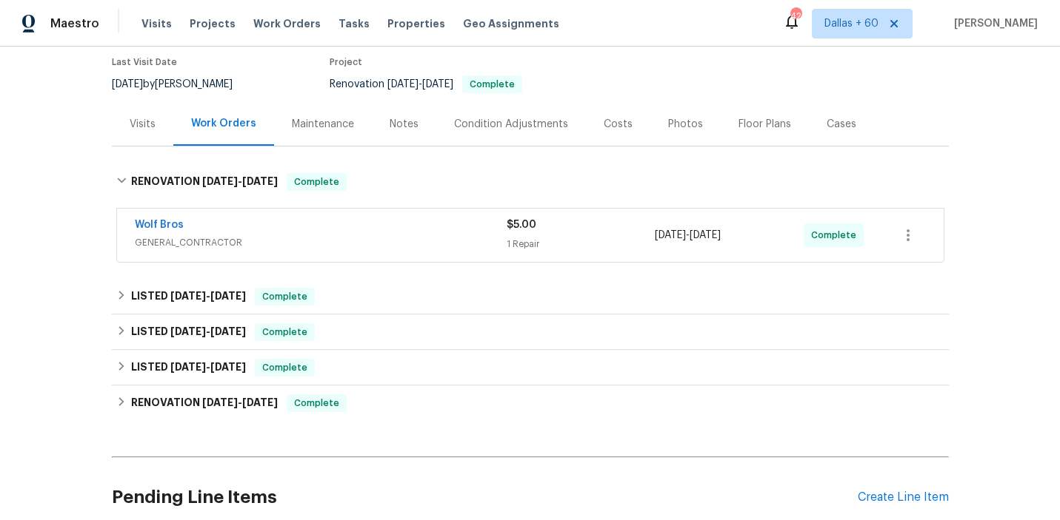
click at [442, 218] on div "Wolf Bros" at bounding box center [321, 227] width 372 height 18
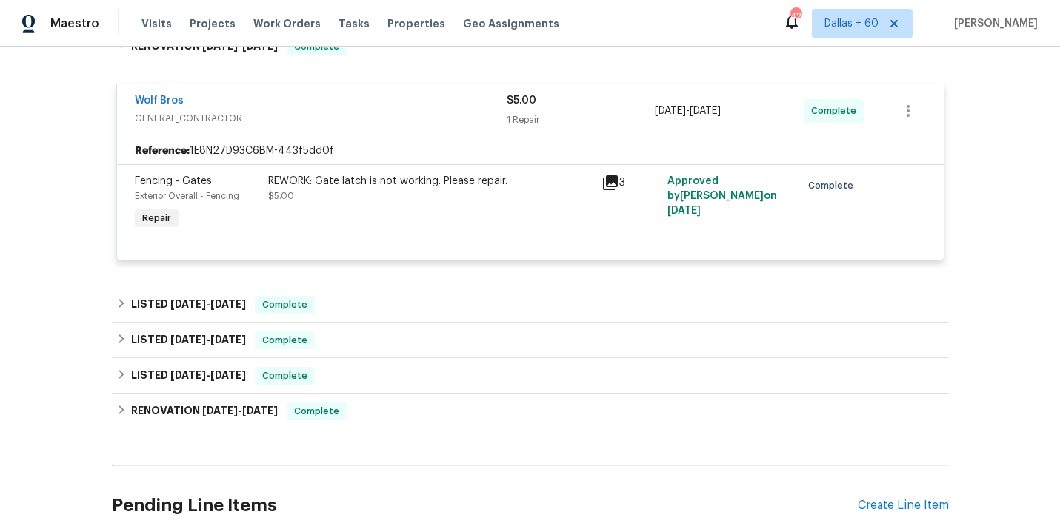
scroll to position [272, 0]
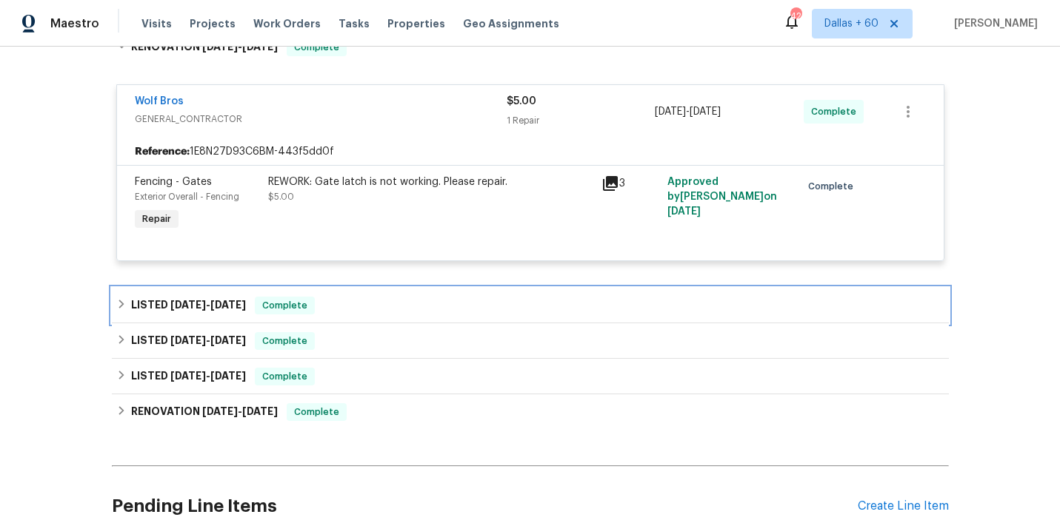
click at [423, 297] on div "LISTED [DATE] - [DATE] Complete" at bounding box center [530, 306] width 828 height 18
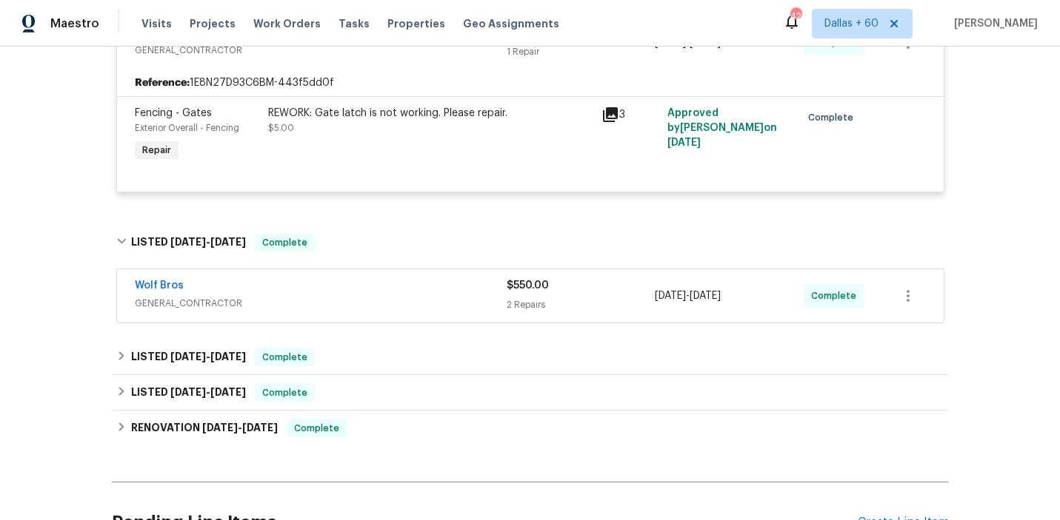
click at [421, 296] on span "GENERAL_CONTRACTOR" at bounding box center [321, 303] width 372 height 15
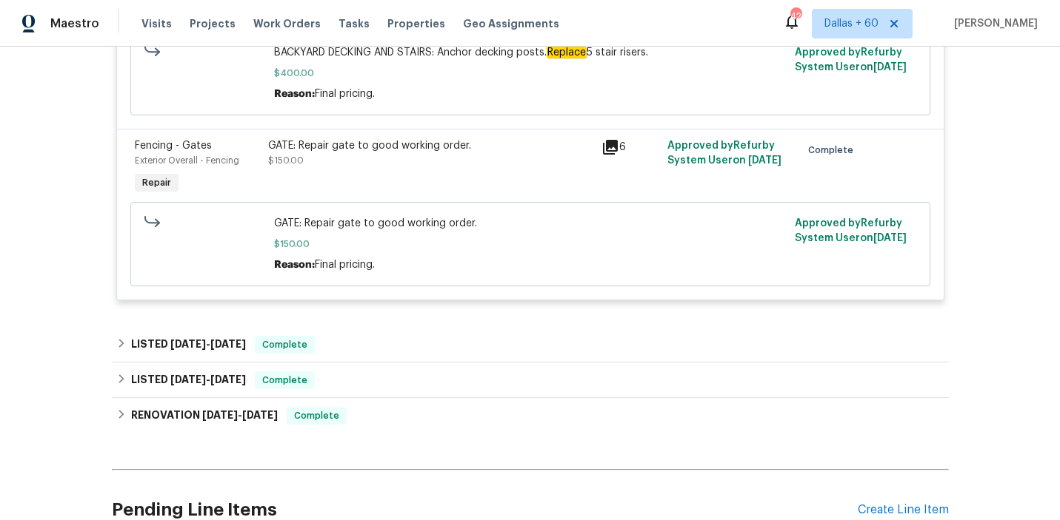
scroll to position [767, 0]
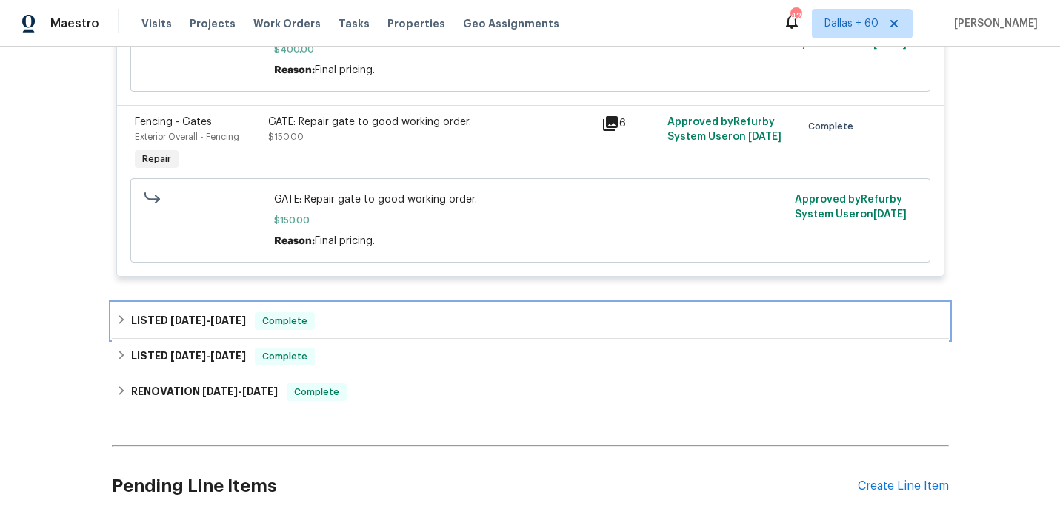
click at [403, 312] on div "LISTED [DATE] - [DATE] Complete" at bounding box center [530, 321] width 828 height 18
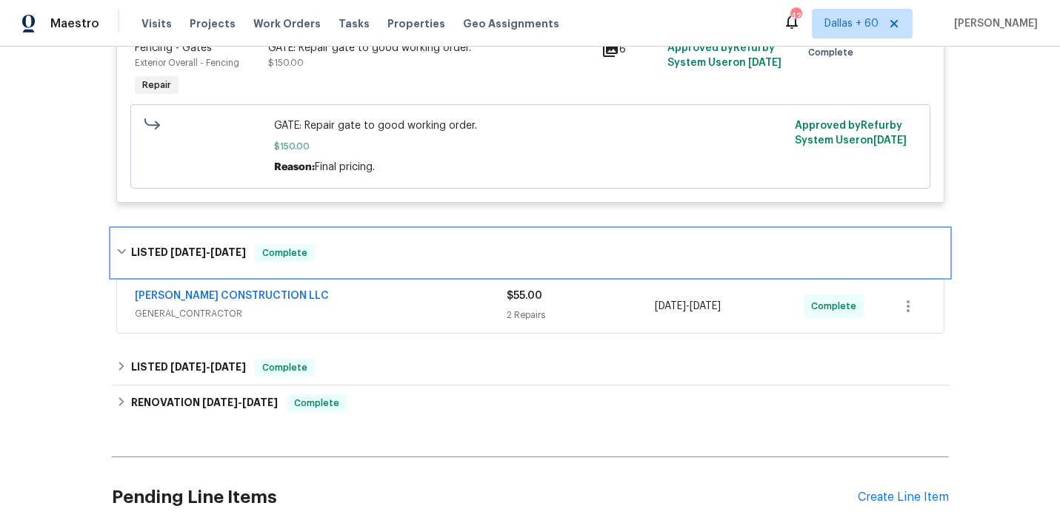
scroll to position [878, 0]
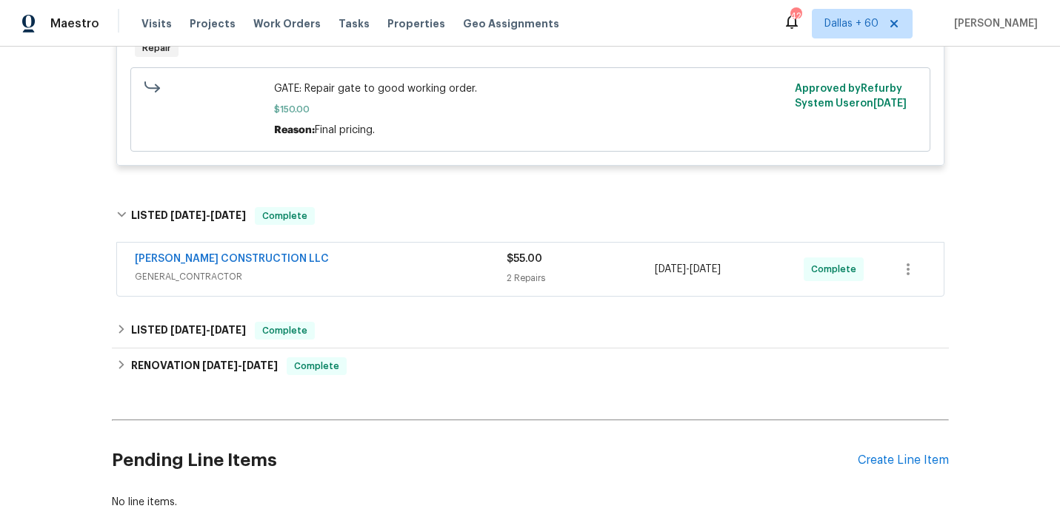
click at [394, 270] on span "GENERAL_CONTRACTOR" at bounding box center [321, 277] width 372 height 15
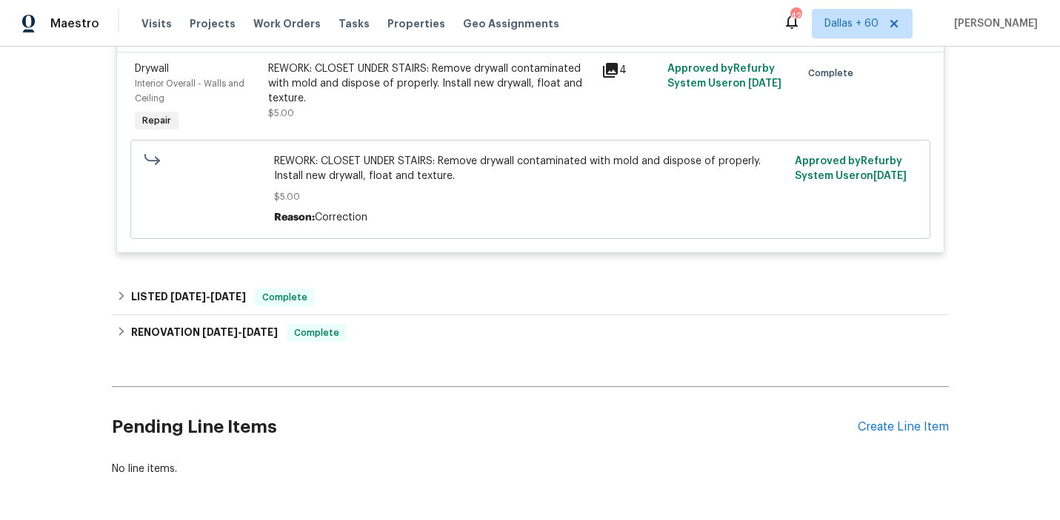
scroll to position [1377, 0]
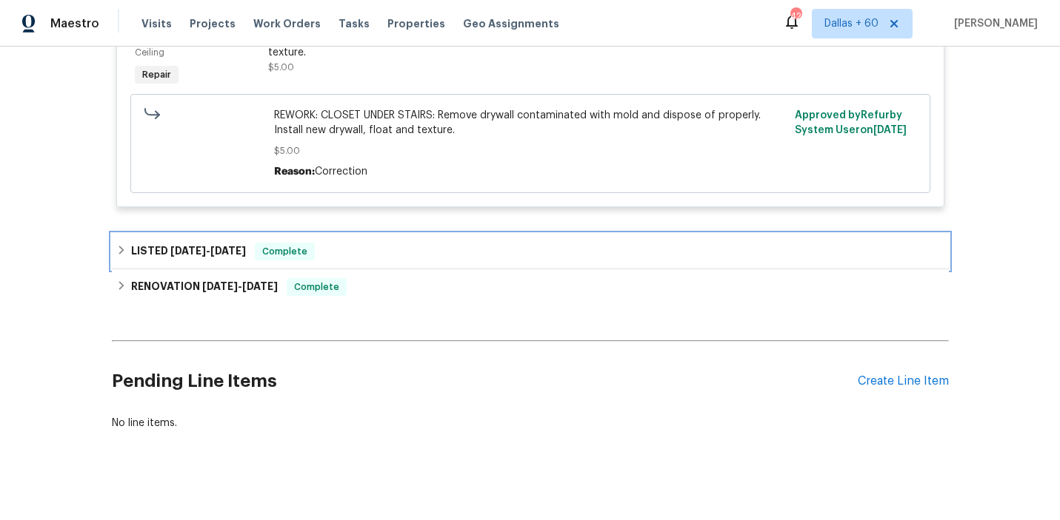
click at [408, 243] on div "LISTED [DATE] - [DATE] Complete" at bounding box center [530, 252] width 828 height 18
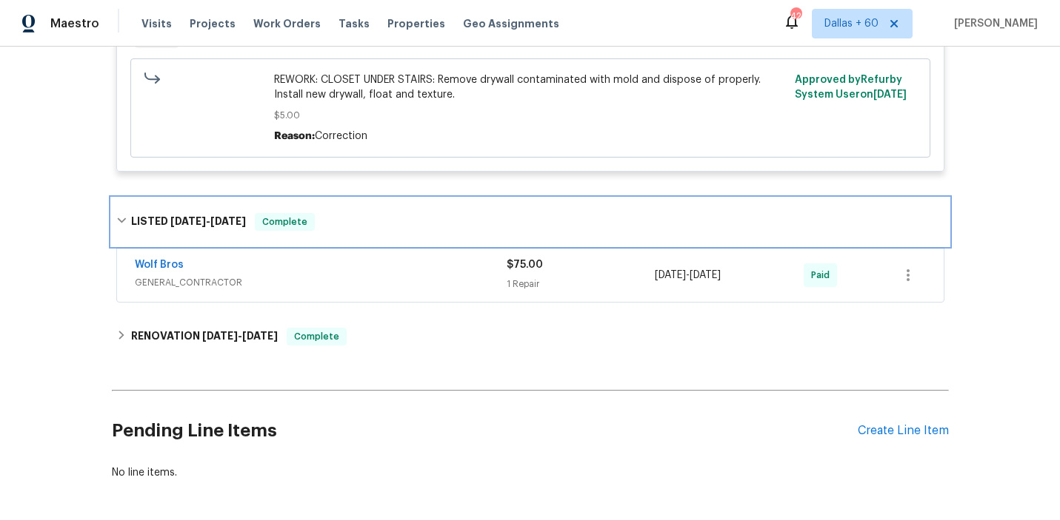
scroll to position [1413, 0]
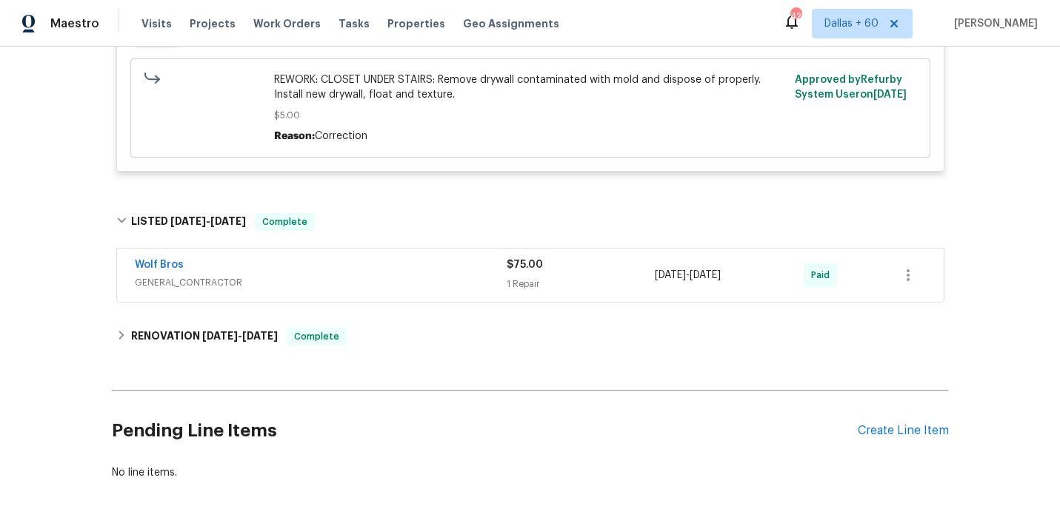
click at [411, 262] on div "Wolf Bros" at bounding box center [321, 267] width 372 height 18
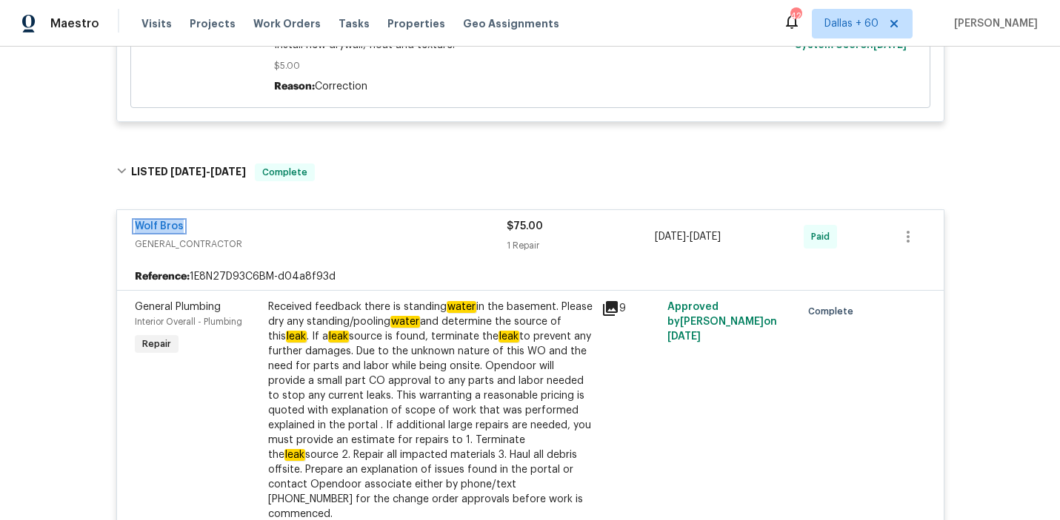
scroll to position [1463, 0]
click at [454, 328] on div "Received feedback there is standing water in the basement. Please dry any stand…" at bounding box center [430, 410] width 324 height 222
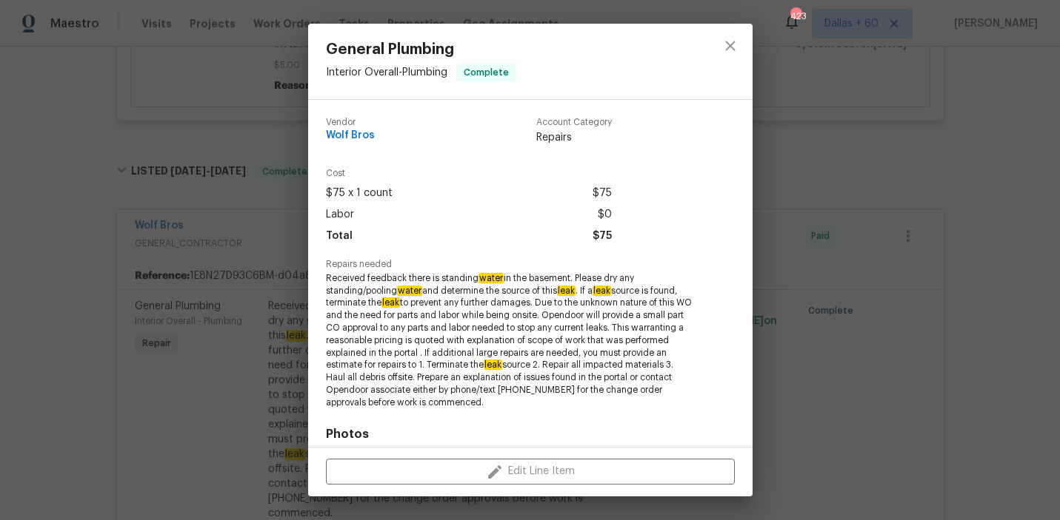
scroll to position [211, 0]
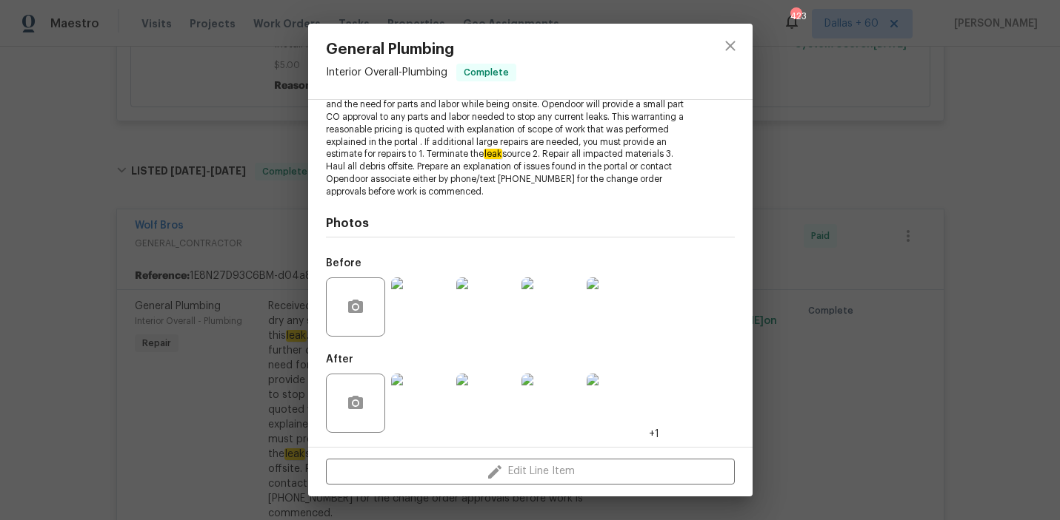
click at [945, 238] on div "General Plumbing Interior Overall - Plumbing Complete Vendor Wolf Bros Account …" at bounding box center [530, 260] width 1060 height 520
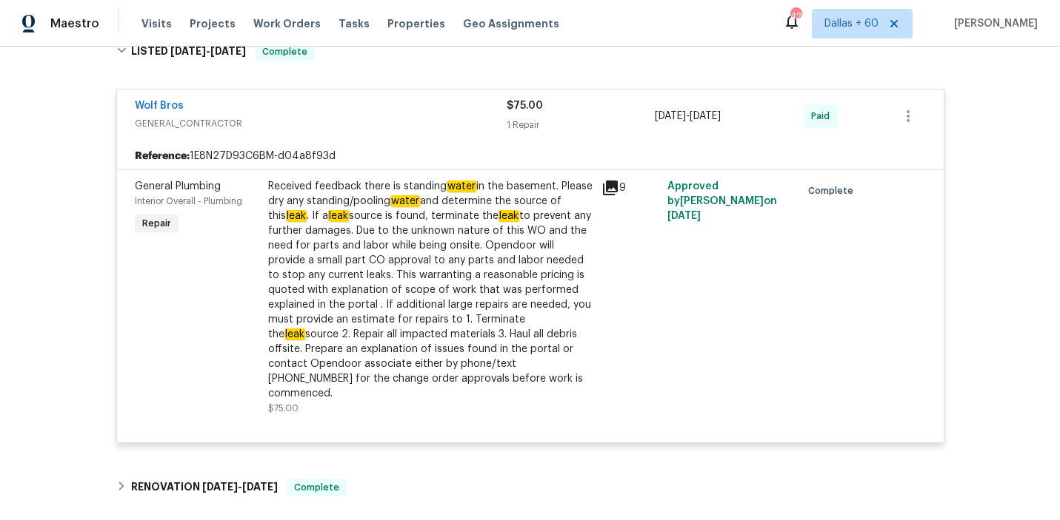
scroll to position [1592, 0]
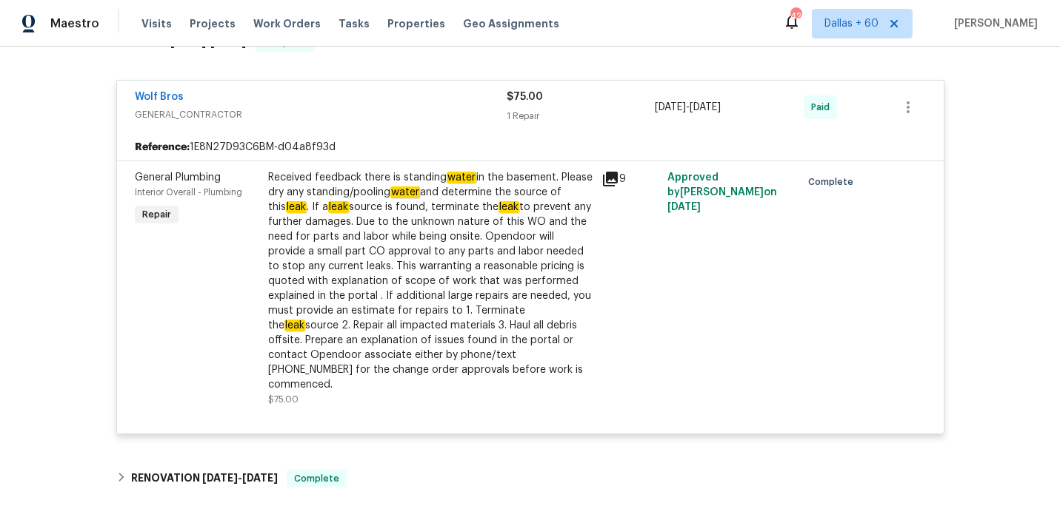
click at [341, 207] on div "Received feedback there is standing water in the basement. Please dry any stand…" at bounding box center [430, 281] width 324 height 222
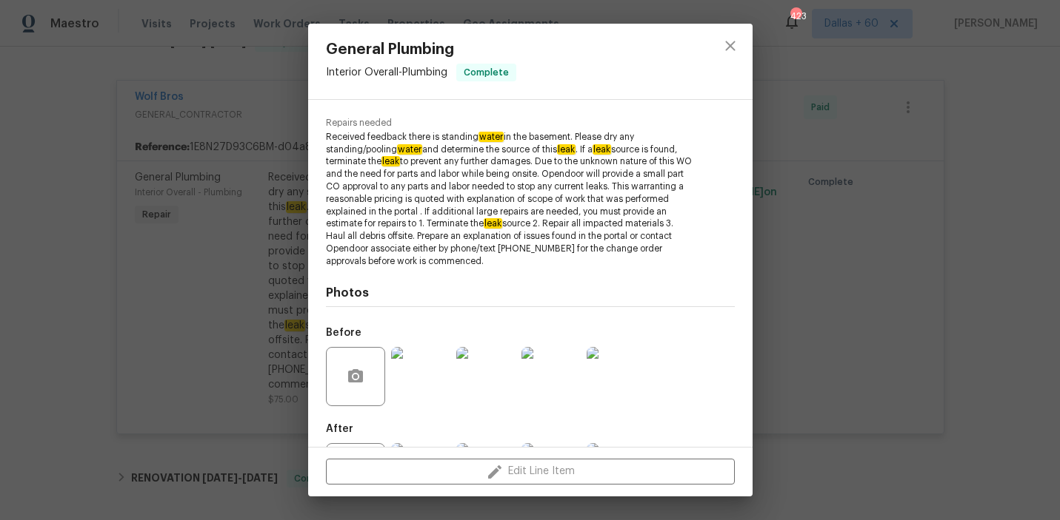
scroll to position [211, 0]
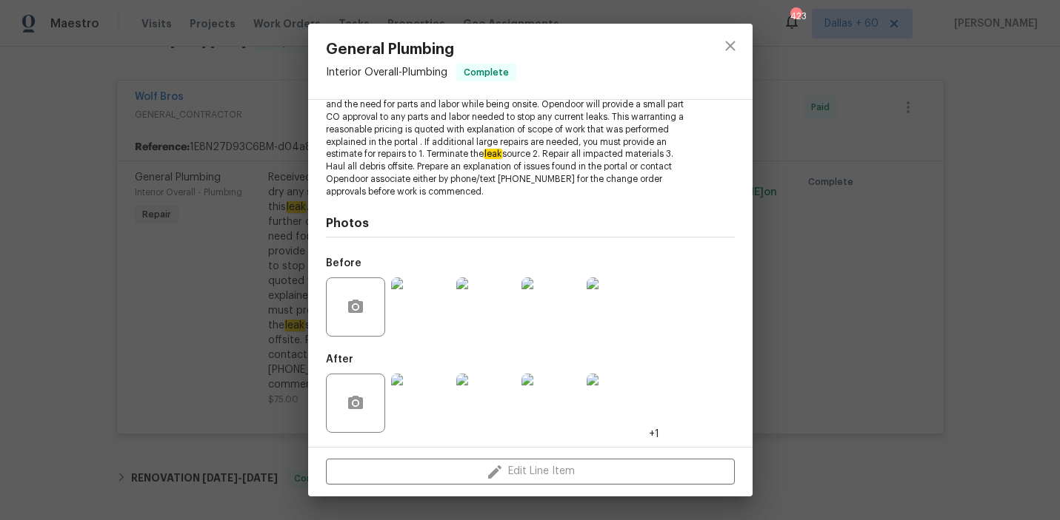
click at [118, 284] on div "General Plumbing Interior Overall - Plumbing Complete Vendor Wolf Bros Account …" at bounding box center [530, 260] width 1060 height 520
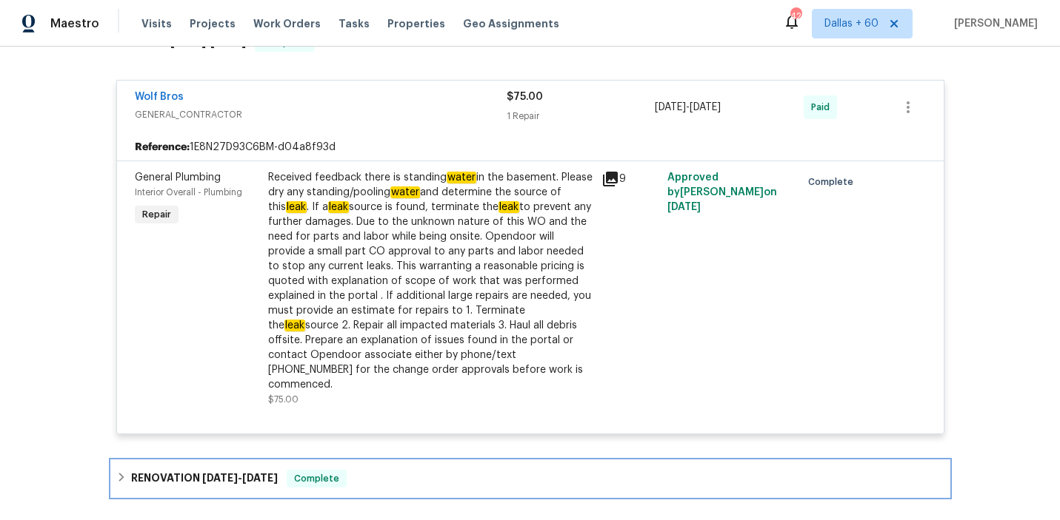
click at [432, 461] on div "RENOVATION [DATE] - [DATE] Complete" at bounding box center [530, 479] width 837 height 36
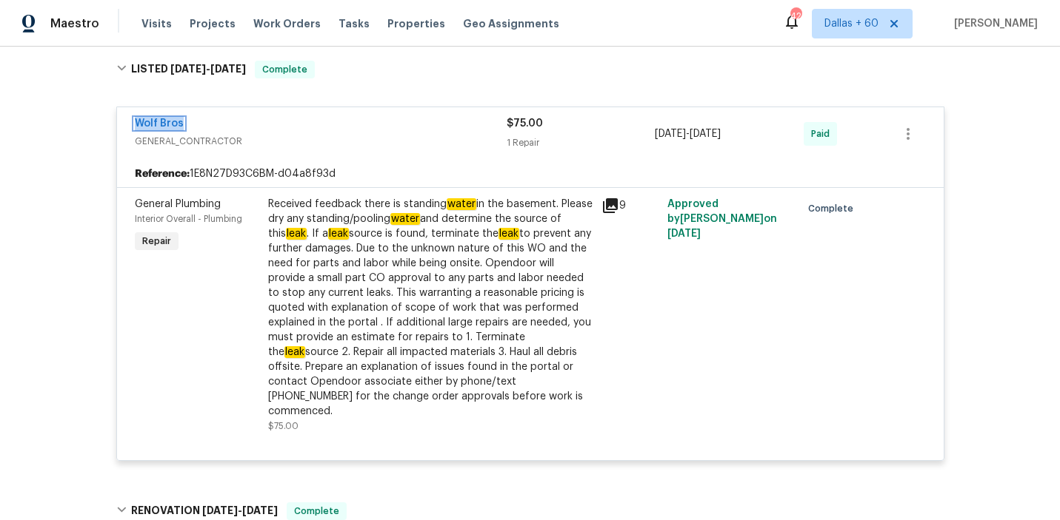
scroll to position [1561, 0]
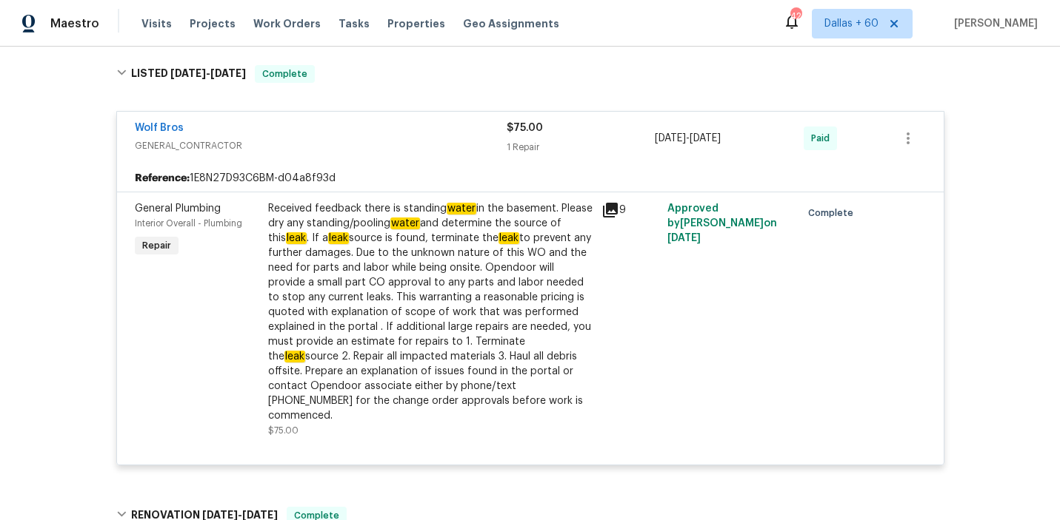
click at [366, 244] on div "Received feedback there is standing water in the basement. Please dry any stand…" at bounding box center [430, 312] width 324 height 222
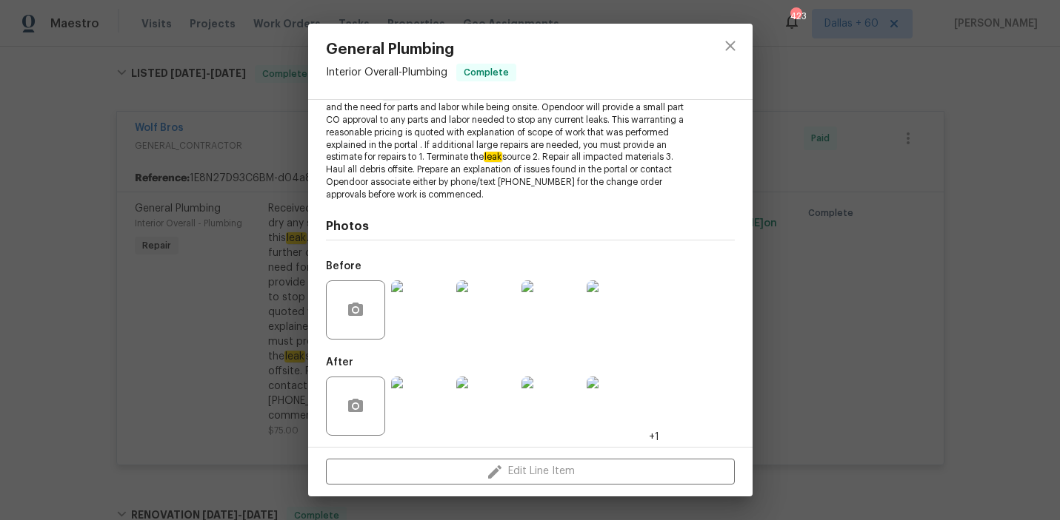
scroll to position [211, 0]
click at [424, 295] on img at bounding box center [420, 307] width 59 height 59
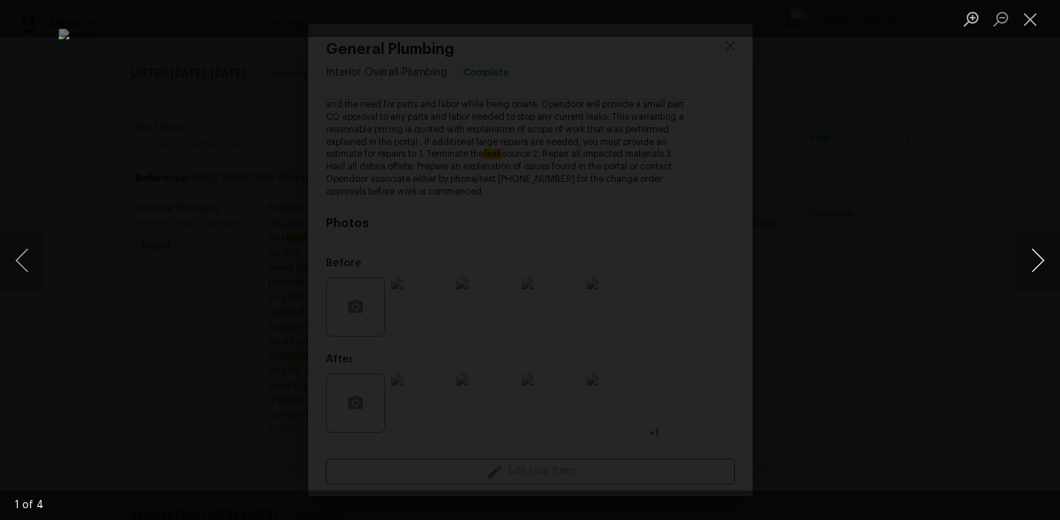
click at [1025, 261] on button "Next image" at bounding box center [1037, 260] width 44 height 59
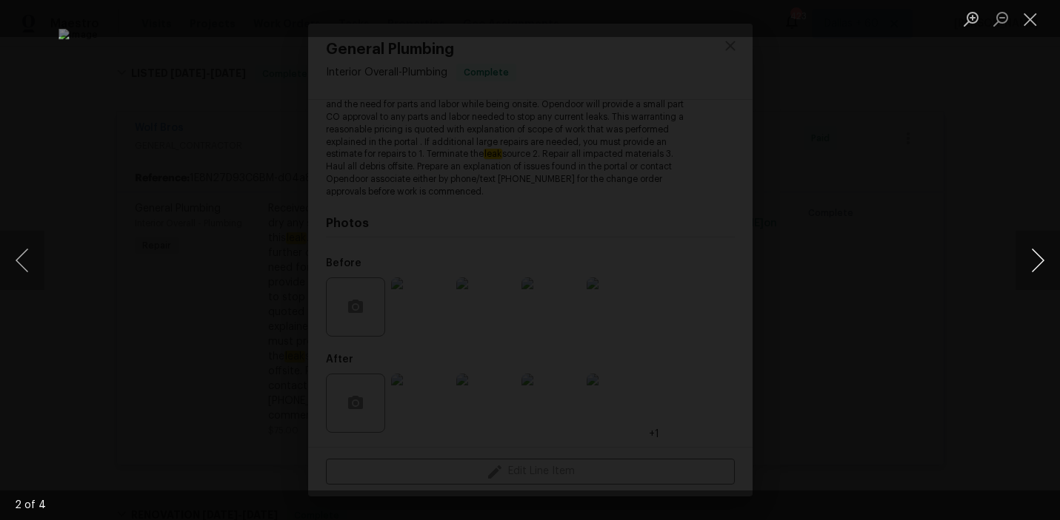
click at [1025, 261] on button "Next image" at bounding box center [1037, 260] width 44 height 59
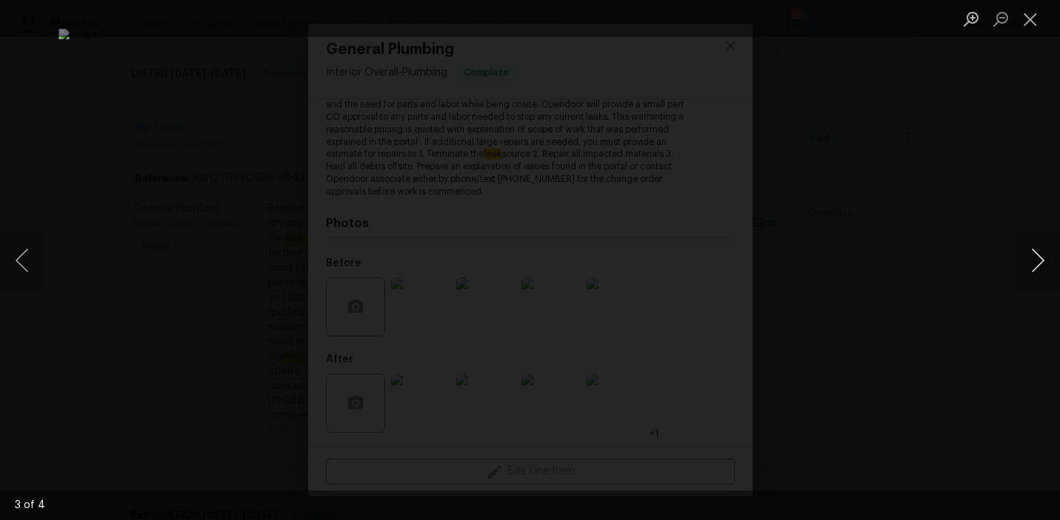
click at [1025, 261] on button "Next image" at bounding box center [1037, 260] width 44 height 59
click at [935, 233] on div "Lightbox" at bounding box center [530, 260] width 1060 height 520
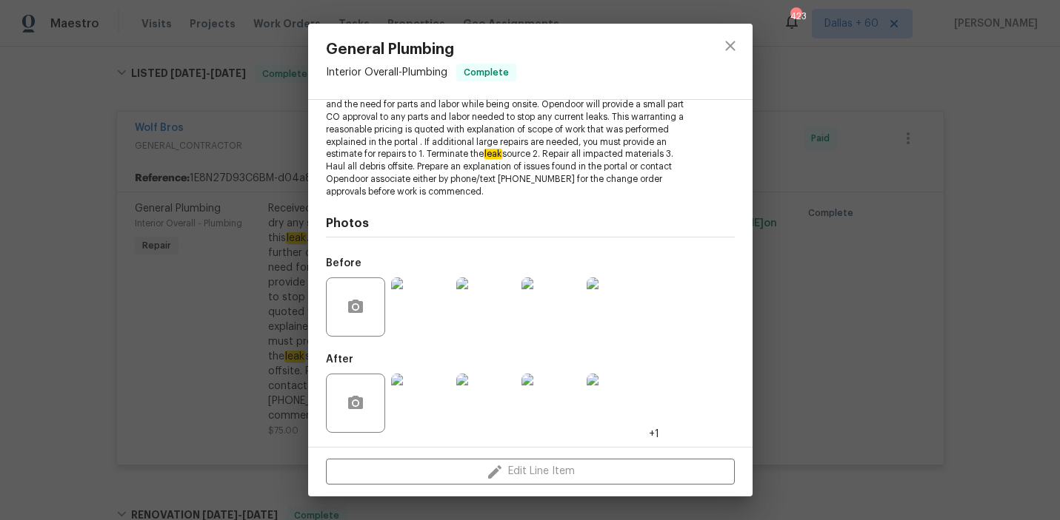
click at [893, 182] on div "General Plumbing Interior Overall - Plumbing Complete Vendor Wolf Bros Account …" at bounding box center [530, 260] width 1060 height 520
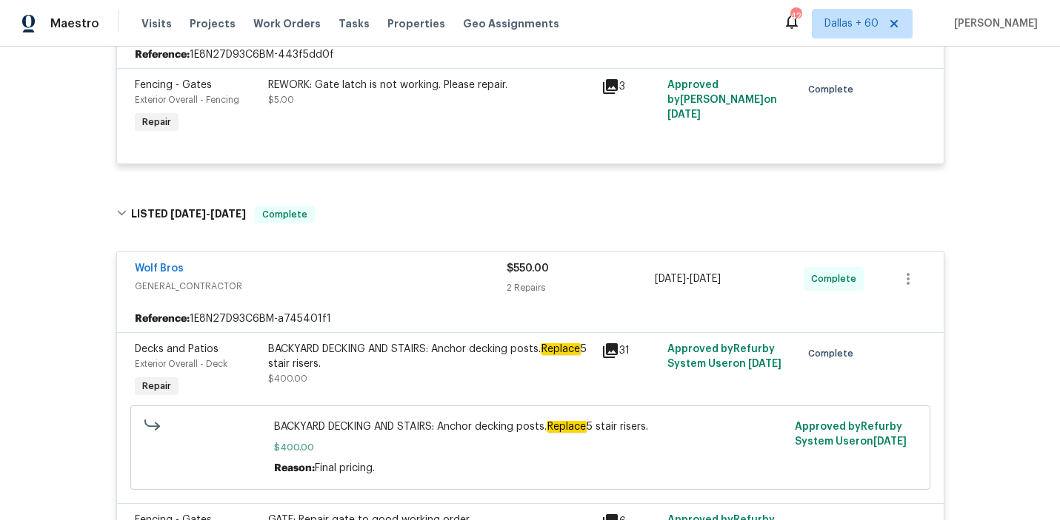
scroll to position [0, 0]
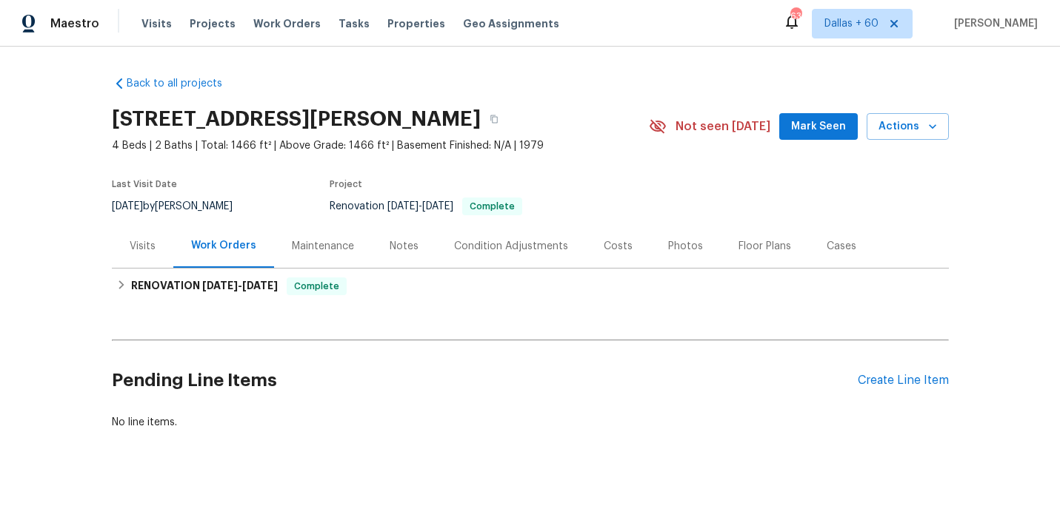
click at [146, 247] on div "Visits" at bounding box center [143, 246] width 26 height 15
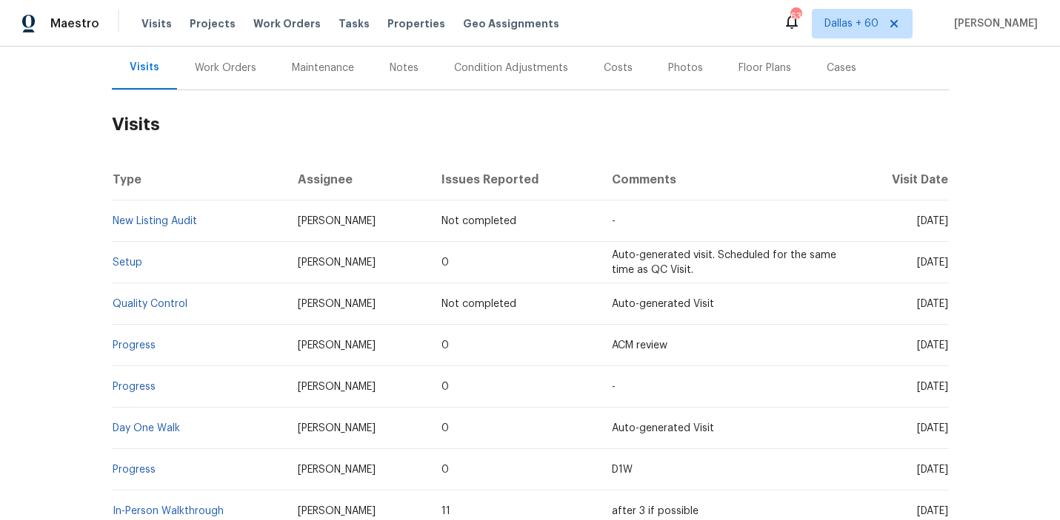
scroll to position [291, 0]
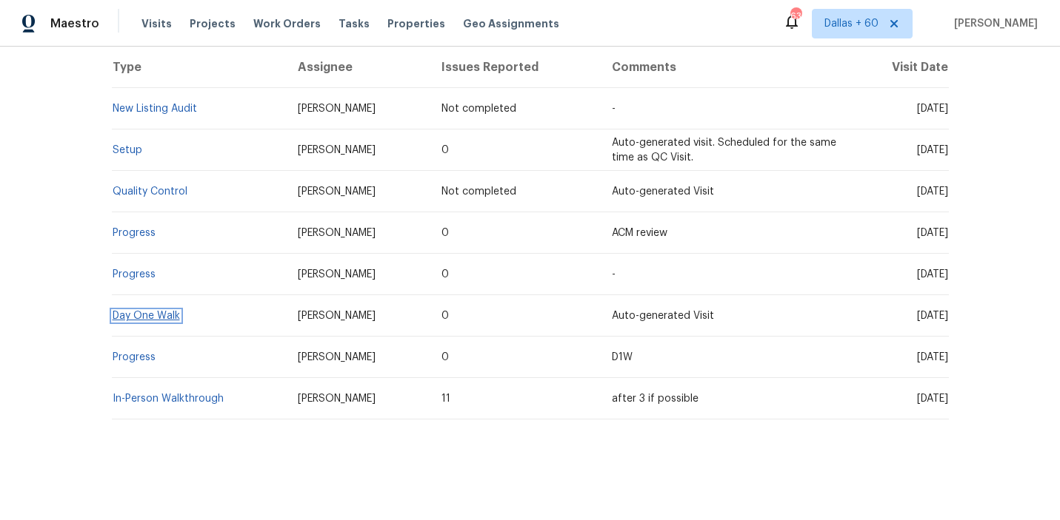
click at [159, 315] on link "Day One Walk" at bounding box center [146, 316] width 67 height 10
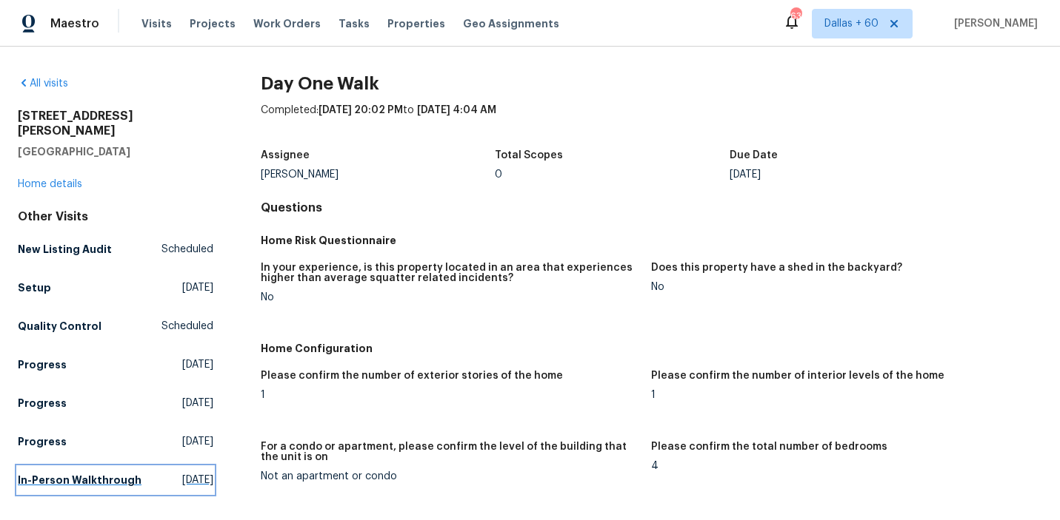
click at [93, 473] on h5 "In-Person Walkthrough" at bounding box center [80, 480] width 124 height 15
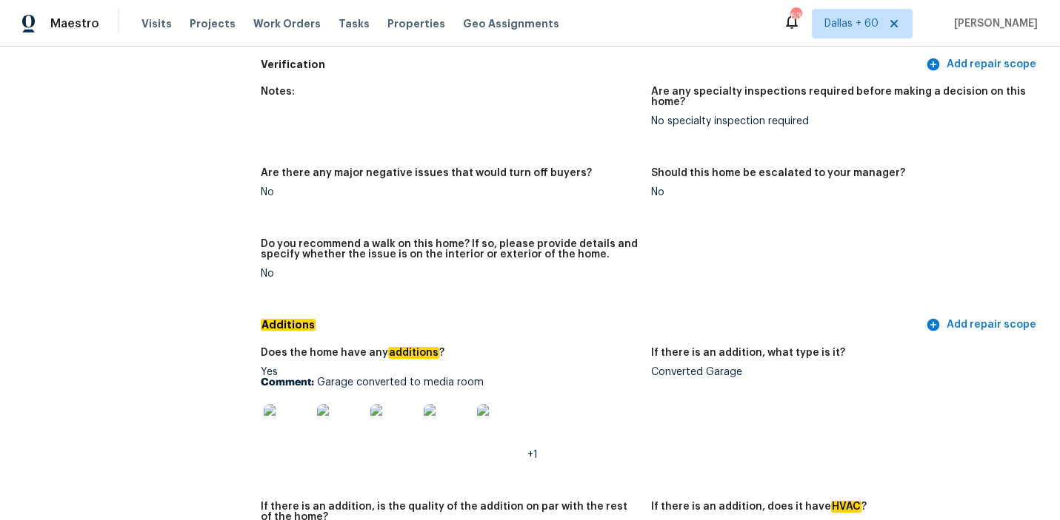
scroll to position [3016, 0]
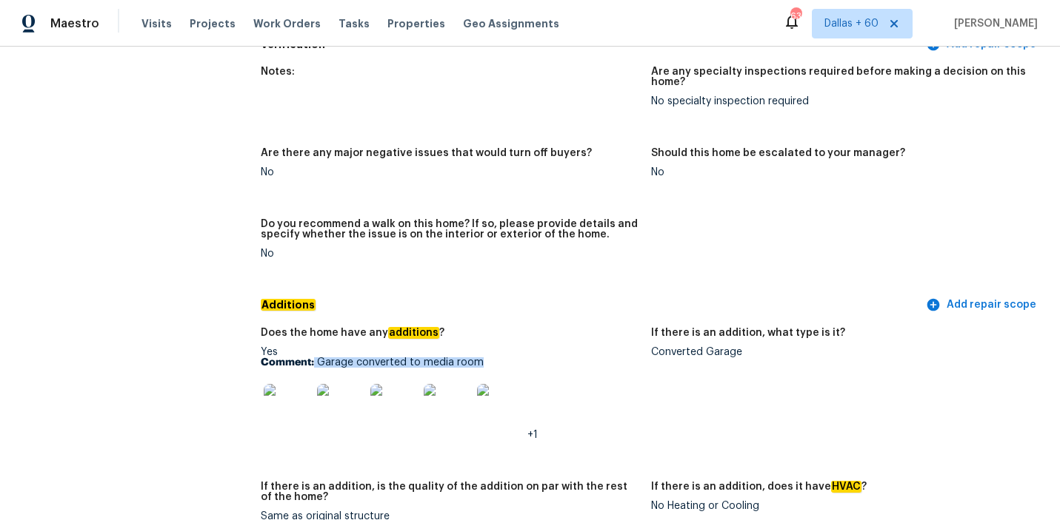
drag, startPoint x: 315, startPoint y: 339, endPoint x: 544, endPoint y: 346, distance: 229.6
click at [544, 358] on p "Comment: Garage converted to media room" at bounding box center [450, 363] width 379 height 10
copy p "Garage converted to media room"
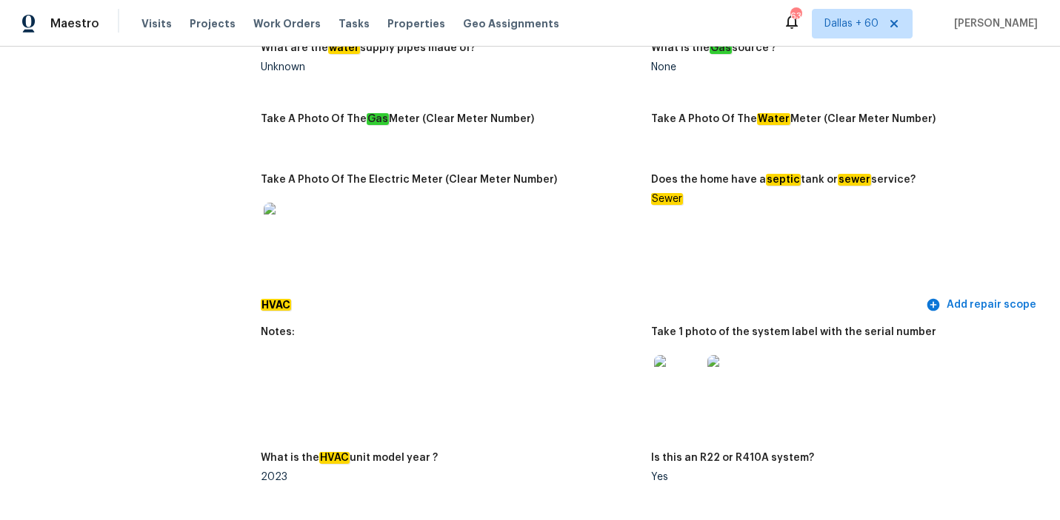
scroll to position [0, 0]
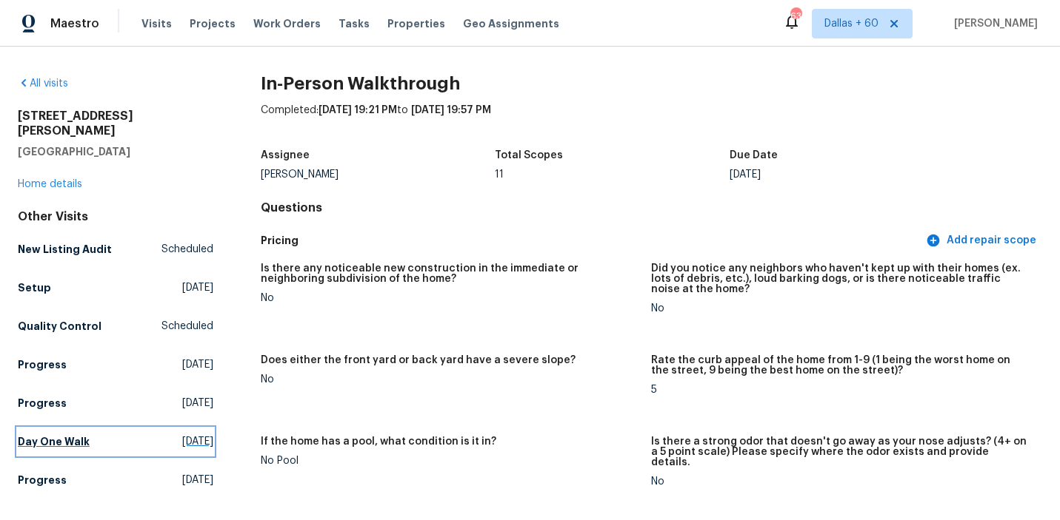
click at [60, 435] on h5 "Day One Walk" at bounding box center [54, 442] width 72 height 15
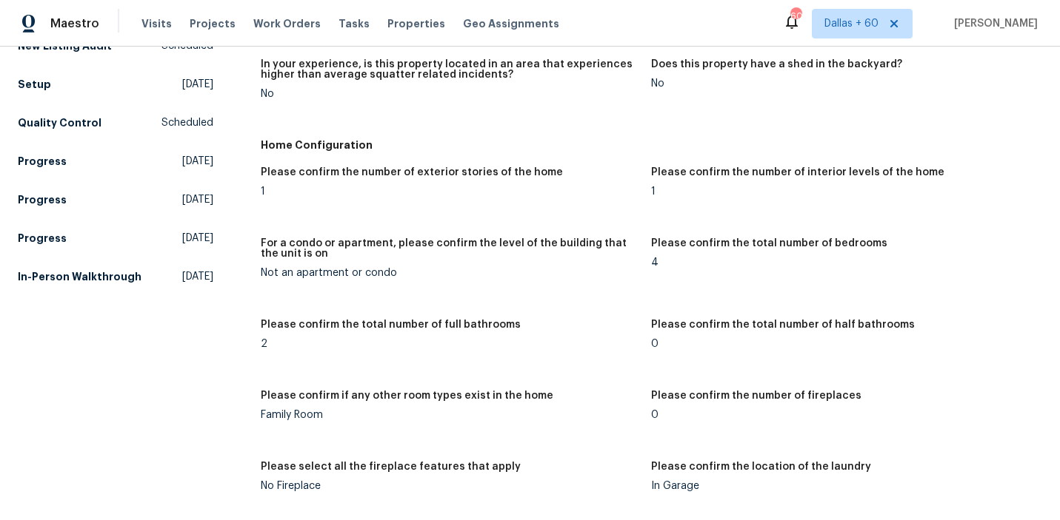
scroll to position [301, 0]
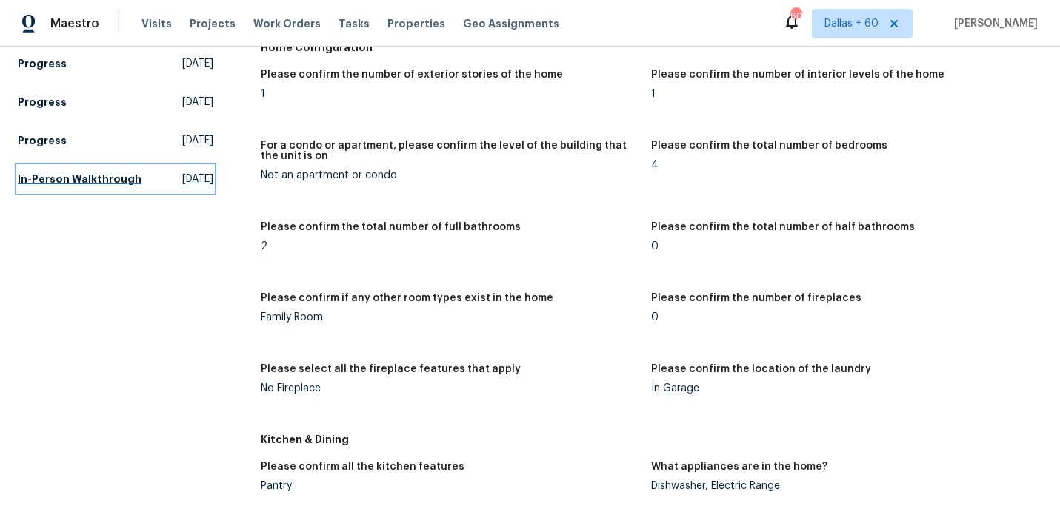
click at [78, 172] on h5 "In-Person Walkthrough" at bounding box center [80, 179] width 124 height 15
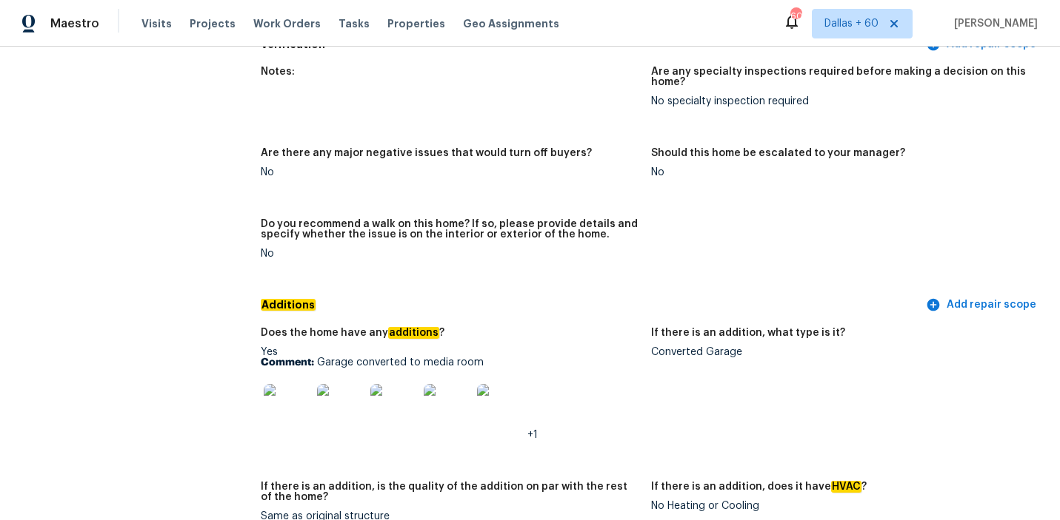
scroll to position [3113, 0]
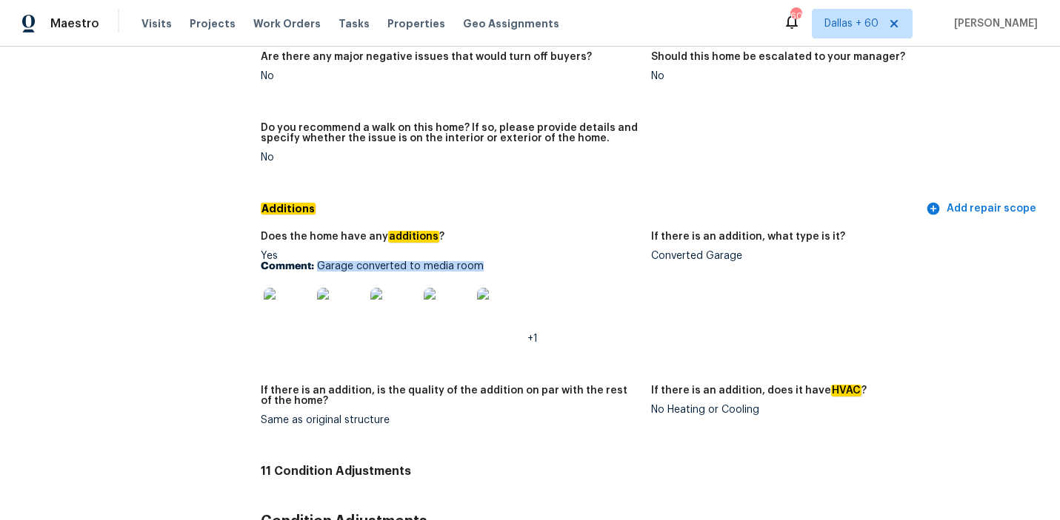
drag, startPoint x: 489, startPoint y: 244, endPoint x: 315, endPoint y: 248, distance: 174.0
click at [315, 261] on p "Comment: Garage converted to media room" at bounding box center [450, 266] width 379 height 10
copy p "Garage converted to media room"
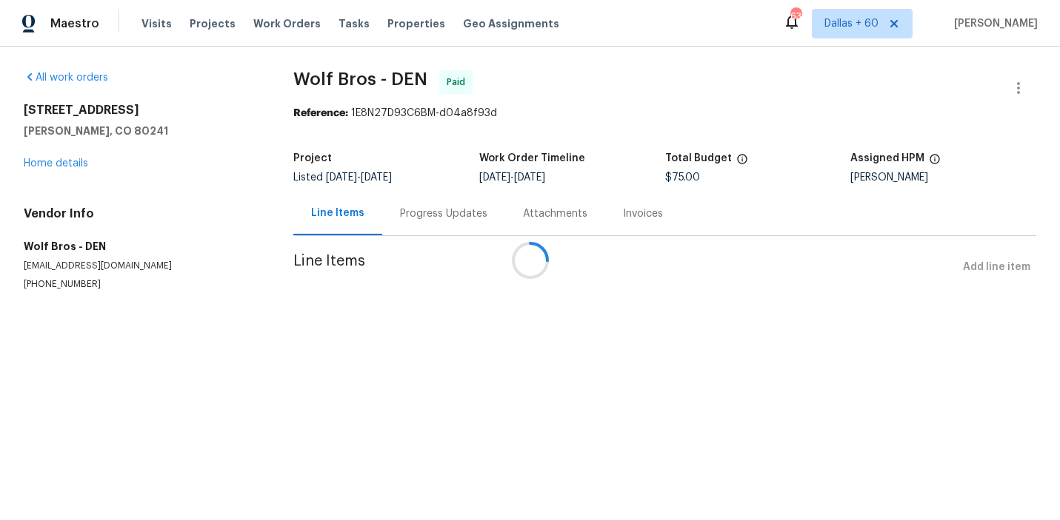
click at [431, 215] on div at bounding box center [530, 260] width 1060 height 520
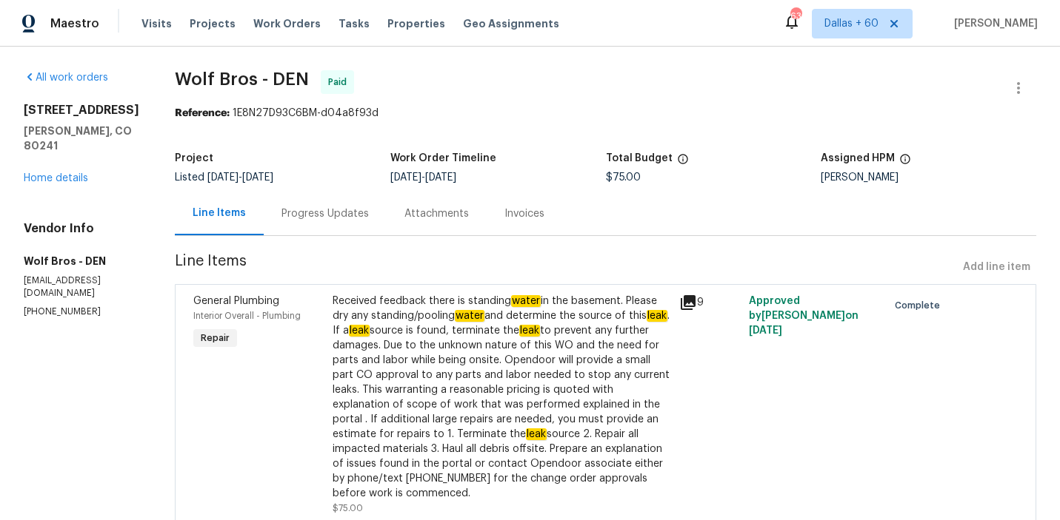
click at [323, 216] on div "Progress Updates" at bounding box center [324, 214] width 87 height 15
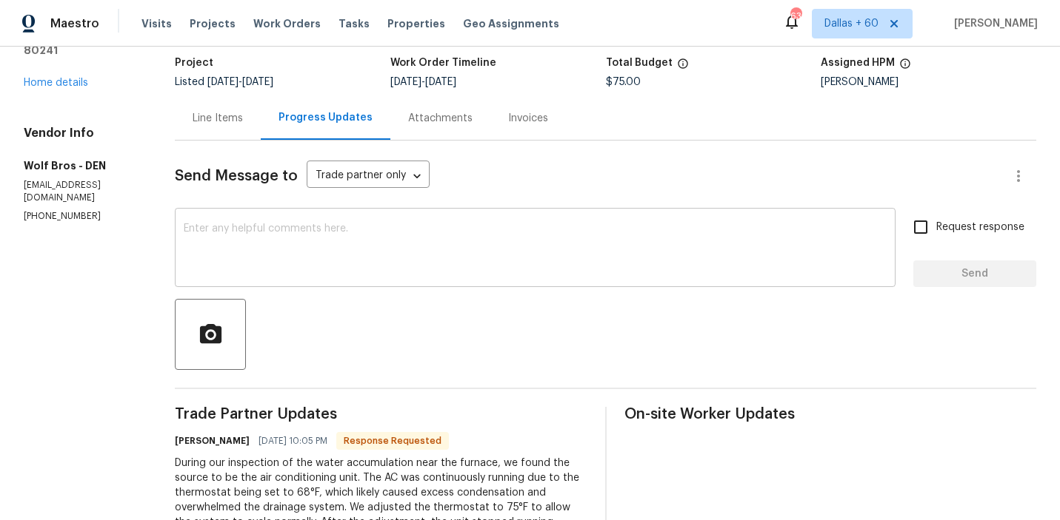
scroll to position [191, 0]
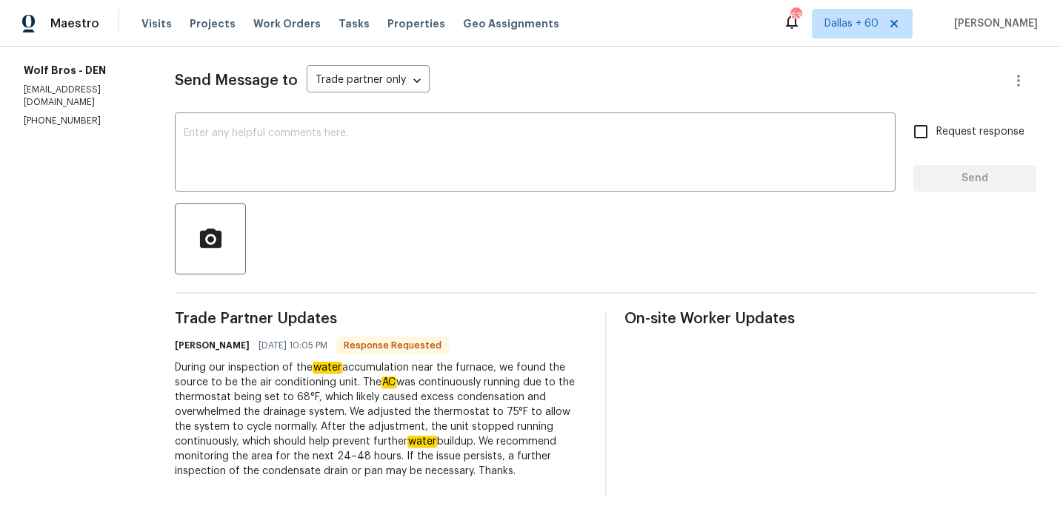
click at [703, 406] on div "On-site Worker Updates" at bounding box center [830, 404] width 412 height 185
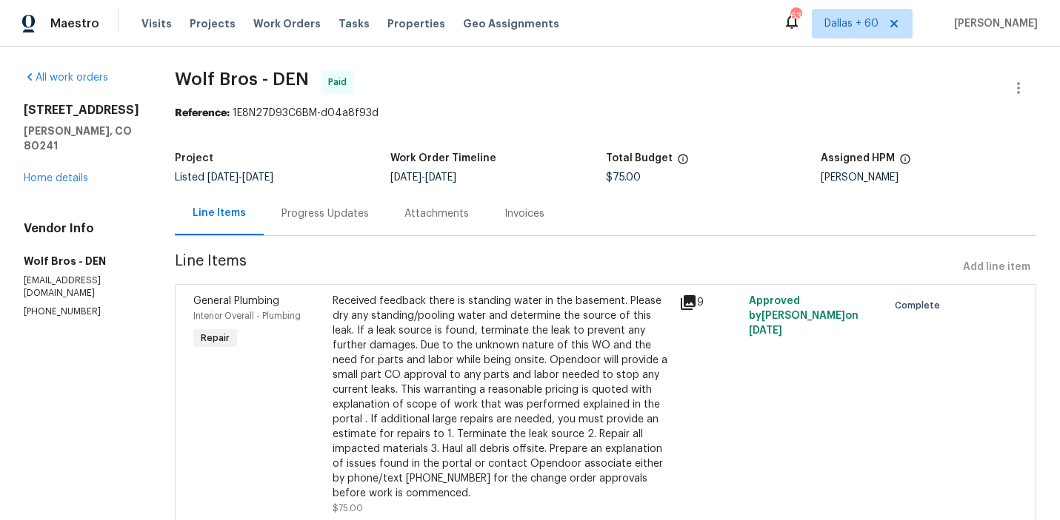
click at [314, 218] on div "Progress Updates" at bounding box center [324, 214] width 87 height 15
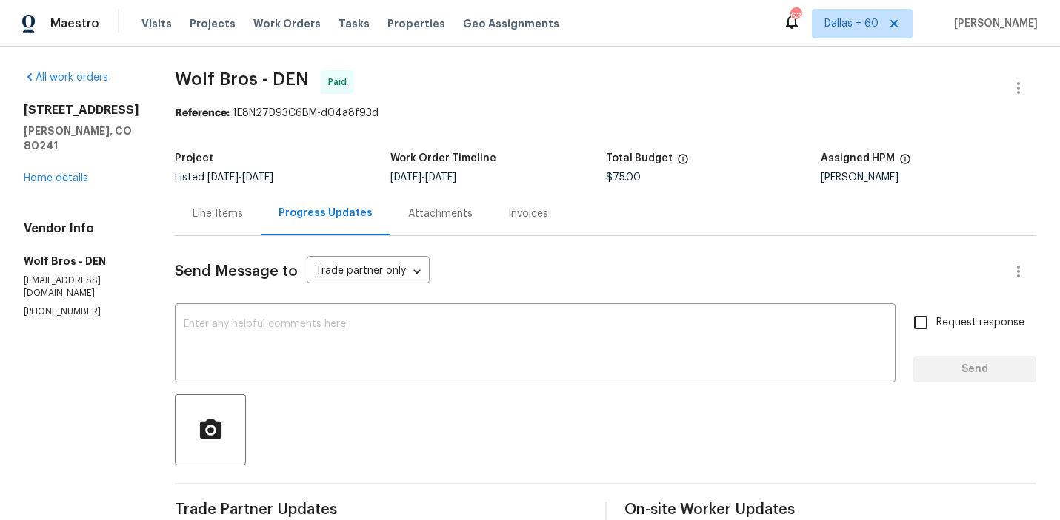
click at [508, 208] on div "Invoices" at bounding box center [528, 214] width 40 height 15
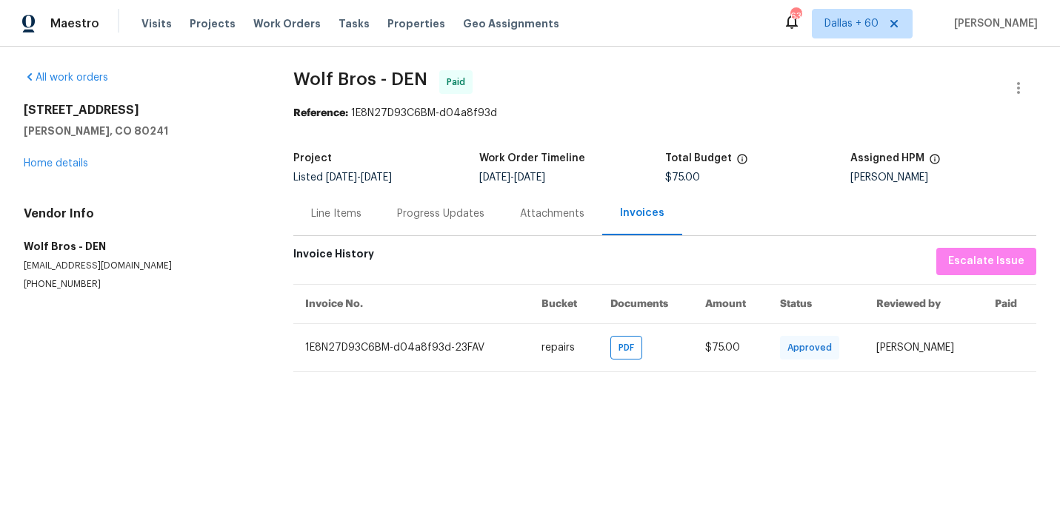
click at [420, 218] on div "Progress Updates" at bounding box center [440, 214] width 87 height 15
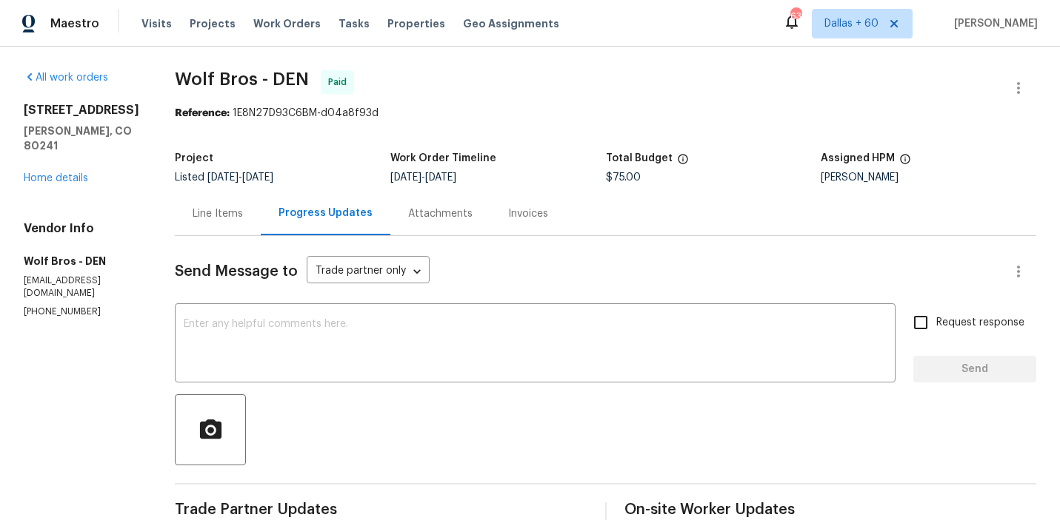
click at [513, 218] on div "Invoices" at bounding box center [528, 214] width 40 height 15
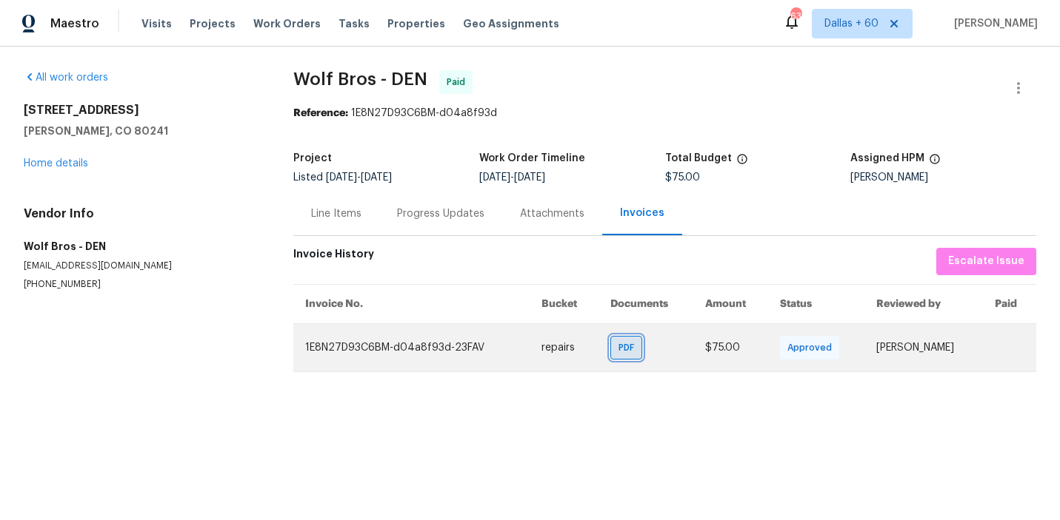
click at [618, 346] on span "PDF" at bounding box center [628, 348] width 21 height 15
